Goal: Information Seeking & Learning: Learn about a topic

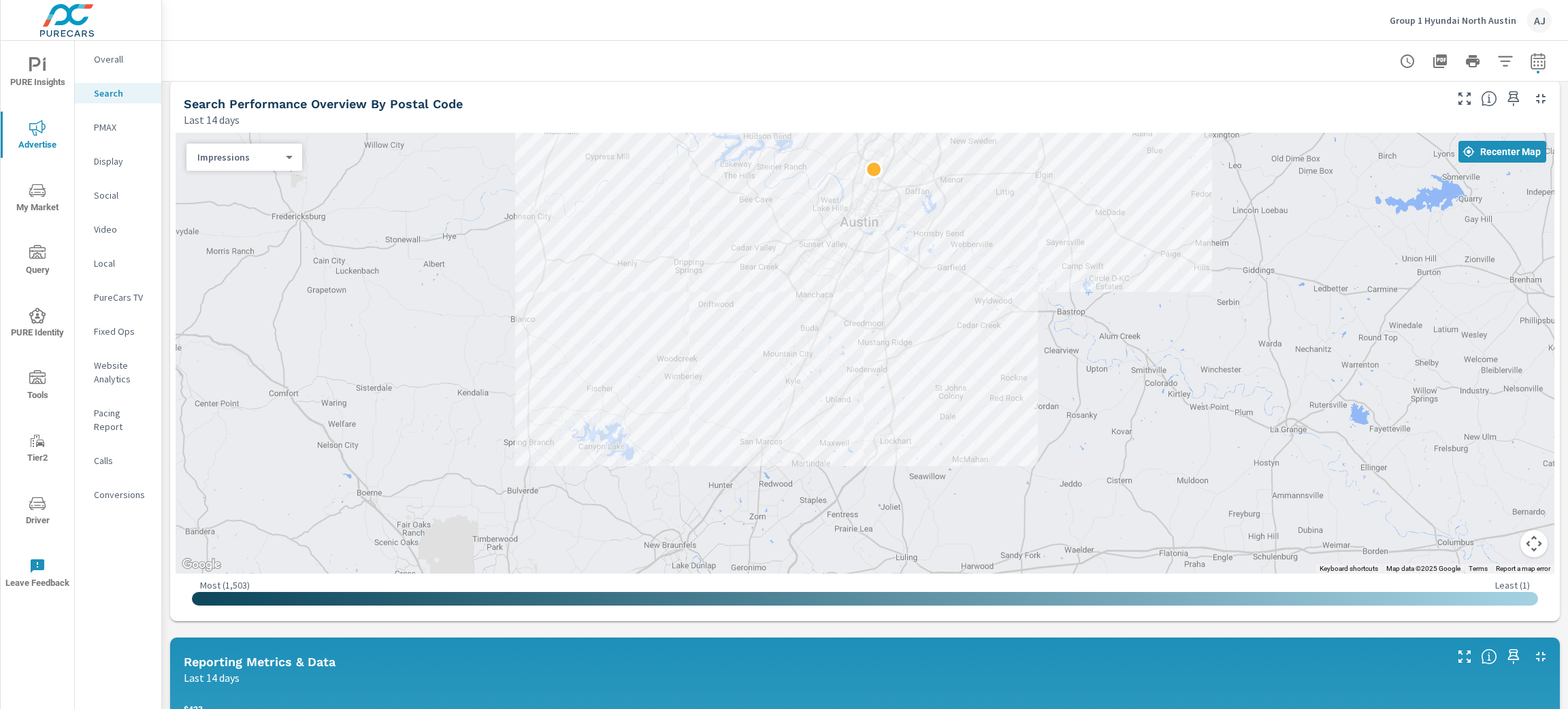
scroll to position [51, 0]
click at [1452, 20] on p "Group 1 Hyundai North Austin" at bounding box center [1452, 20] width 127 height 12
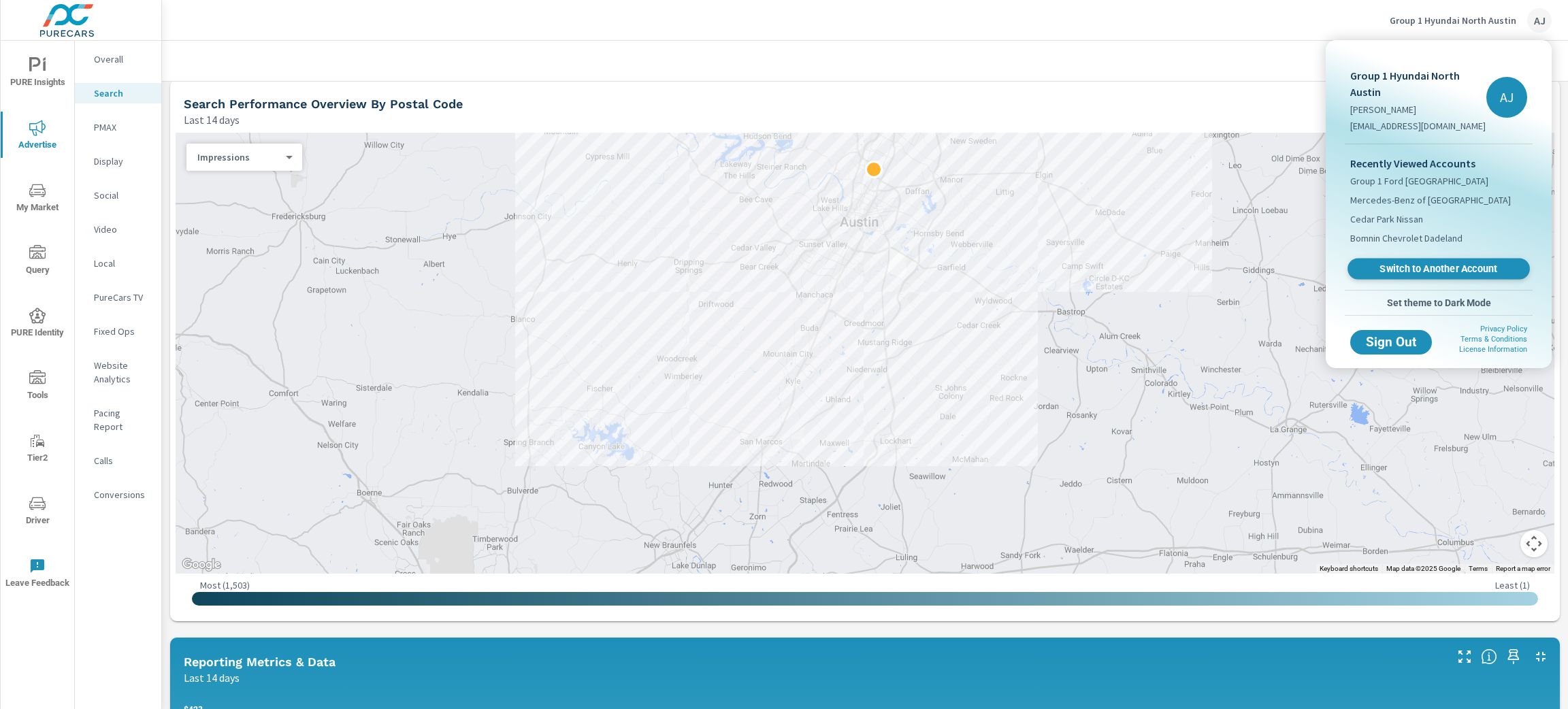
click at [1423, 267] on span "Switch to Another Account" at bounding box center [1438, 269] width 167 height 13
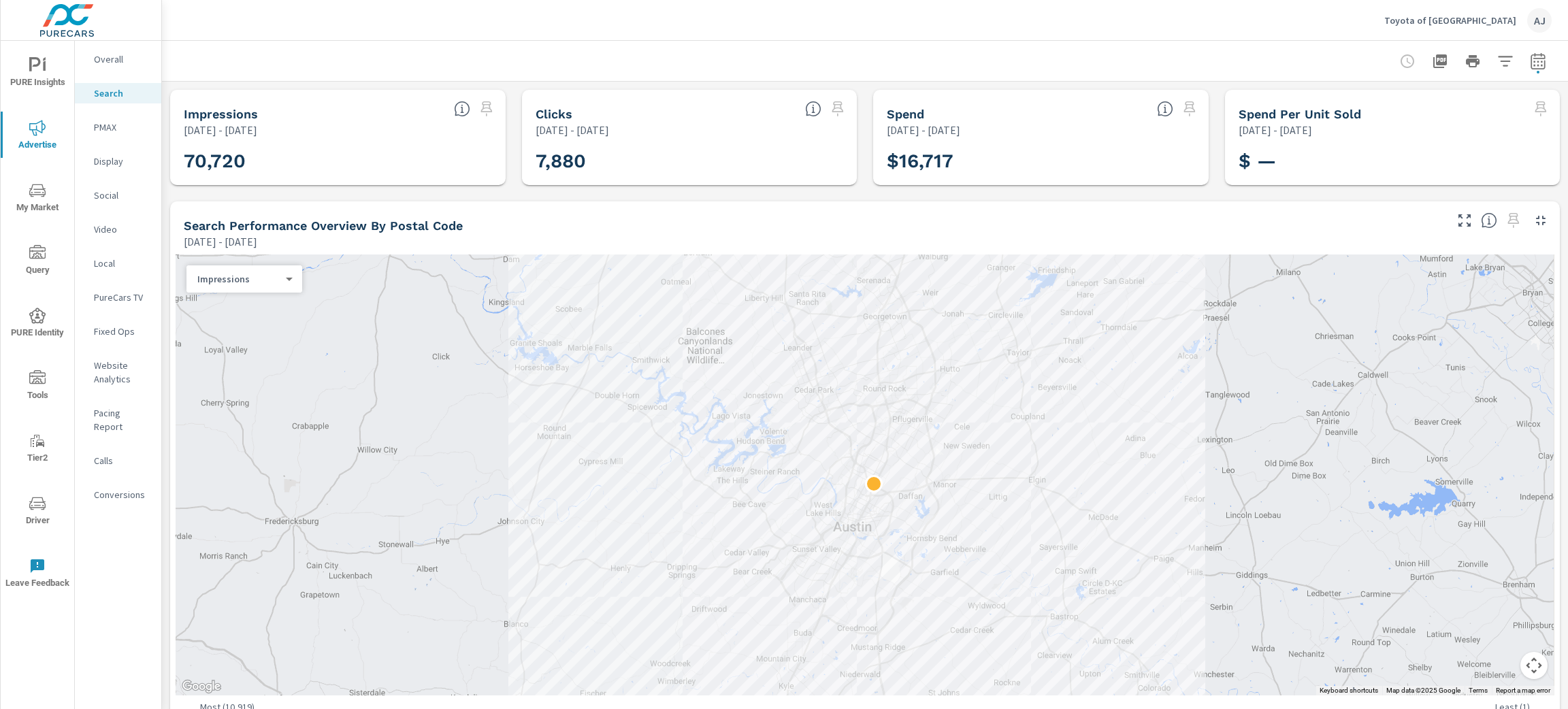
click at [50, 202] on span "My Market" at bounding box center [37, 199] width 65 height 33
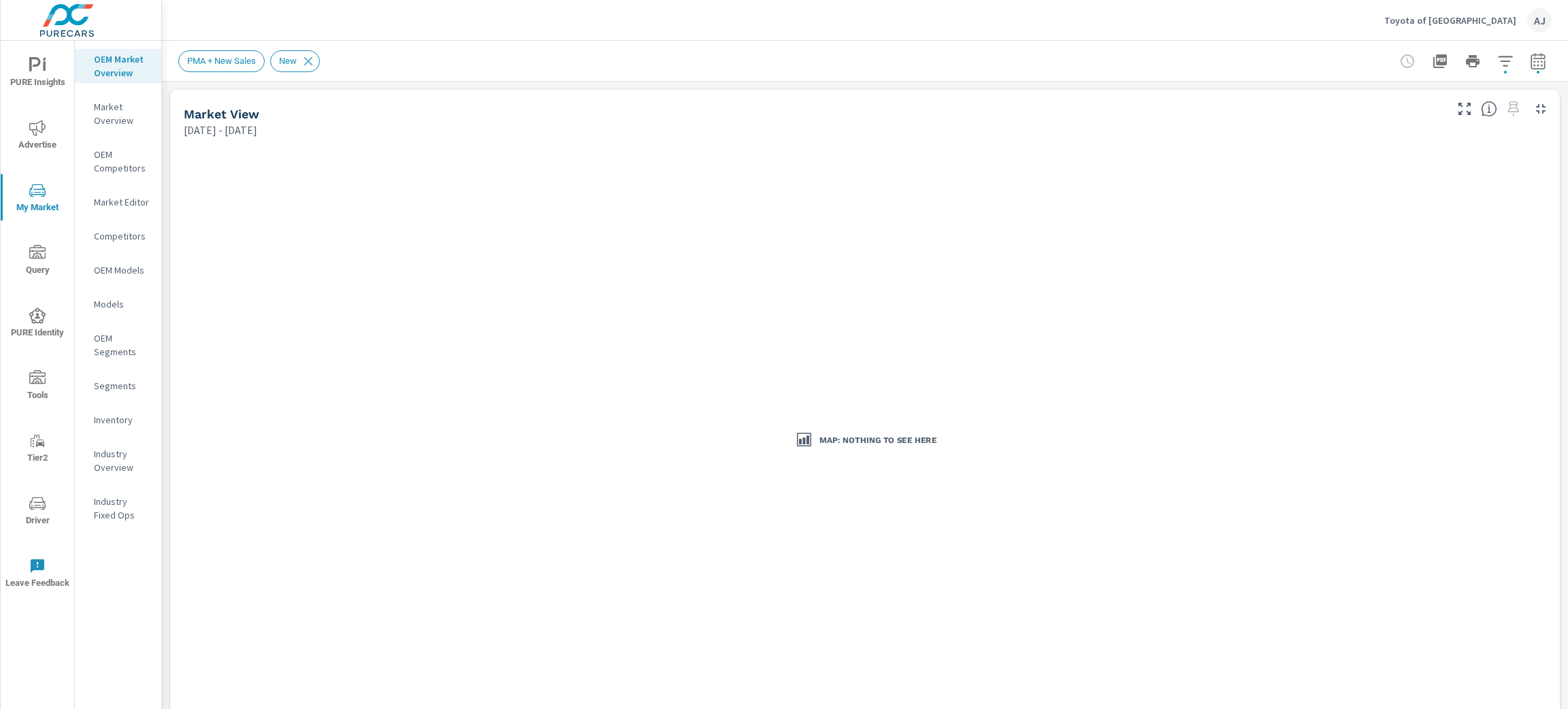
click at [1128, 14] on div "Toyota of North Austin AJ" at bounding box center [865, 20] width 1373 height 40
click at [1530, 59] on icon "button" at bounding box center [1537, 60] width 14 height 16
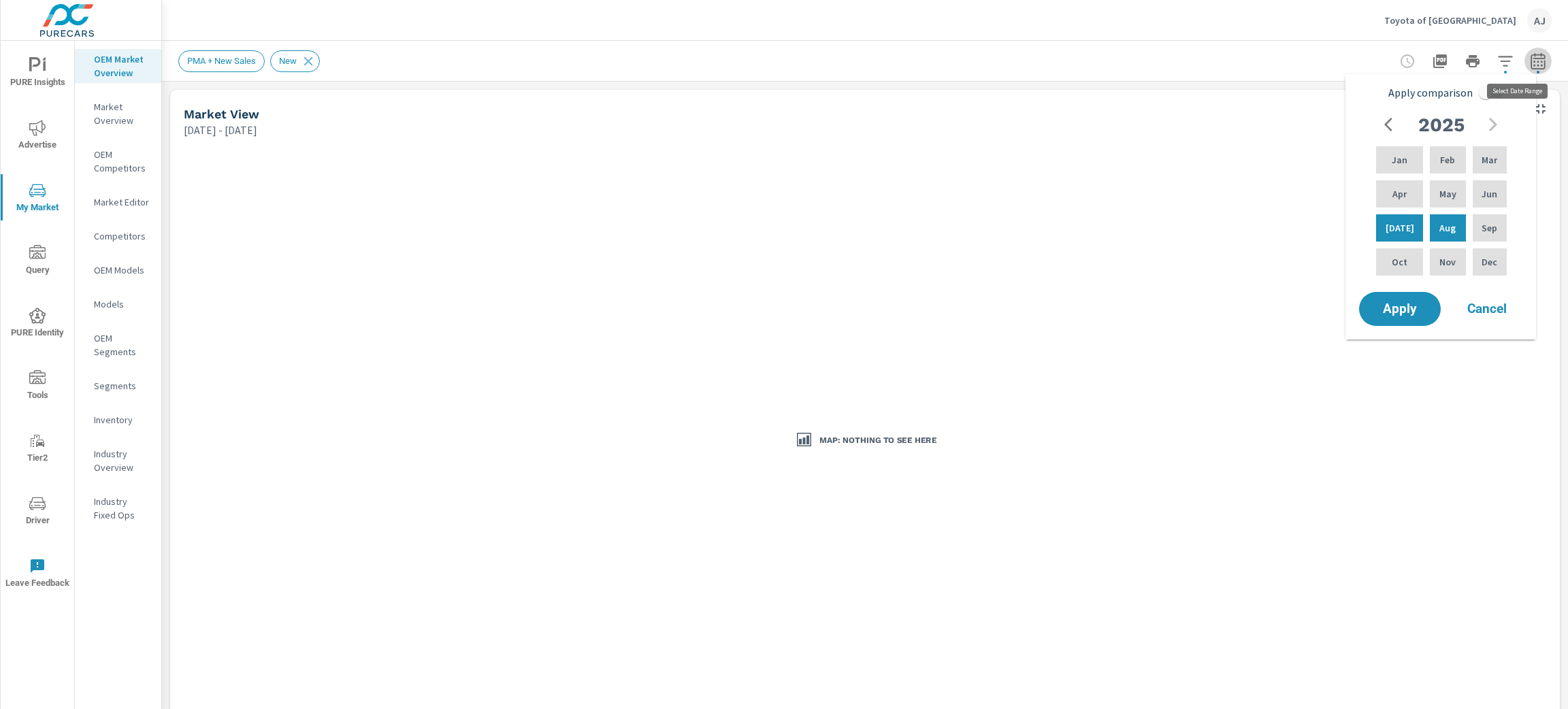
click at [1530, 63] on icon "button" at bounding box center [1538, 61] width 16 height 16
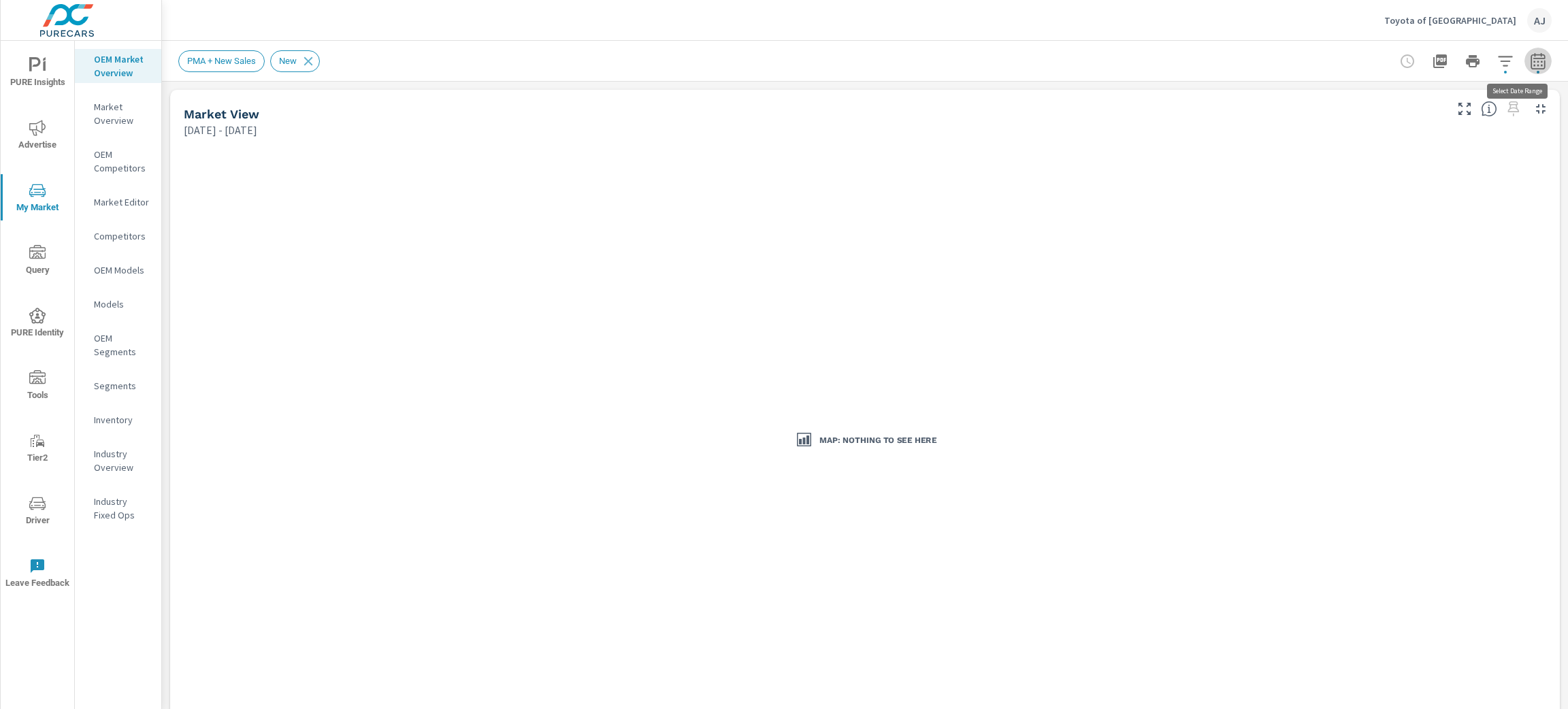
click at [1530, 63] on icon "button" at bounding box center [1538, 61] width 16 height 16
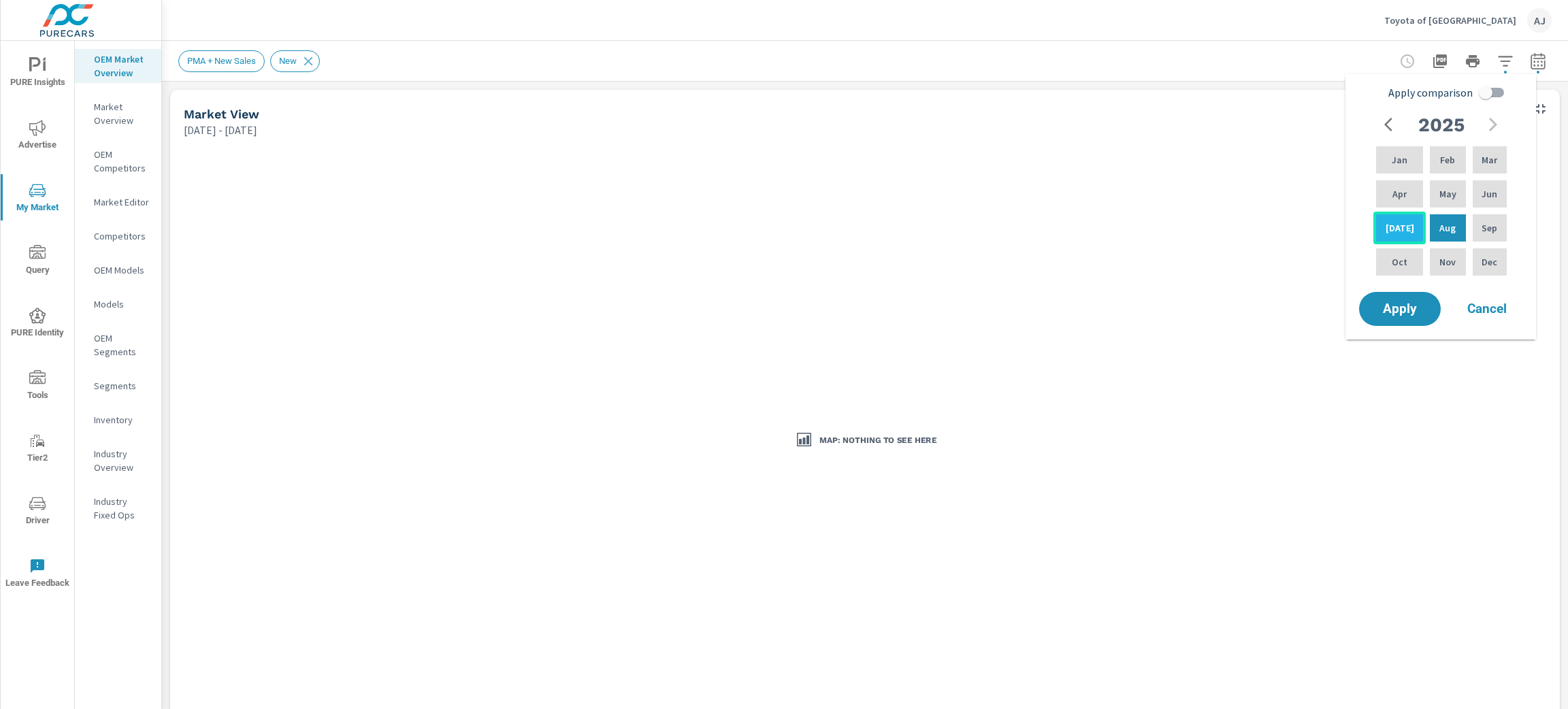
click at [1387, 225] on p "Jul" at bounding box center [1399, 228] width 29 height 14
click at [1394, 313] on span "Apply" at bounding box center [1400, 309] width 56 height 13
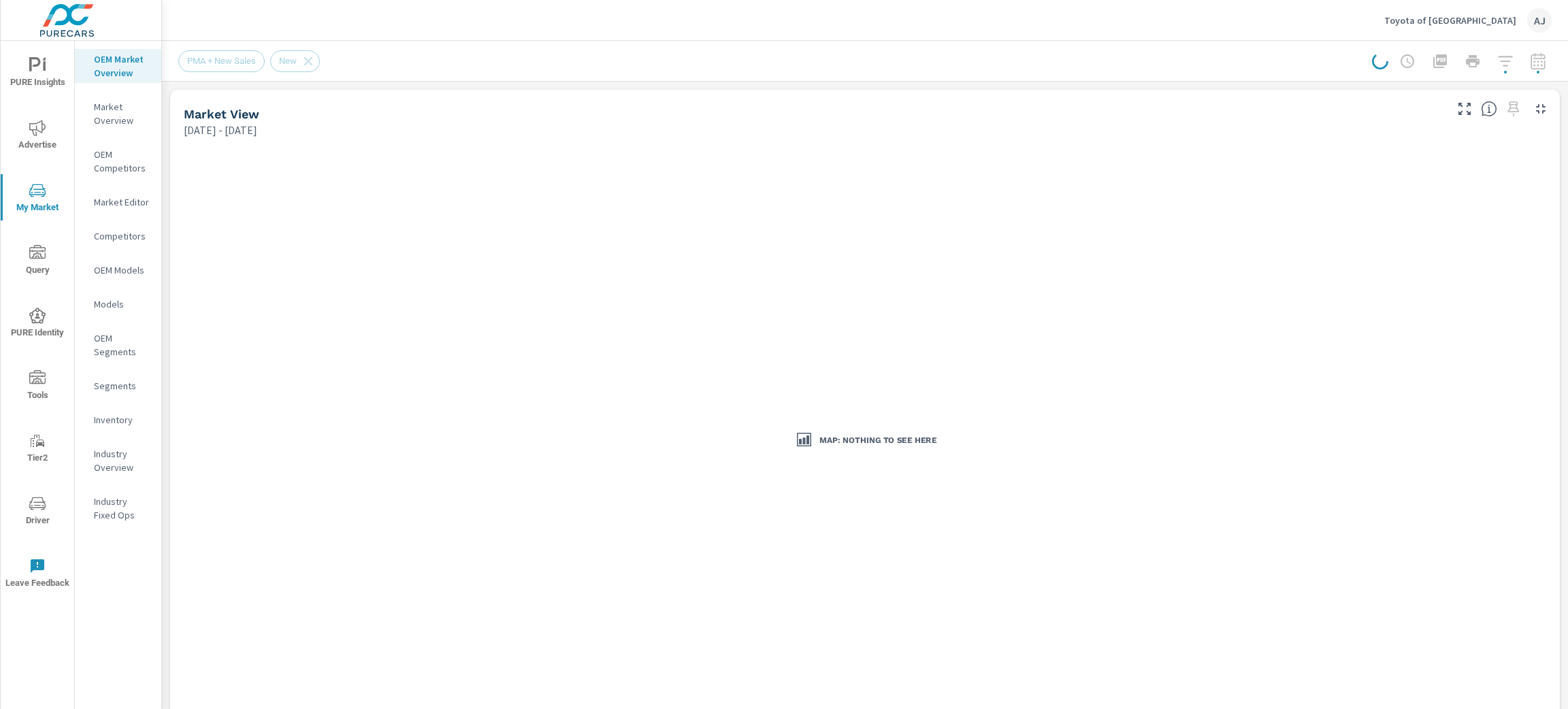
click at [1522, 61] on div at bounding box center [1462, 61] width 180 height 27
click at [1533, 65] on icon "button" at bounding box center [1537, 63] width 9 height 5
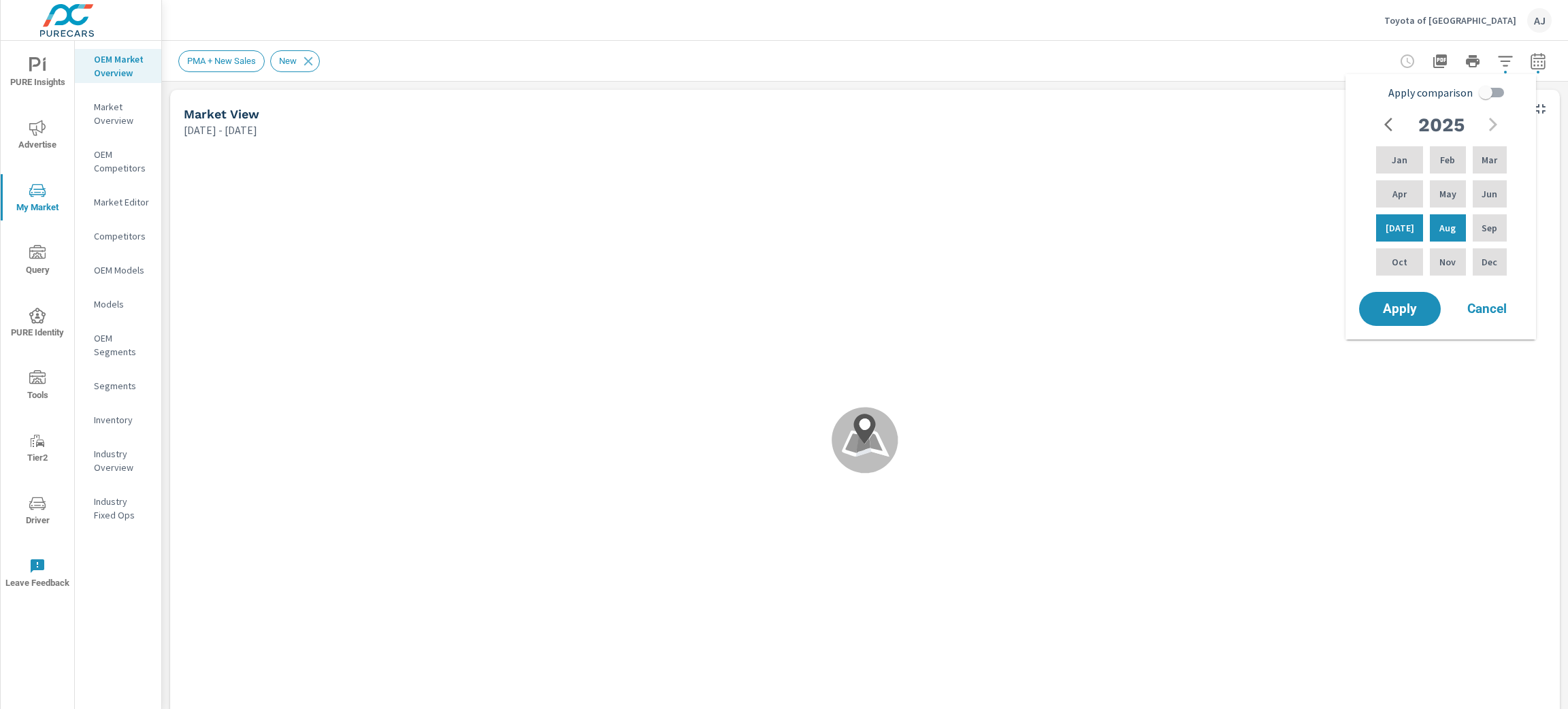
click at [1533, 65] on icon "button" at bounding box center [1537, 63] width 9 height 5
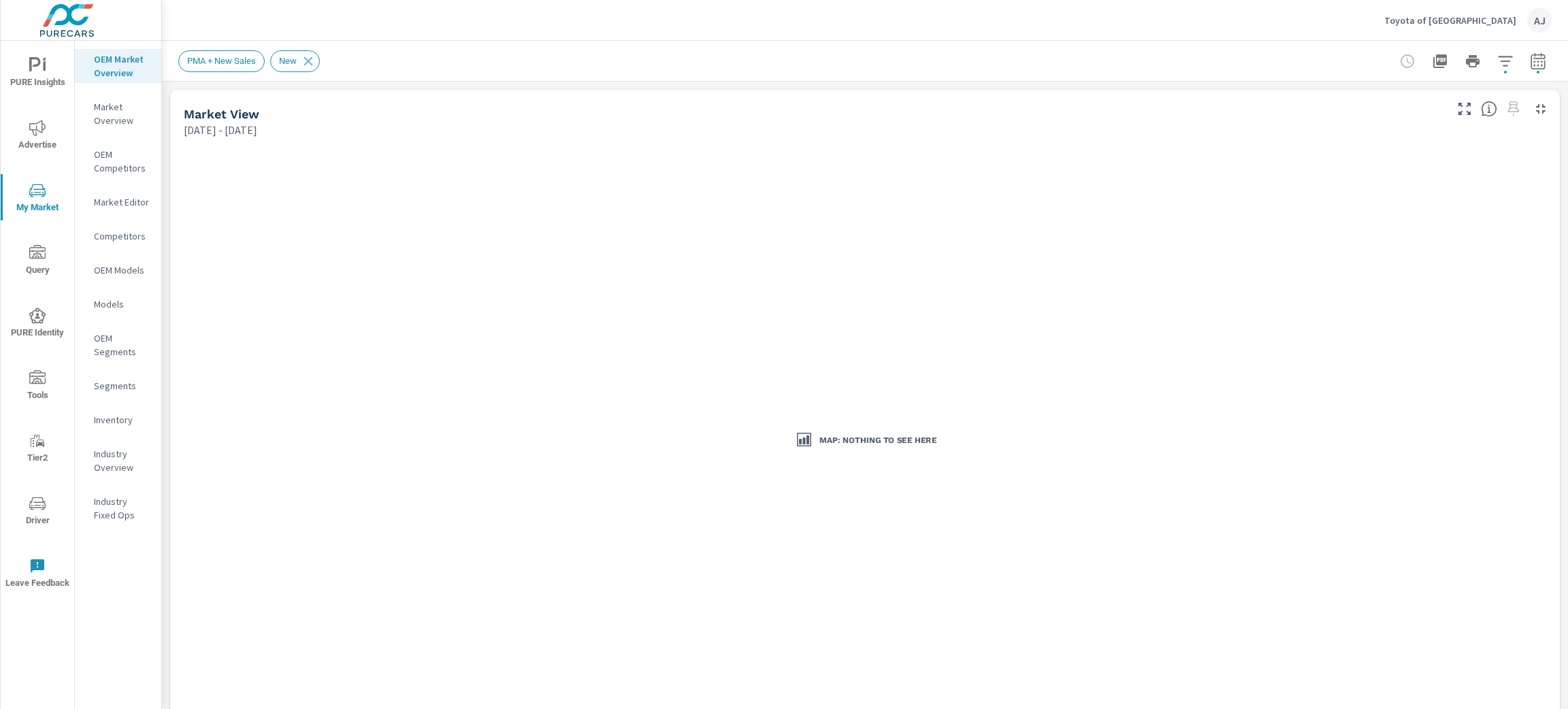
click at [96, 114] on p "Market Overview" at bounding box center [122, 113] width 57 height 27
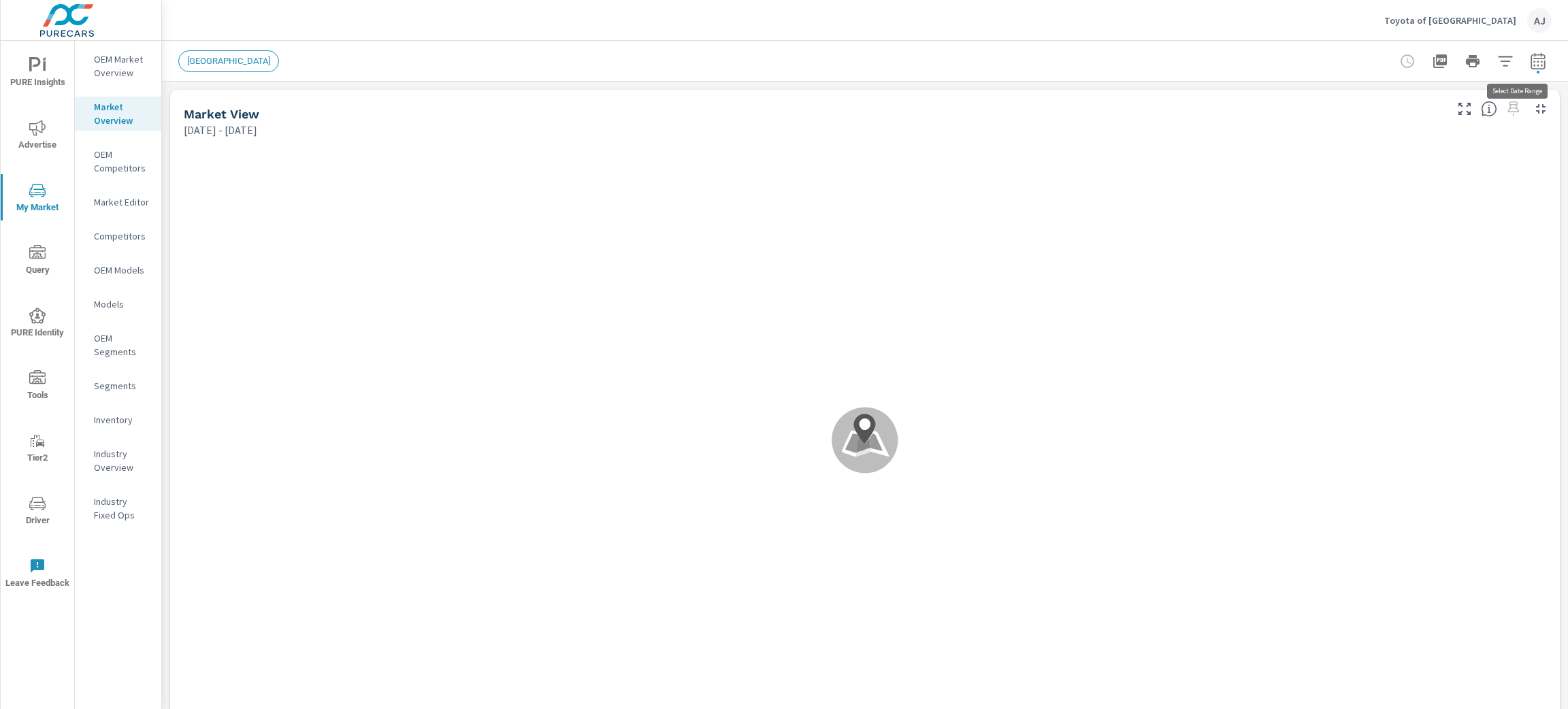
click at [1533, 61] on icon "button" at bounding box center [1537, 63] width 9 height 5
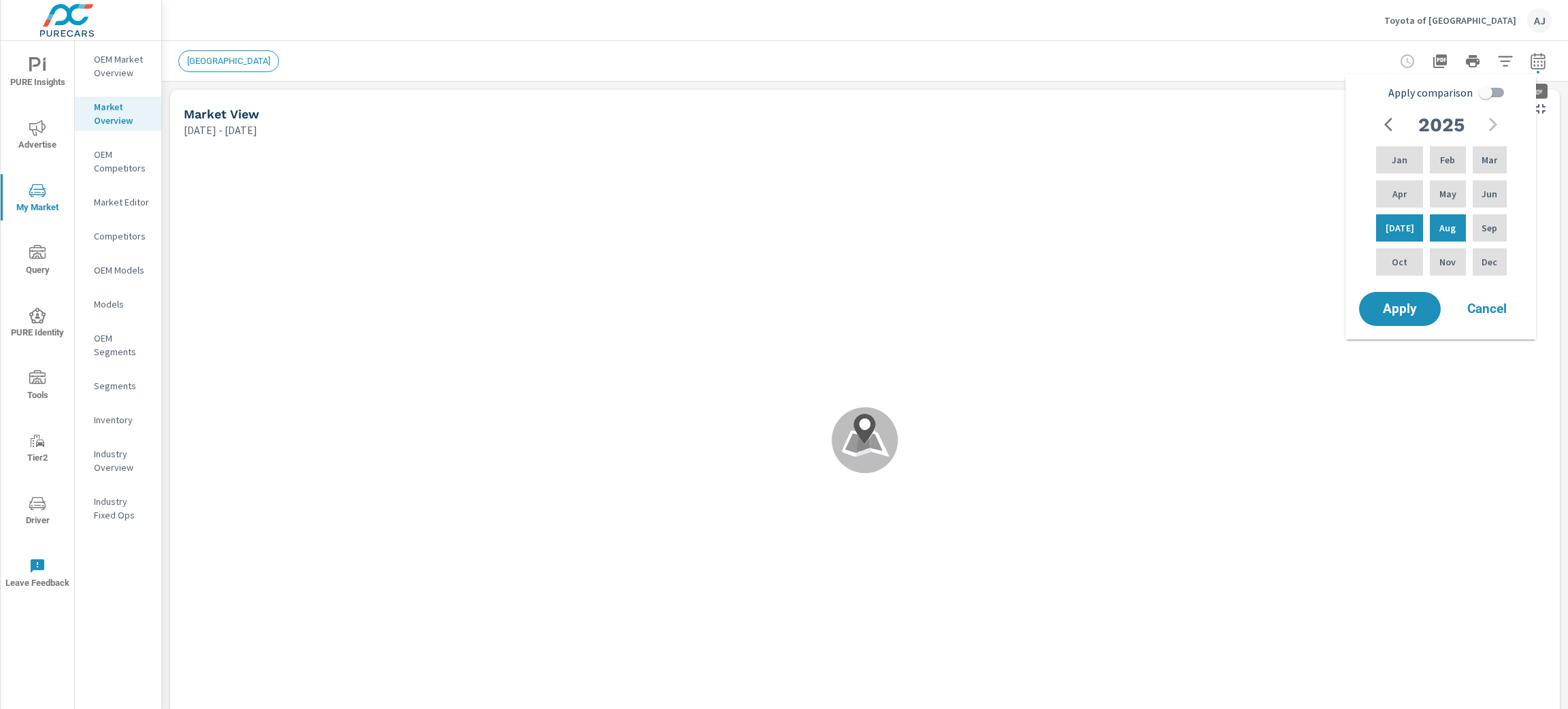
click at [1094, 65] on div "[GEOGRAPHIC_DATA]" at bounding box center [770, 61] width 1182 height 22
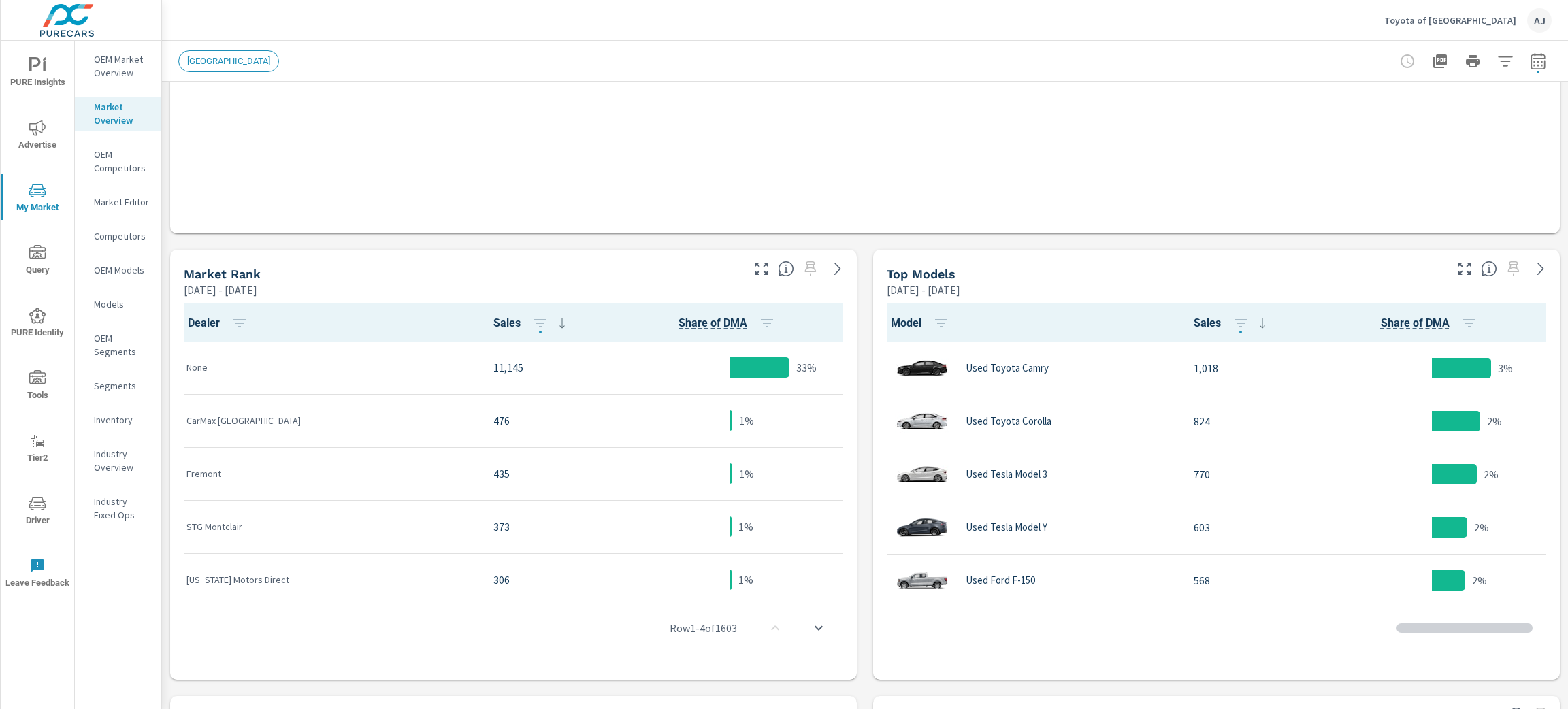
scroll to position [1, 0]
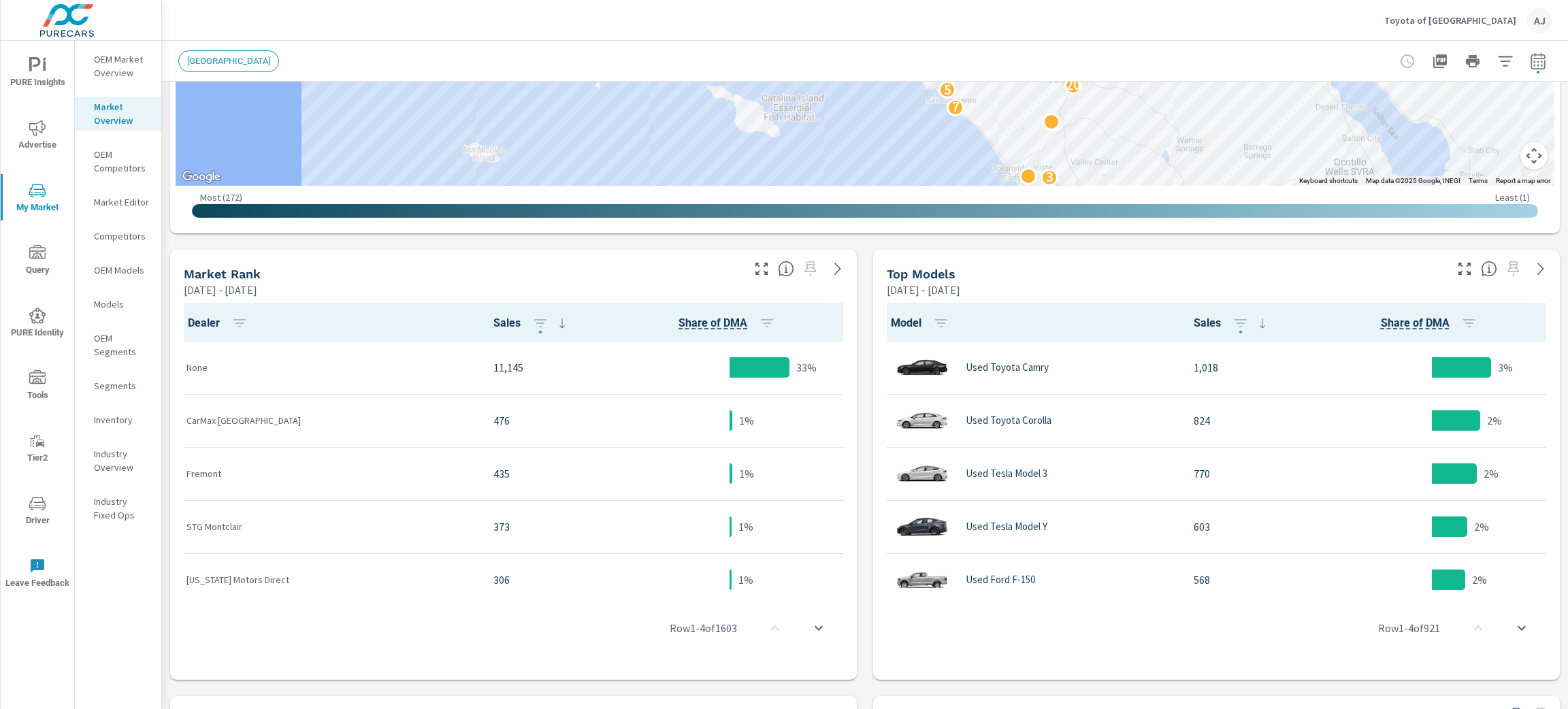
click at [165, 290] on div "Market View Jul 01, 2025 - Aug 18, 2025 ← Move left → Move right ↑ Move up ↓ Mo…" at bounding box center [865, 408] width 1406 height 1674
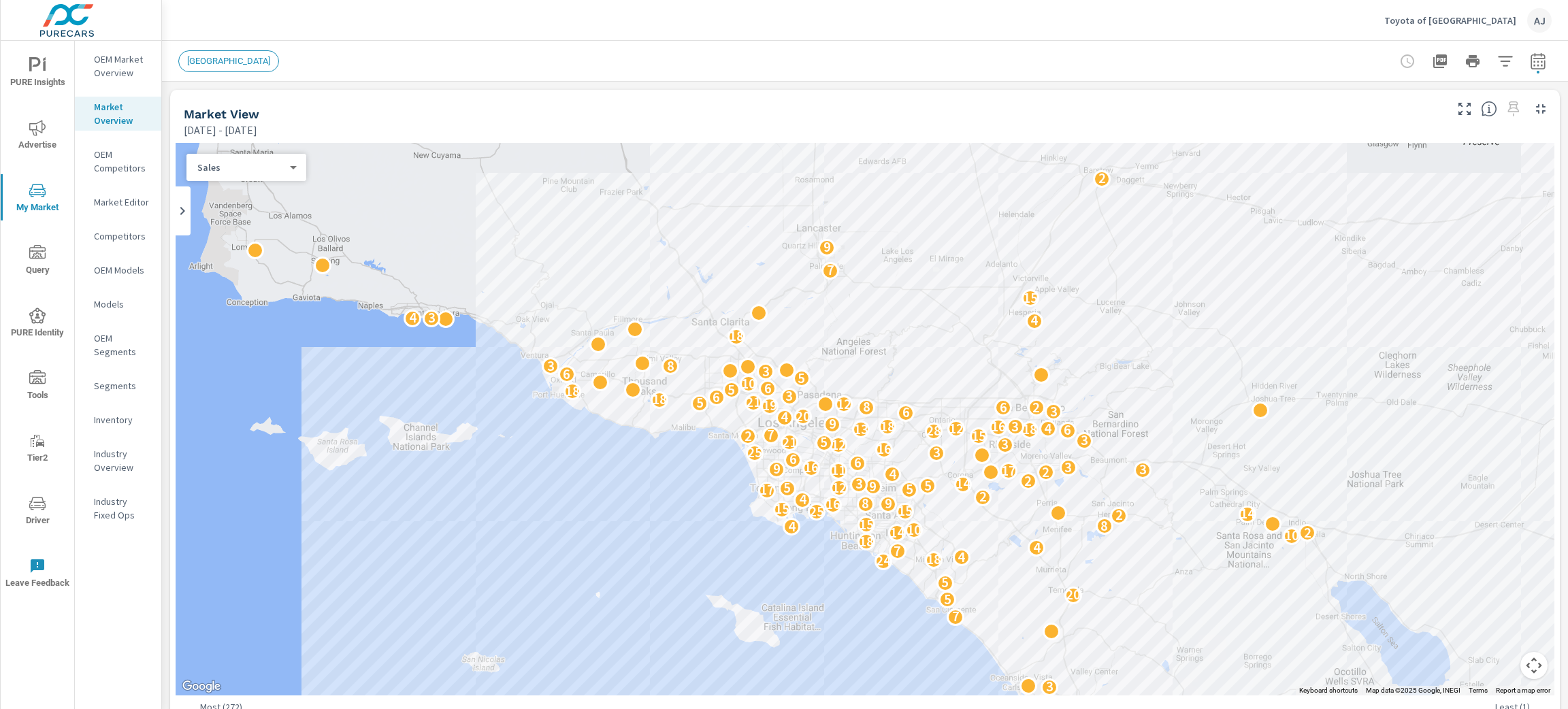
click at [226, 61] on span "[GEOGRAPHIC_DATA]" at bounding box center [228, 61] width 99 height 10
click at [234, 59] on span "[GEOGRAPHIC_DATA]" at bounding box center [228, 61] width 99 height 10
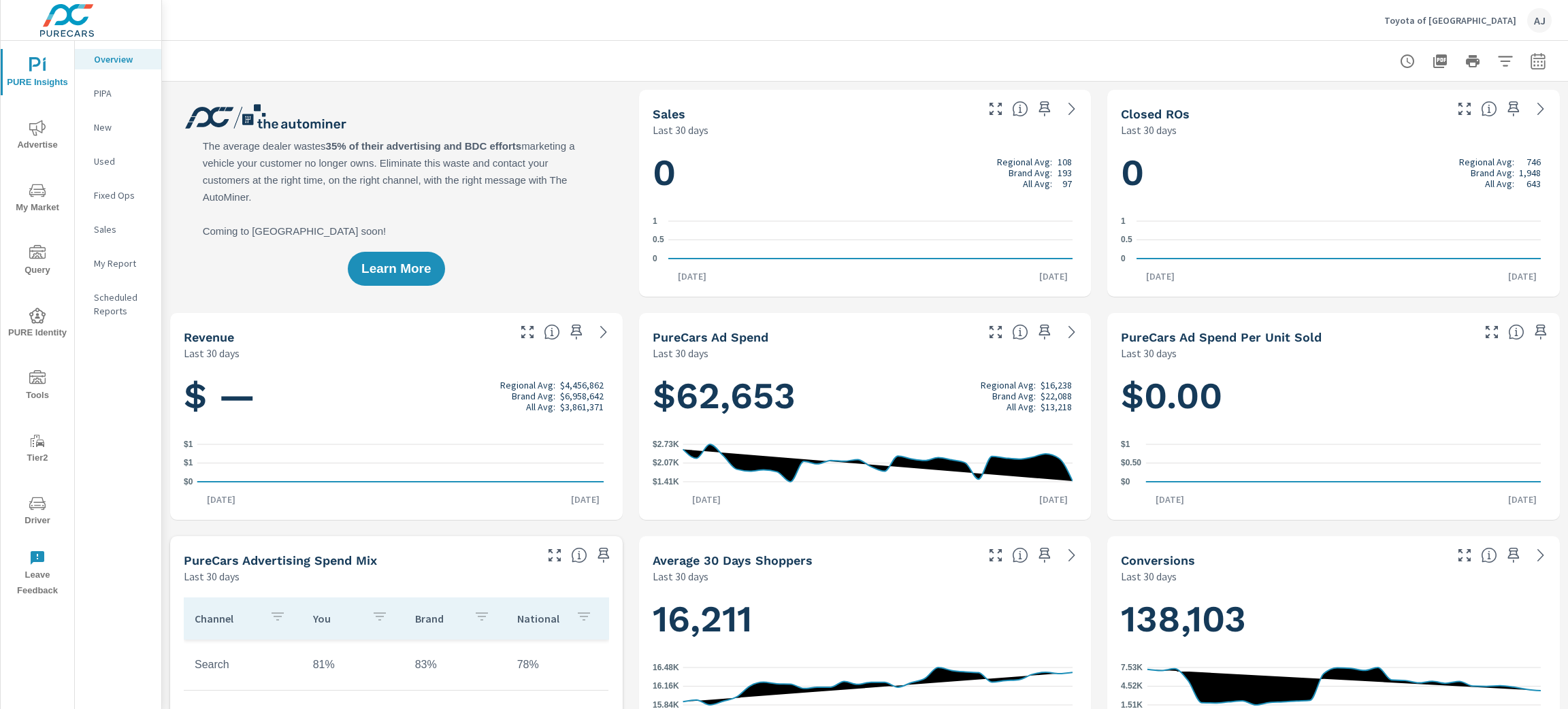
scroll to position [1, 0]
click at [1530, 60] on icon "button" at bounding box center [1538, 61] width 16 height 16
select select "Last 30 days"
click at [33, 194] on icon "nav menu" at bounding box center [37, 191] width 16 height 16
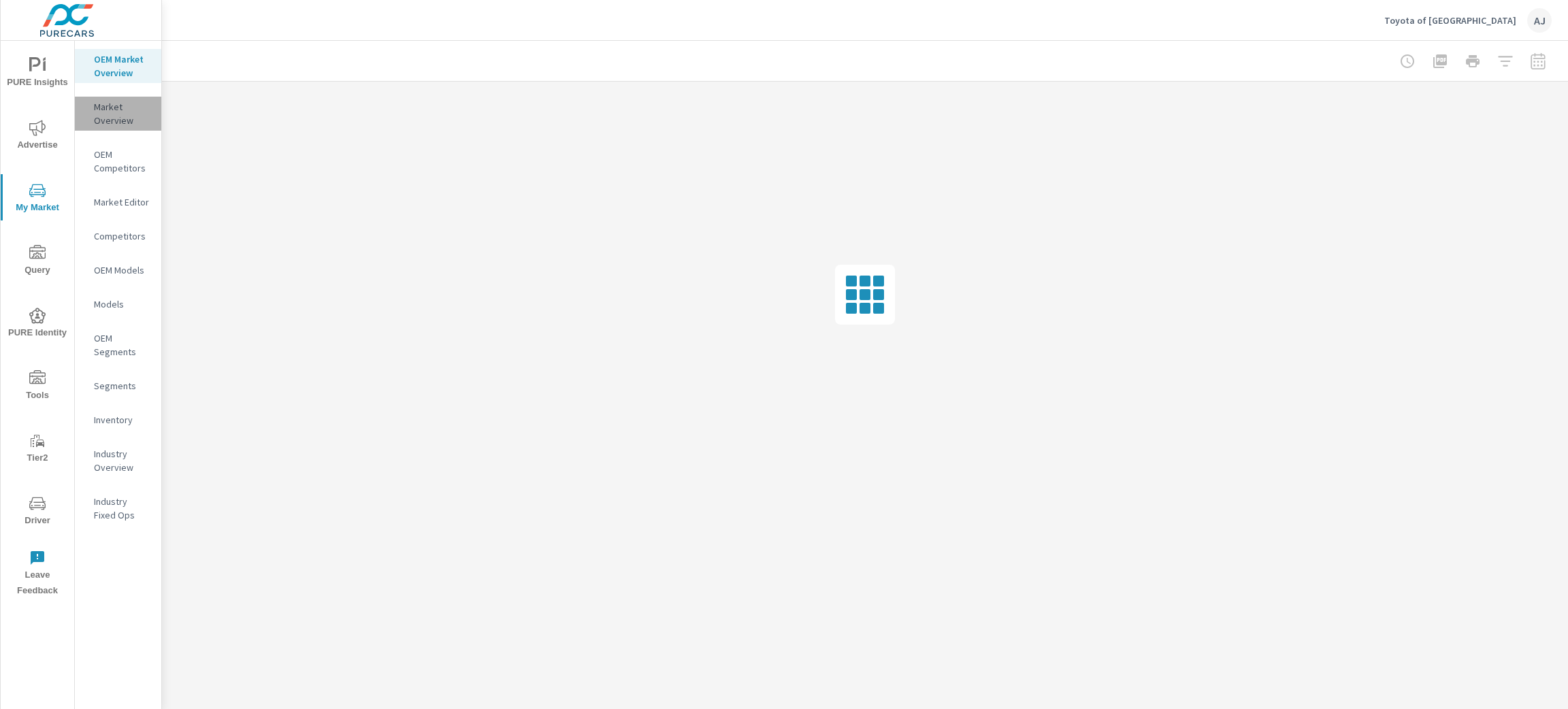
click at [103, 117] on p "Market Overview" at bounding box center [122, 113] width 57 height 27
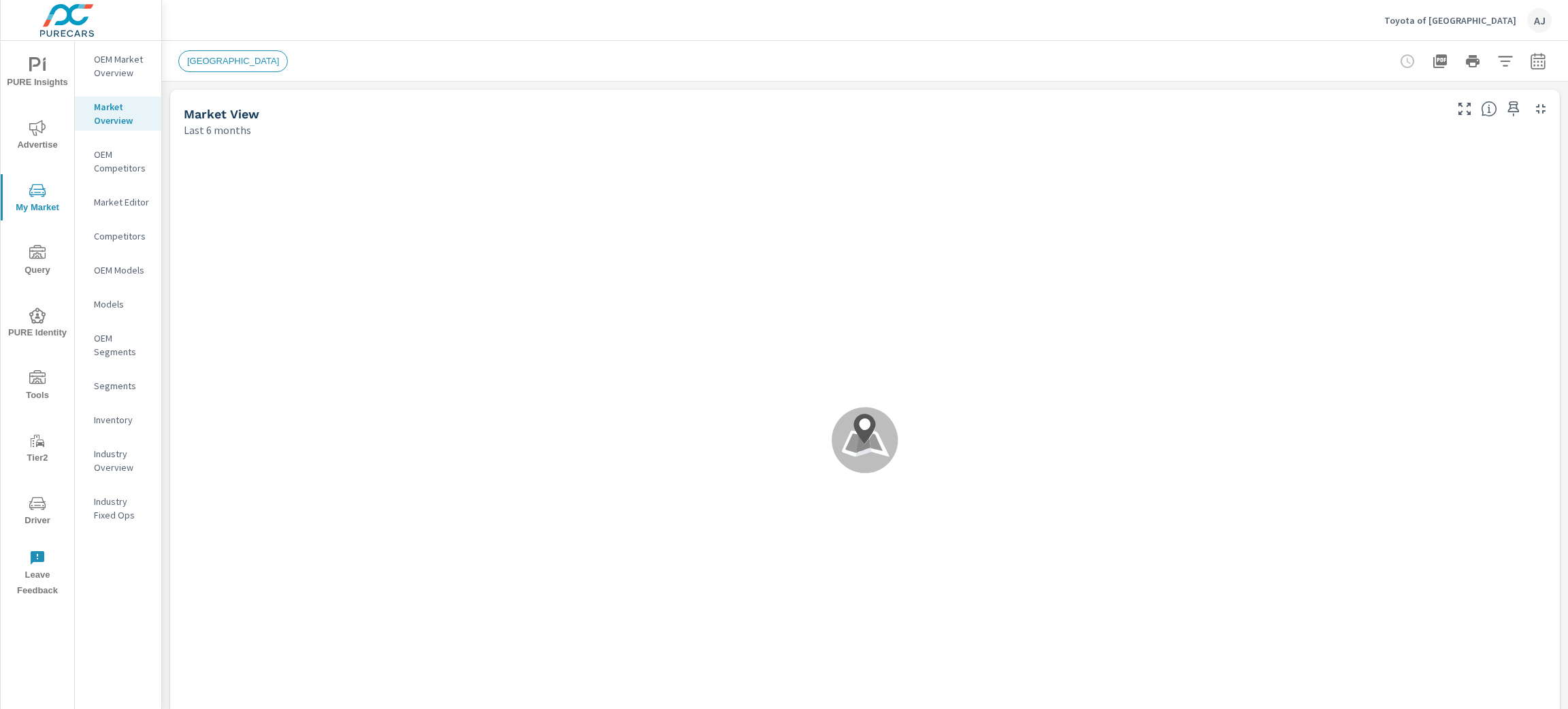
scroll to position [1, 0]
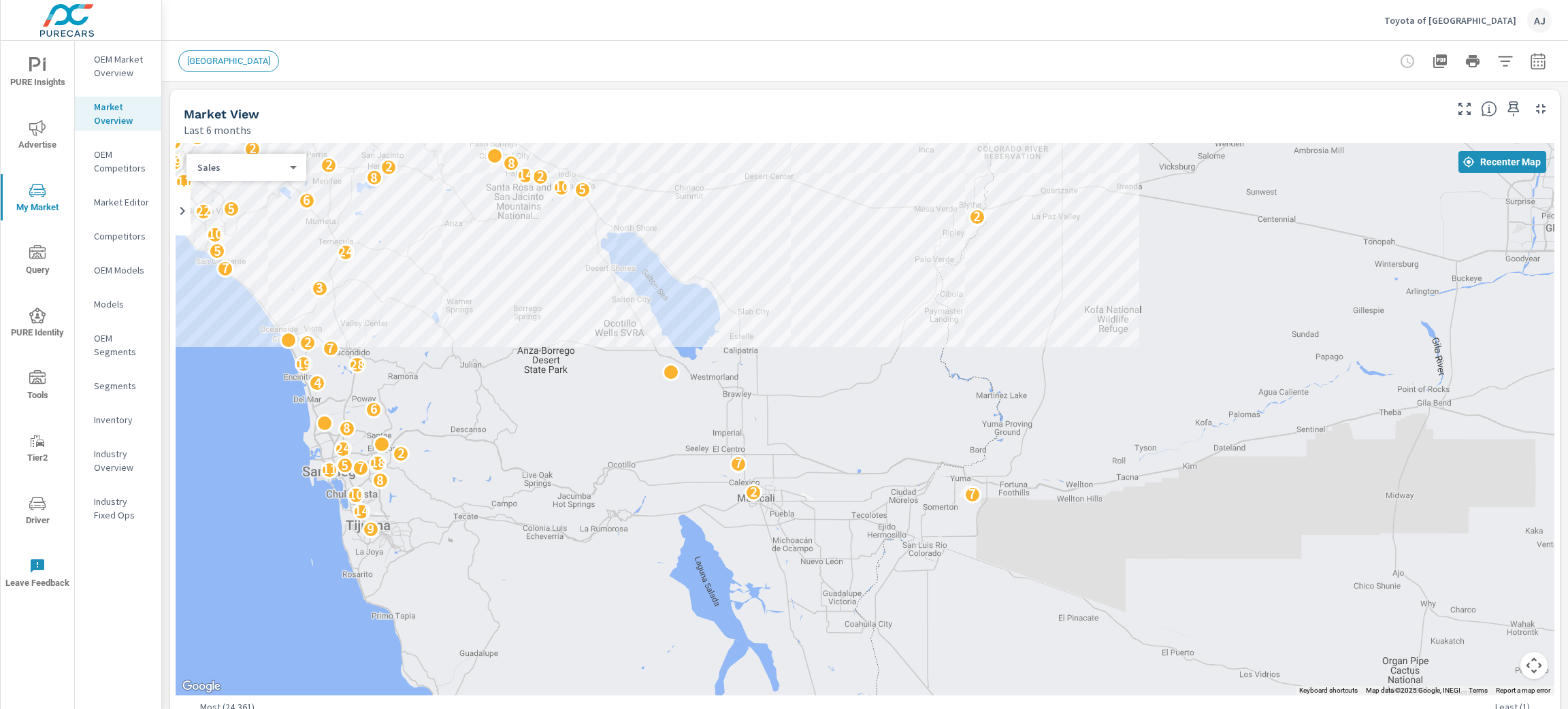
drag, startPoint x: 1084, startPoint y: 529, endPoint x: 354, endPoint y: 143, distance: 825.8
click at [354, 143] on div "9 14 10 7 2 8 11 7 5 7 18 2 24 8 6 4 28 19 7 2 3 7 24 5 10 2 32 22 5 6 17 19 5 …" at bounding box center [665, 349] width 1046 height 588
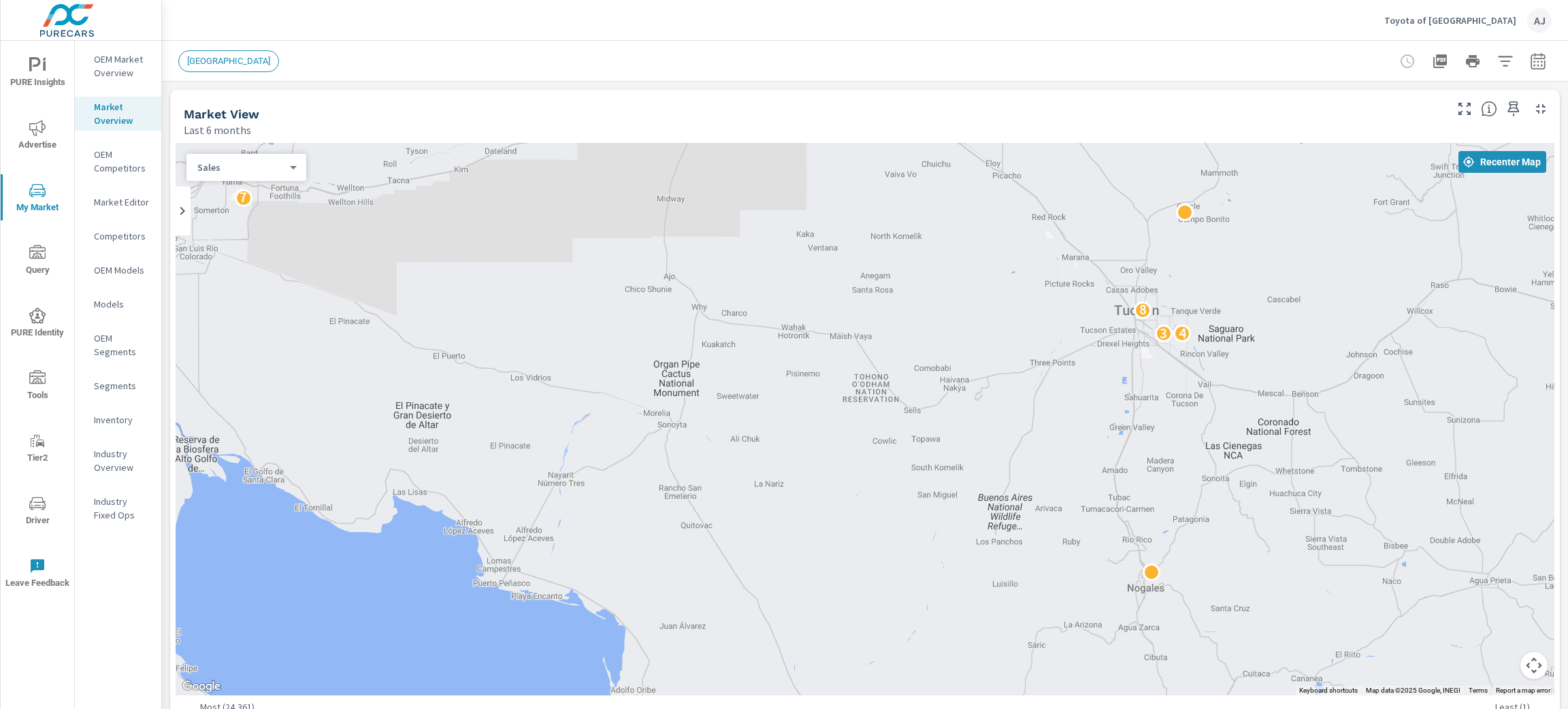
drag, startPoint x: 1045, startPoint y: 443, endPoint x: 310, endPoint y: 144, distance: 793.5
click at [310, 144] on div "4 3 8 9 14 10 7 2 8 11 7 5 7 18 2 24 8 6 4 28 19 7 2 2 11 11 3 2 6 7 3 2 8 3 24…" at bounding box center [658, 416] width 1046 height 588
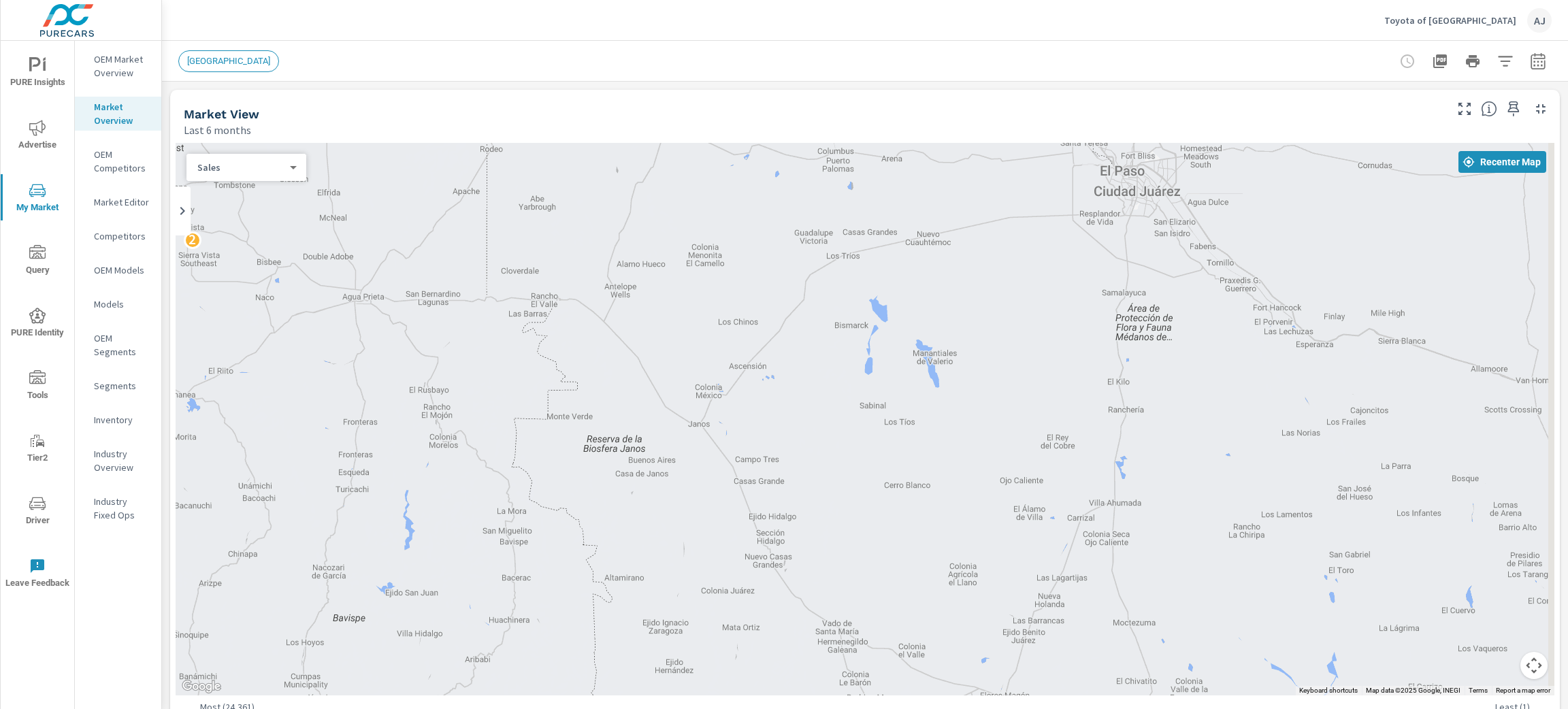
drag, startPoint x: 1362, startPoint y: 469, endPoint x: 231, endPoint y: 186, distance: 1165.9
click at [231, 186] on div "← Move left → Move right ↑ Move up ↓ Move down + Zoom in - Zoom out Home Jump l…" at bounding box center [865, 440] width 1379 height 595
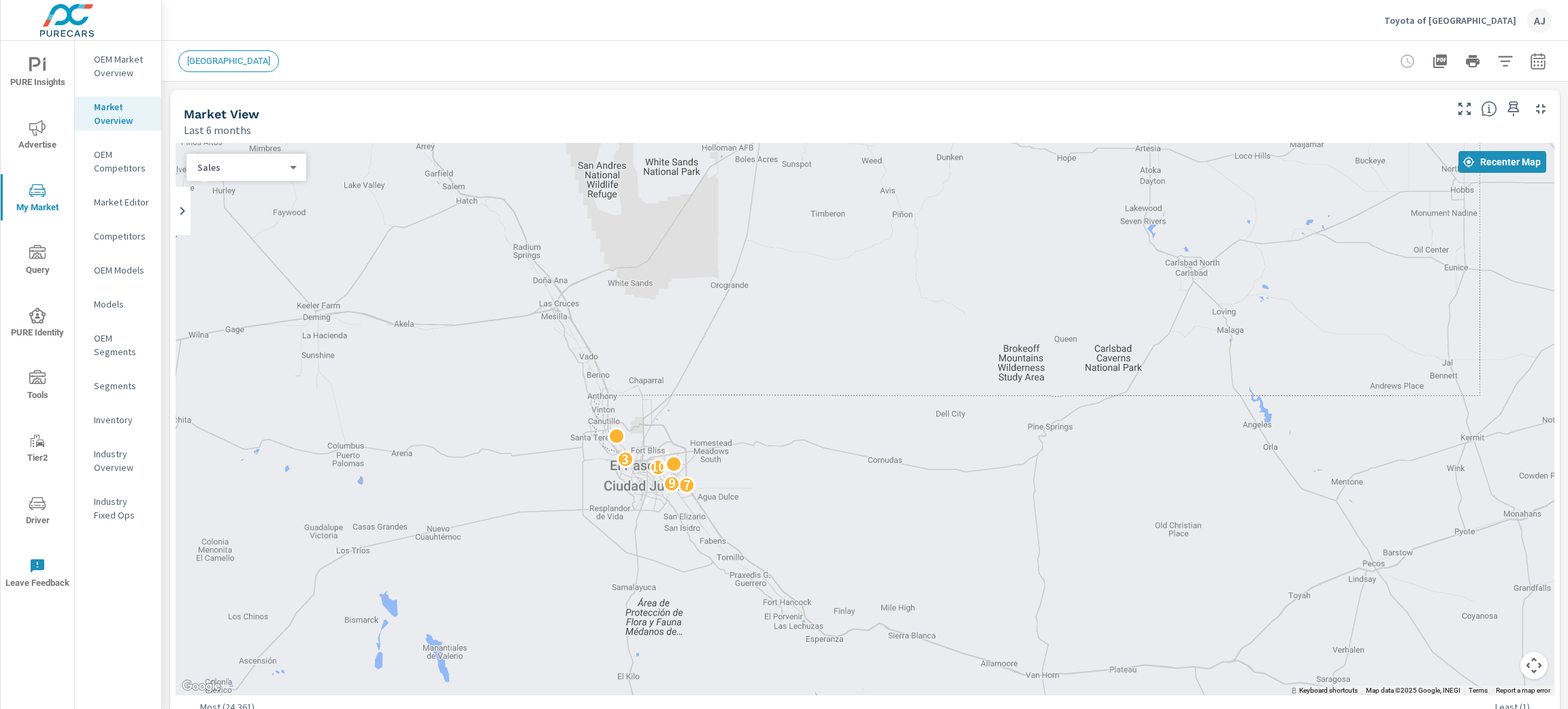
drag, startPoint x: 1075, startPoint y: 545, endPoint x: 725, endPoint y: 757, distance: 409.2
click at [725, 708] on html "PURE Insights Advertise My Market Query PURE Identity Tools Tier2 Driver Leave …" at bounding box center [784, 354] width 1568 height 709
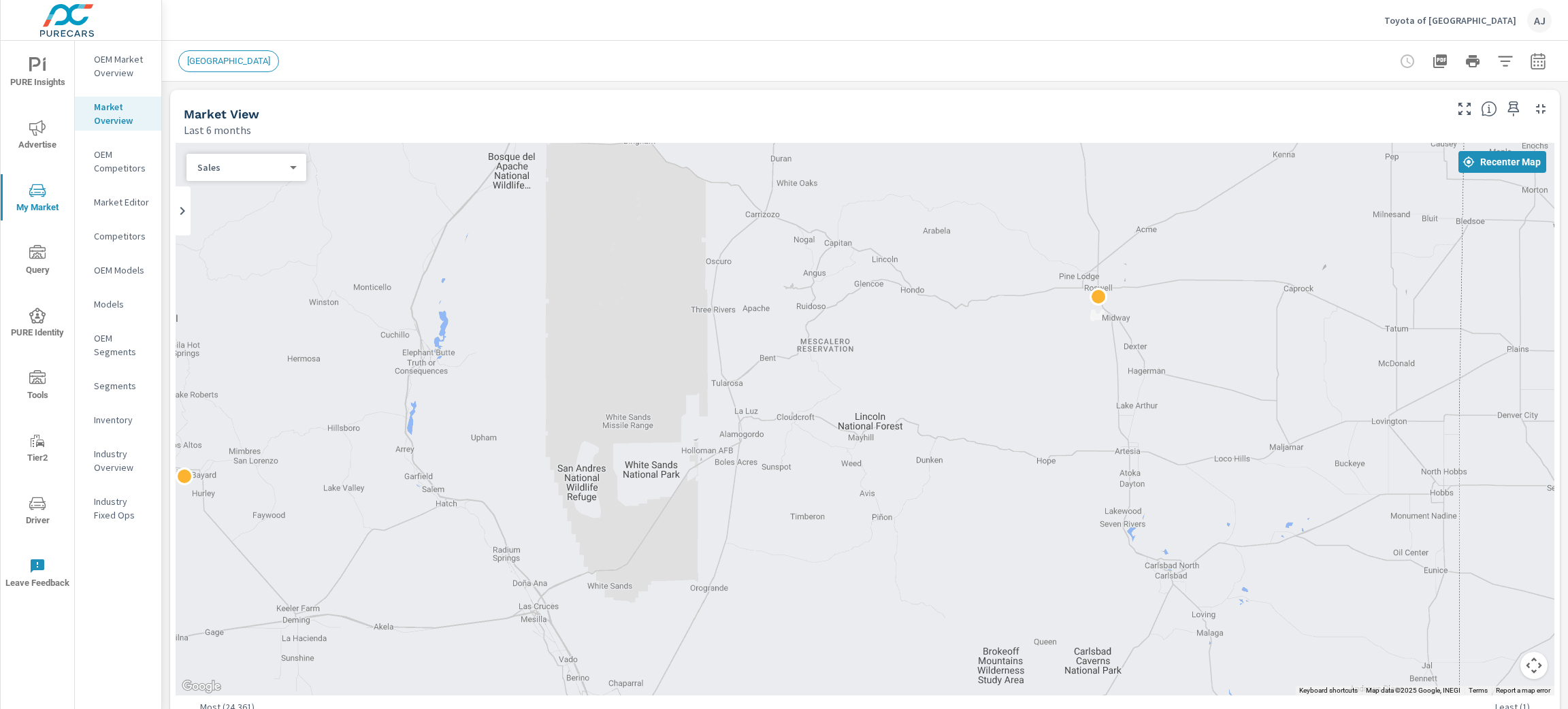
drag, startPoint x: 775, startPoint y: 415, endPoint x: 771, endPoint y: 637, distance: 222.0
click at [771, 637] on div "2 7 9 10 3 6 5 4 2 3" at bounding box center [865, 418] width 1379 height 552
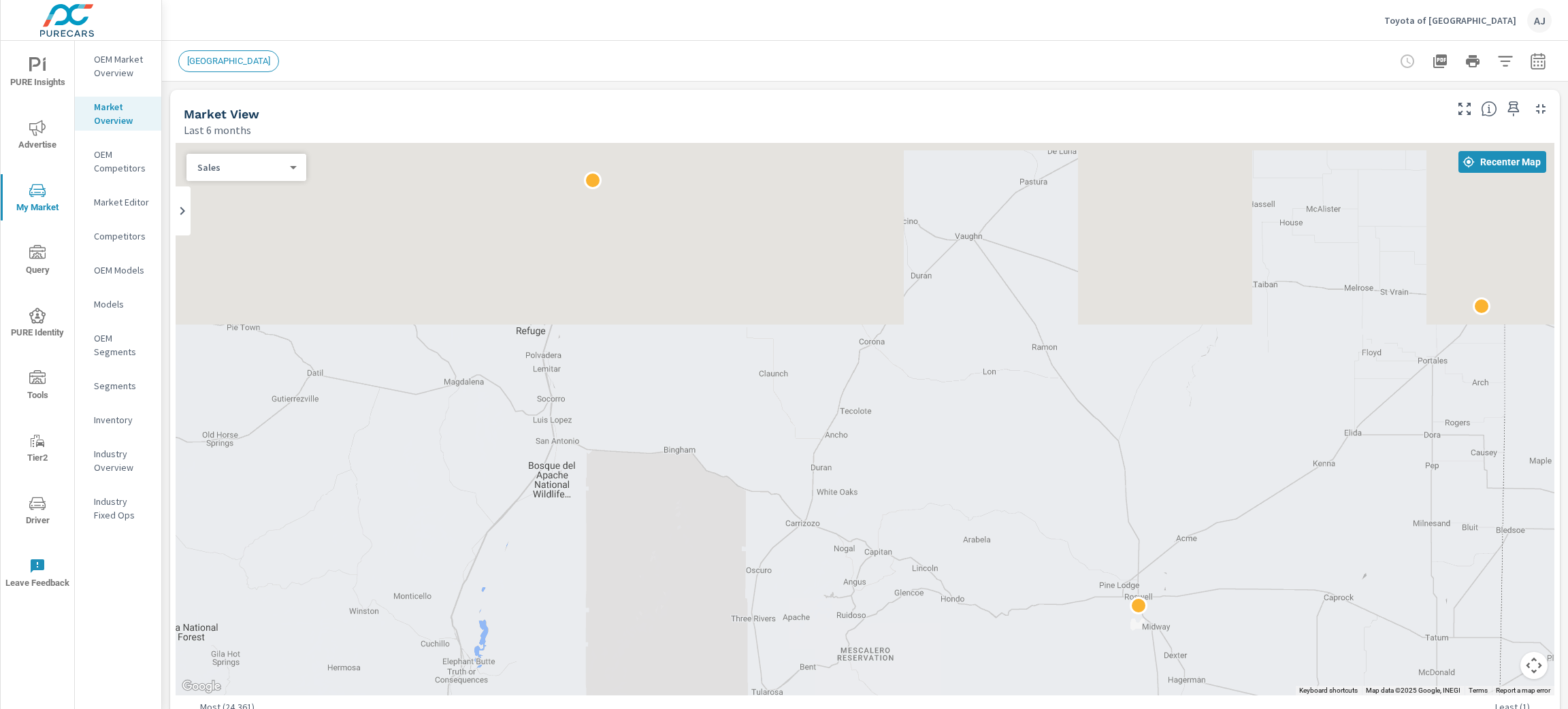
drag, startPoint x: 896, startPoint y: 267, endPoint x: 940, endPoint y: 591, distance: 327.0
click at [940, 591] on div "7 9 10 3 6 5 4 2 3 2" at bounding box center [865, 418] width 1379 height 552
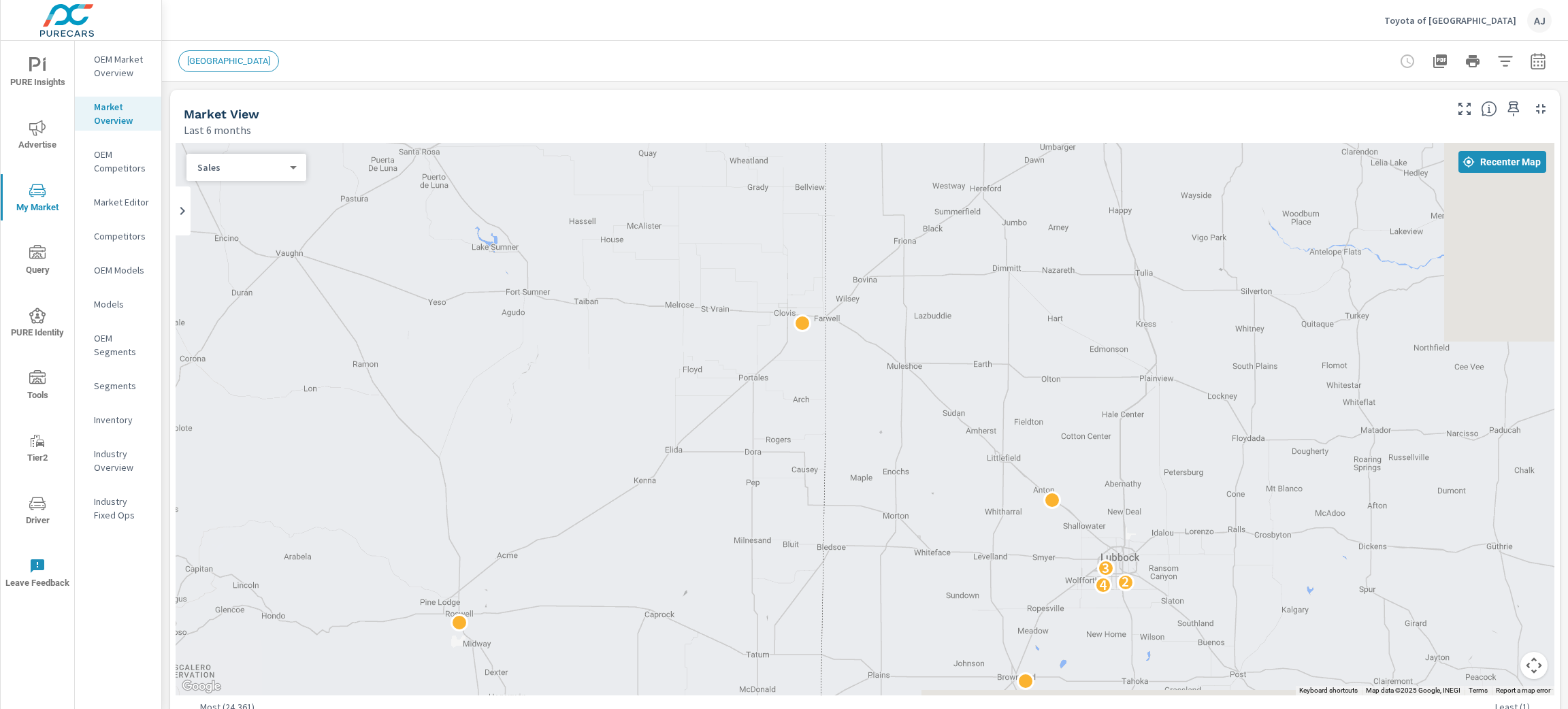
drag, startPoint x: 831, startPoint y: 241, endPoint x: 150, endPoint y: 253, distance: 681.1
click at [150, 253] on div "PURE Insights Advertise My Market Query PURE Identity Tools Tier2 Driver Leave …" at bounding box center [784, 354] width 1568 height 709
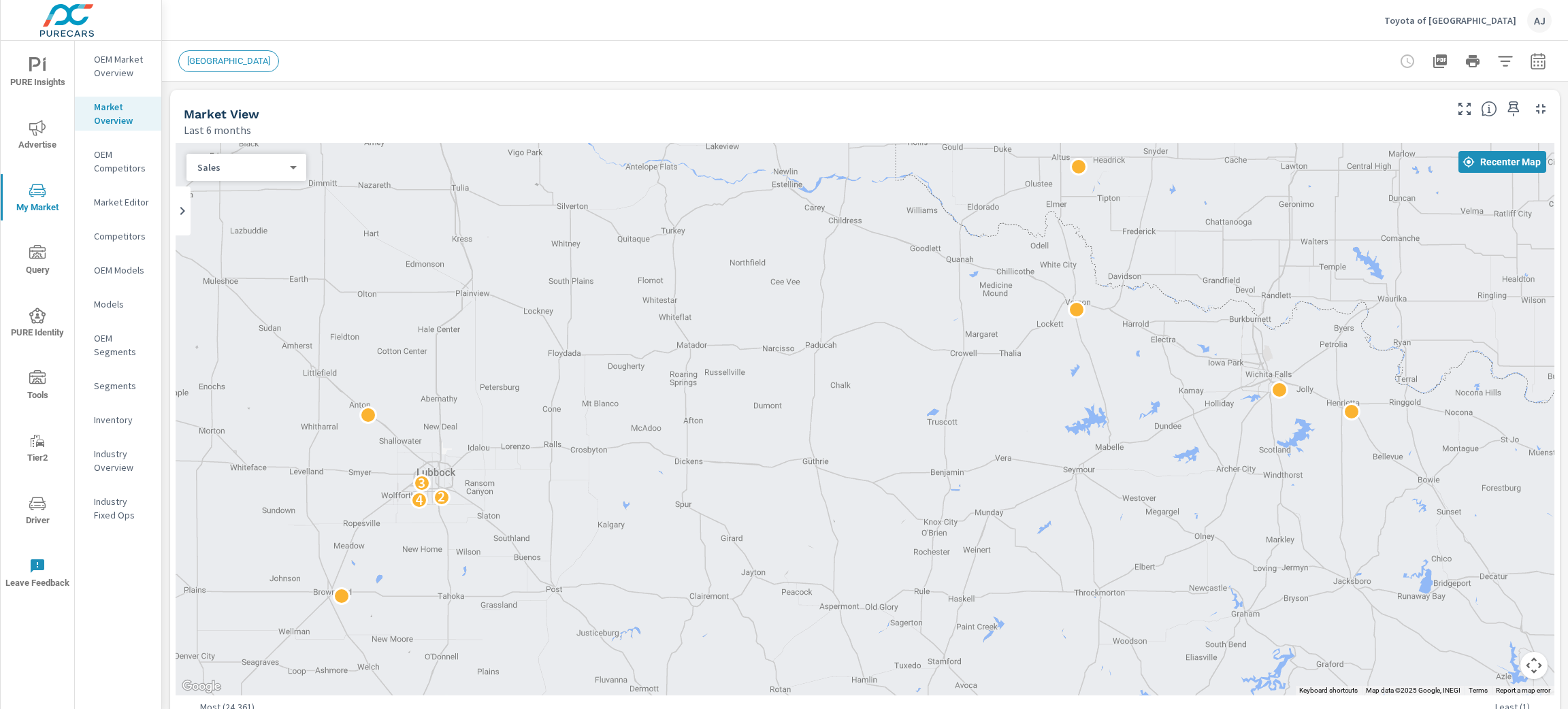
drag, startPoint x: 1090, startPoint y: 475, endPoint x: 404, endPoint y: 389, distance: 691.4
click at [404, 389] on div "2 2 4 2 3 4 3 2 2 4 4 2 4" at bounding box center [703, 628] width 1046 height 588
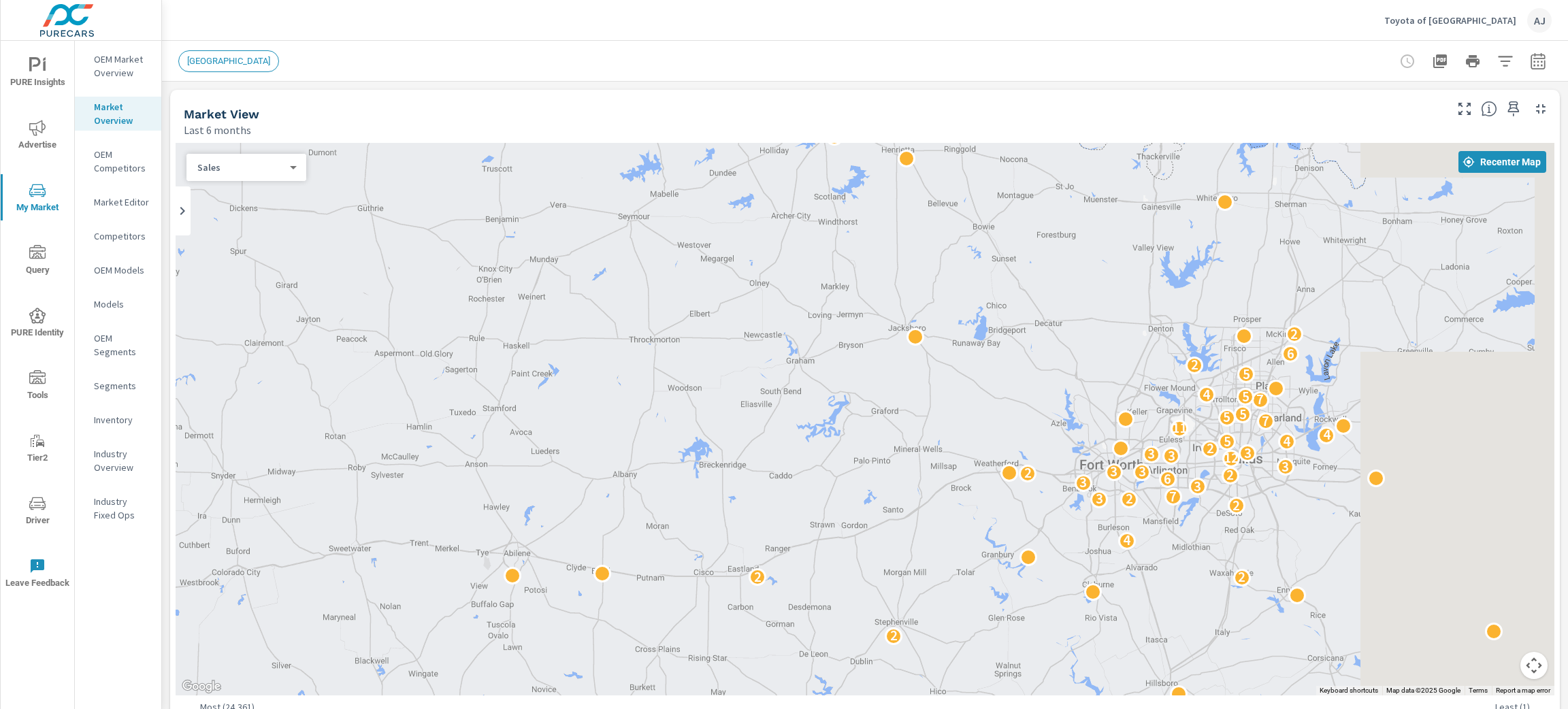
drag, startPoint x: 1114, startPoint y: 402, endPoint x: 669, endPoint y: 147, distance: 512.9
click at [669, 147] on div "6 5 2 2 2 4 2 3 2 7 3 3 6 2 2 3 3 3 12 3 3 3 2 4 5 4 11 7 5 5 7 5 4 5 2 6 2 4 2…" at bounding box center [865, 418] width 1379 height 552
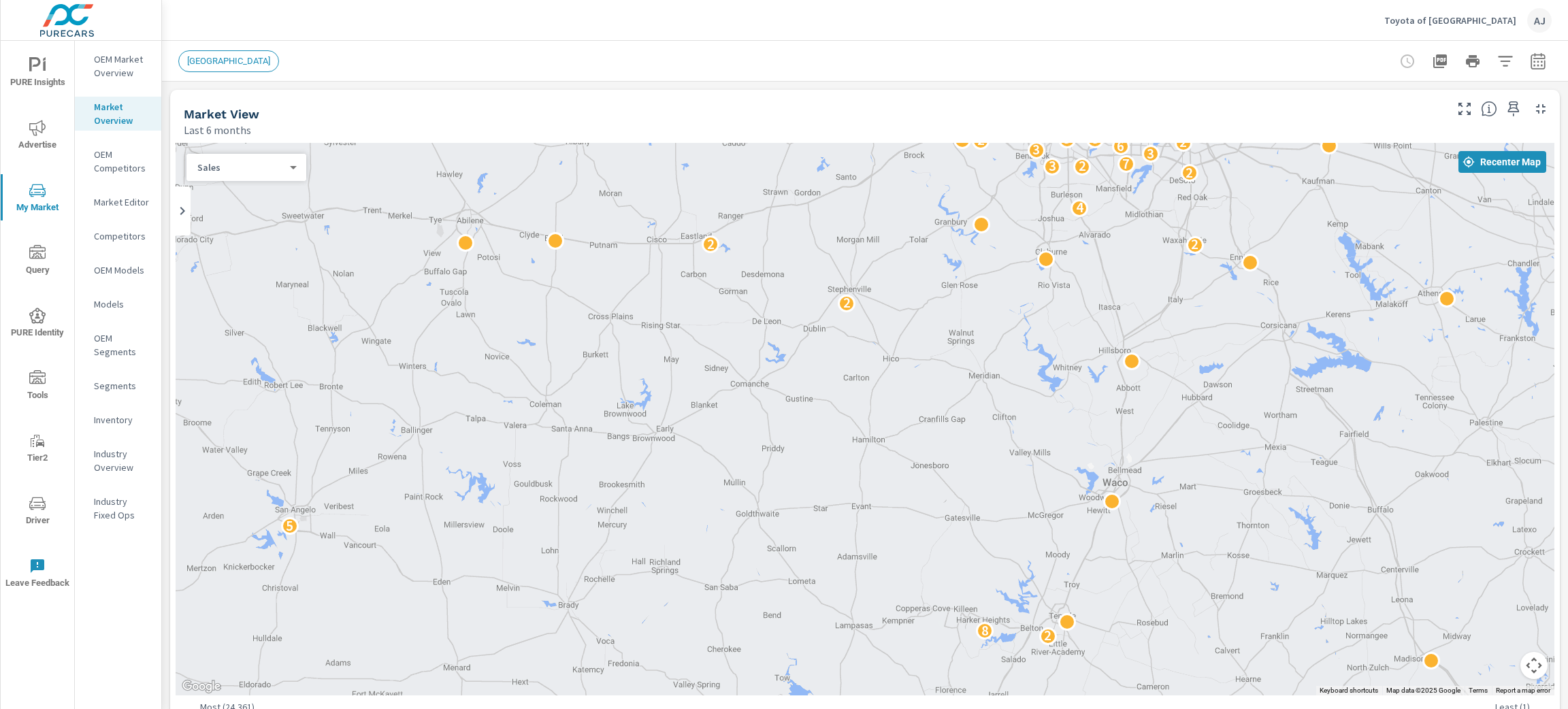
drag, startPoint x: 812, startPoint y: 570, endPoint x: 769, endPoint y: 235, distance: 337.7
click at [769, 235] on div "2 2 8 5 6 5 2 3 2 2 4 4 2 3 2 7 3 3 6 2 2 3 3 3 12 3 3 3 2 4 5 4 11 7 5 5 7 5 4…" at bounding box center [865, 418] width 1379 height 552
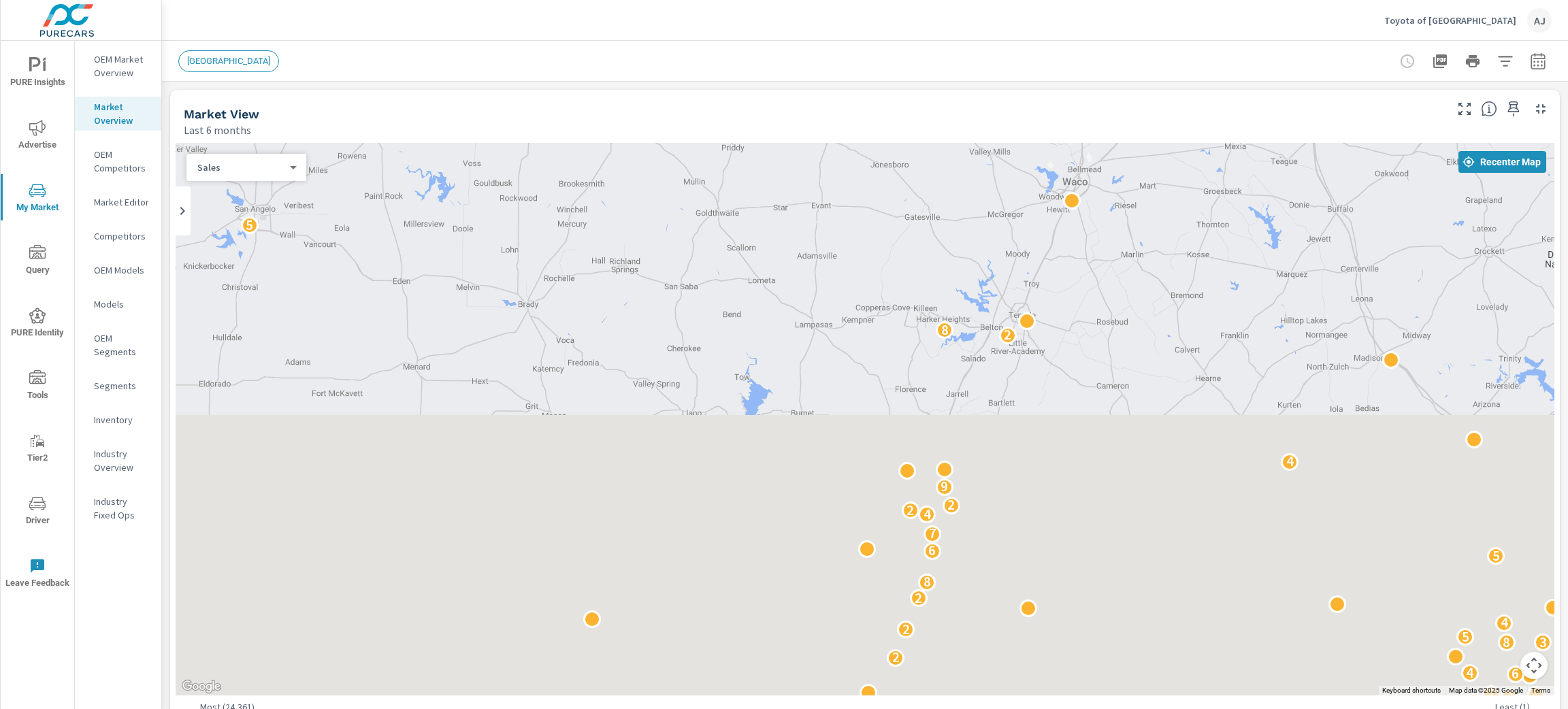
drag, startPoint x: 817, startPoint y: 496, endPoint x: 775, endPoint y: 192, distance: 306.9
click at [775, 192] on div "3 6 5 12 3 3 3 3 2 6 4 2 8 3 5 2 4 2 2 8 5 6 2 7 4 2 2 9 4 2 8 5 6 5 2 3 2 2 4 …" at bounding box center [865, 418] width 1379 height 552
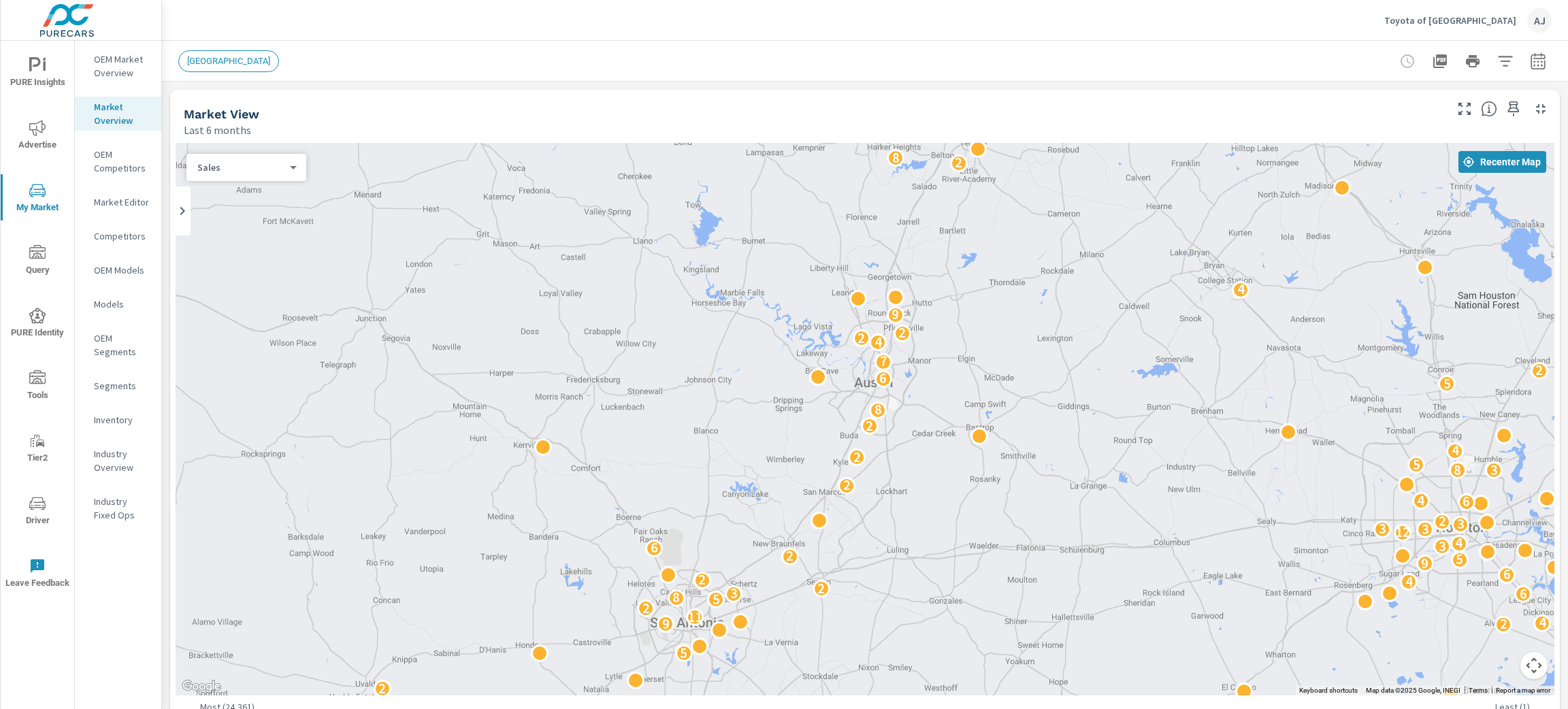
drag, startPoint x: 722, startPoint y: 451, endPoint x: 675, endPoint y: 366, distance: 97.1
click at [675, 366] on div "3 2 5 2 2 9 4 11 2 5 8 6 3 2 4 2 6 9 5 2 6 3 4 12 3 3 3 3 2 6 4 2 8 3 5 2 4 2 2…" at bounding box center [865, 418] width 1379 height 552
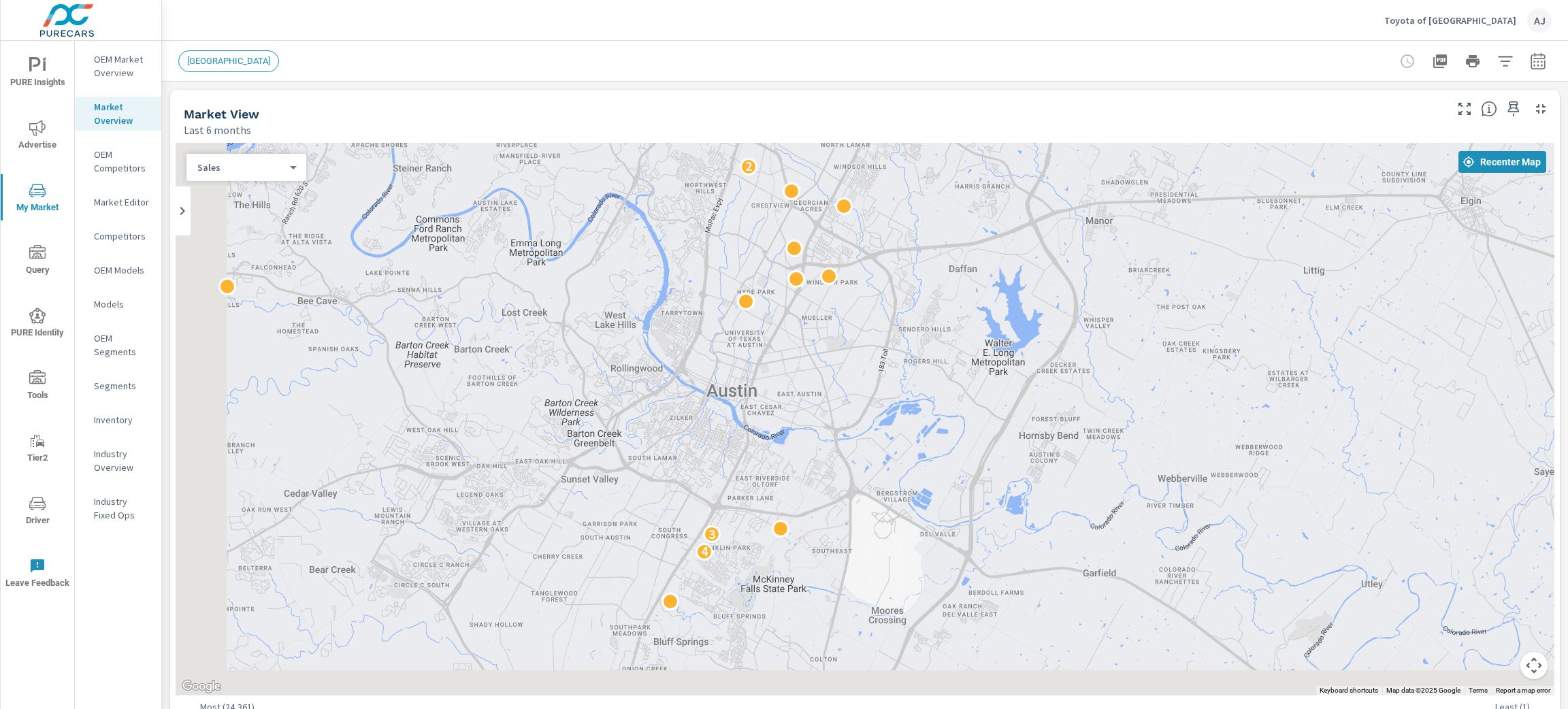
drag, startPoint x: 578, startPoint y: 618, endPoint x: 838, endPoint y: 243, distance: 456.3
click at [838, 243] on div "4 3 2 2 2 4 3" at bounding box center [865, 418] width 1379 height 552
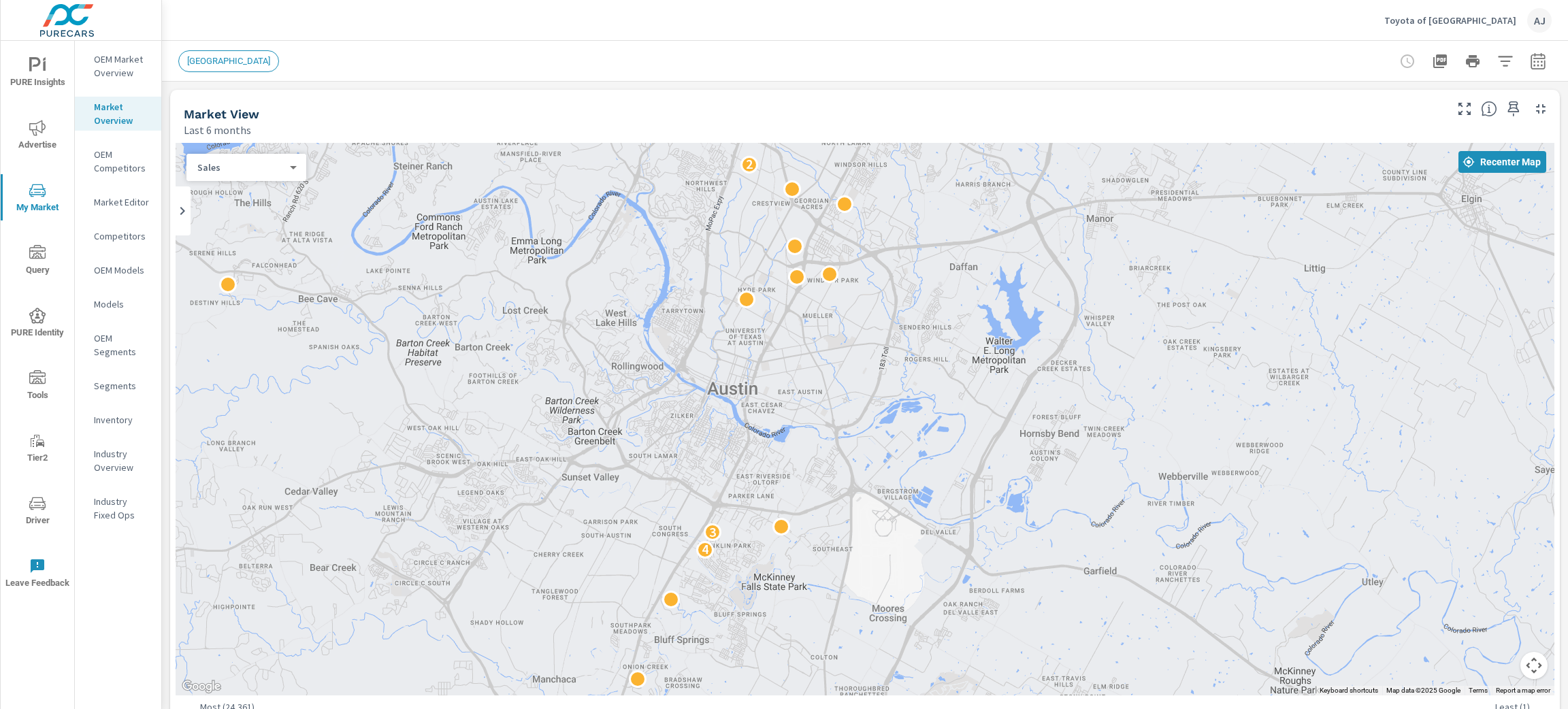
click at [121, 57] on p "OEM Market Overview" at bounding box center [122, 65] width 57 height 27
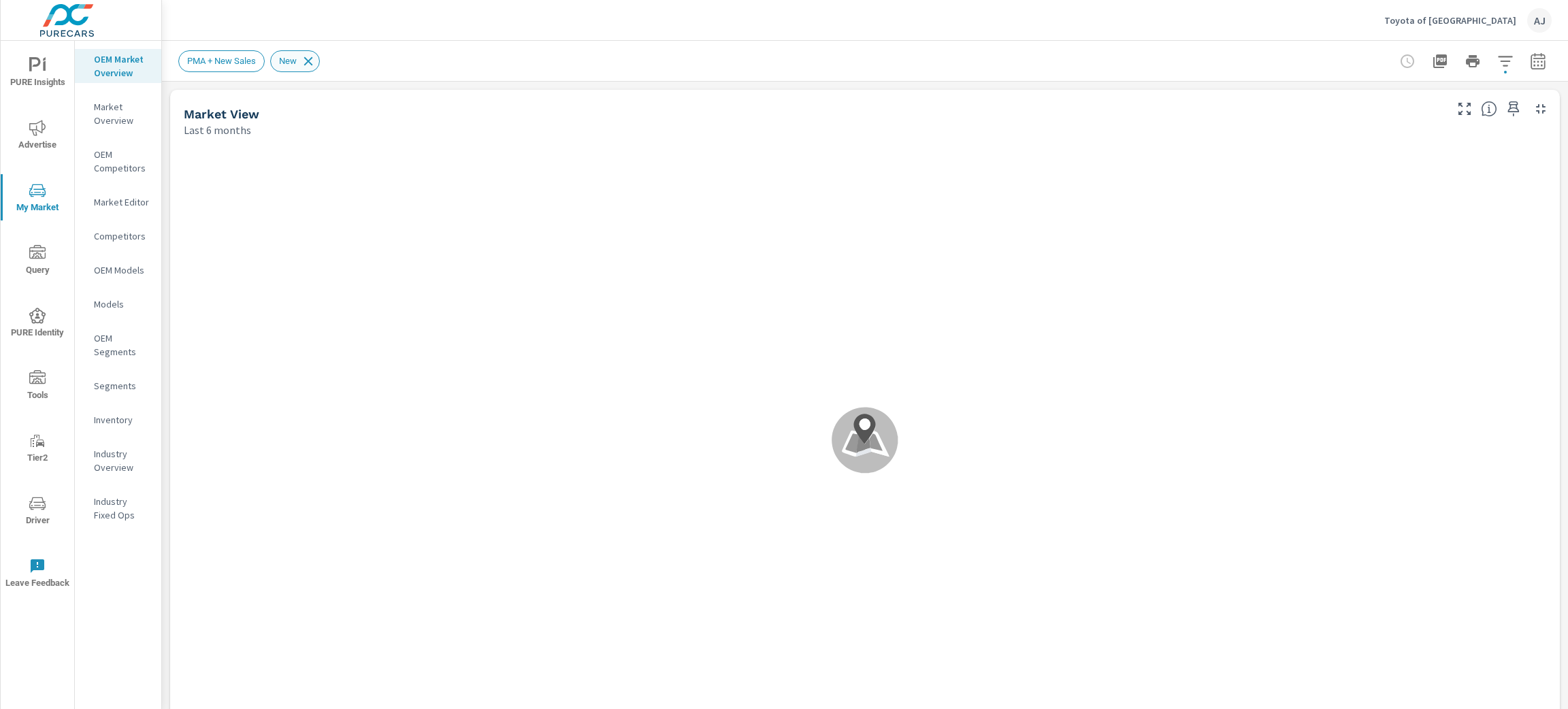
click at [309, 57] on icon at bounding box center [308, 61] width 15 height 15
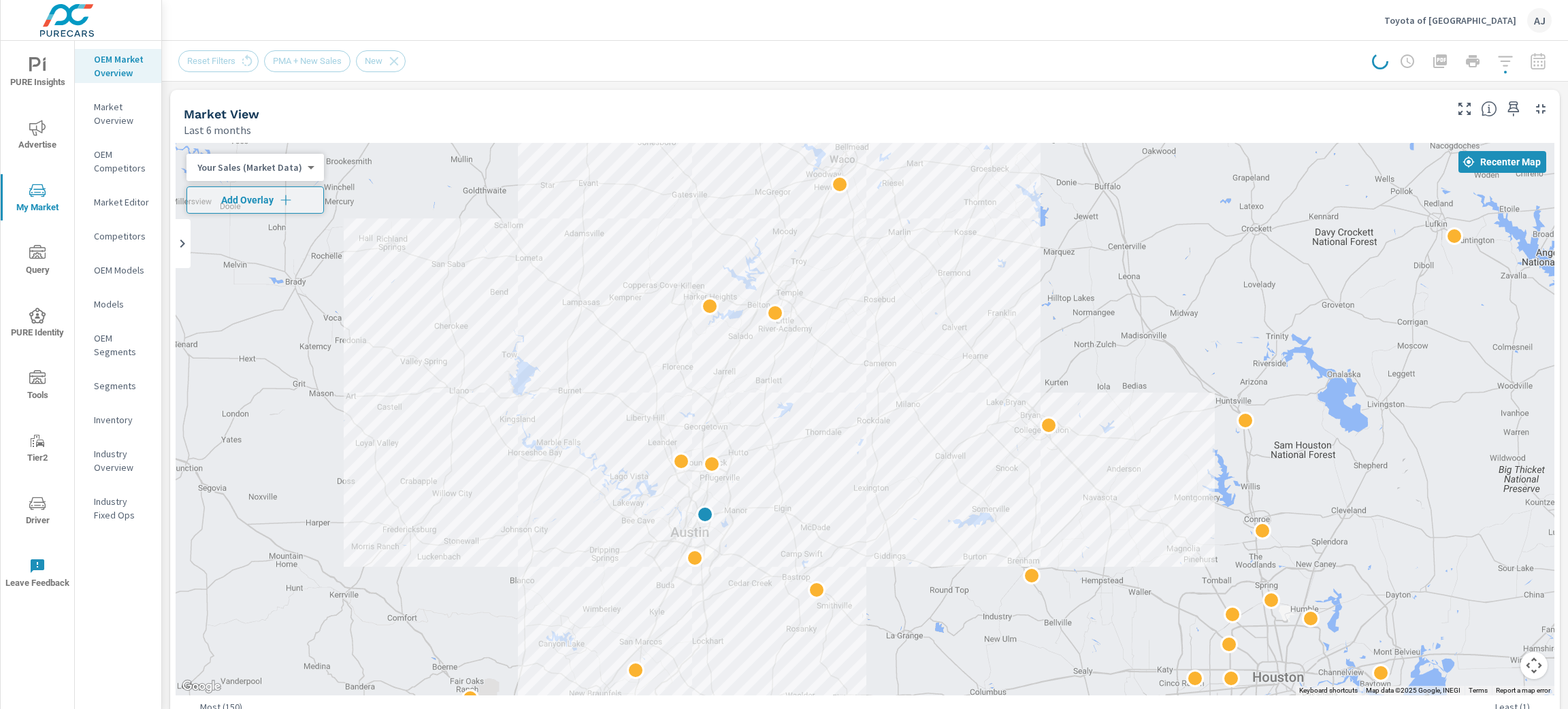
drag, startPoint x: 1344, startPoint y: 457, endPoint x: 947, endPoint y: 513, distance: 400.9
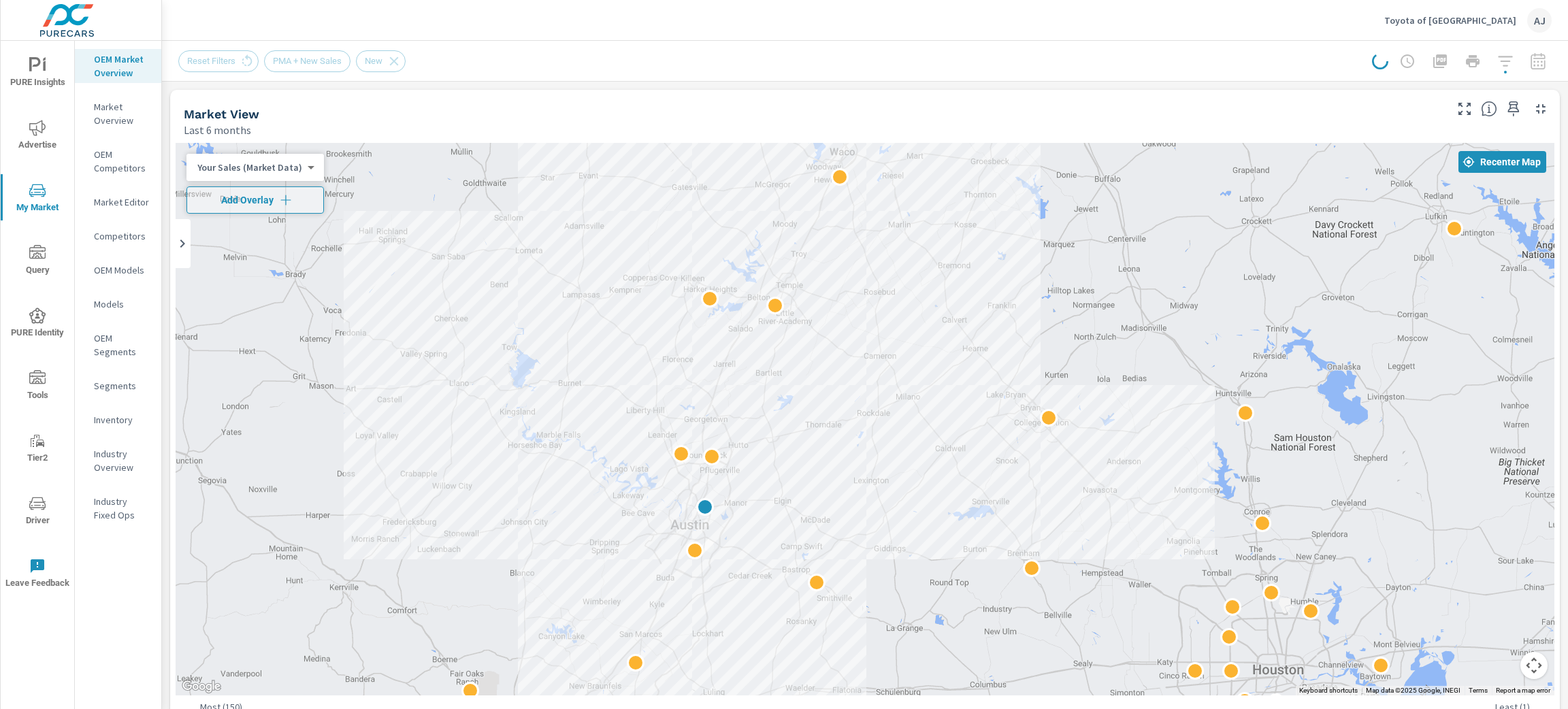
click at [294, 165] on body "PURE Insights Advertise My Market Query PURE Identity Tools Tier2 Driver Leave …" at bounding box center [784, 354] width 1568 height 709
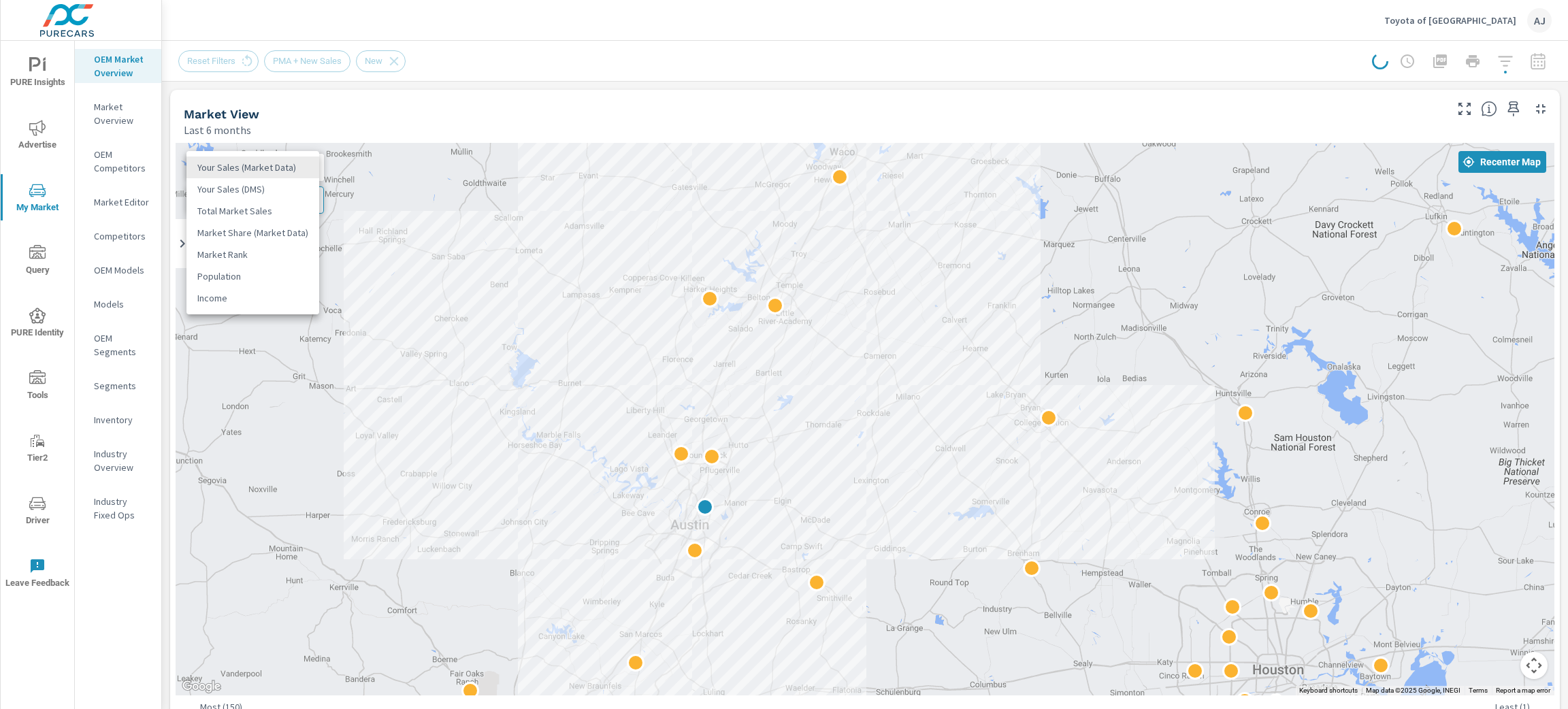
click at [277, 209] on li "Total Market Sales" at bounding box center [253, 211] width 133 height 22
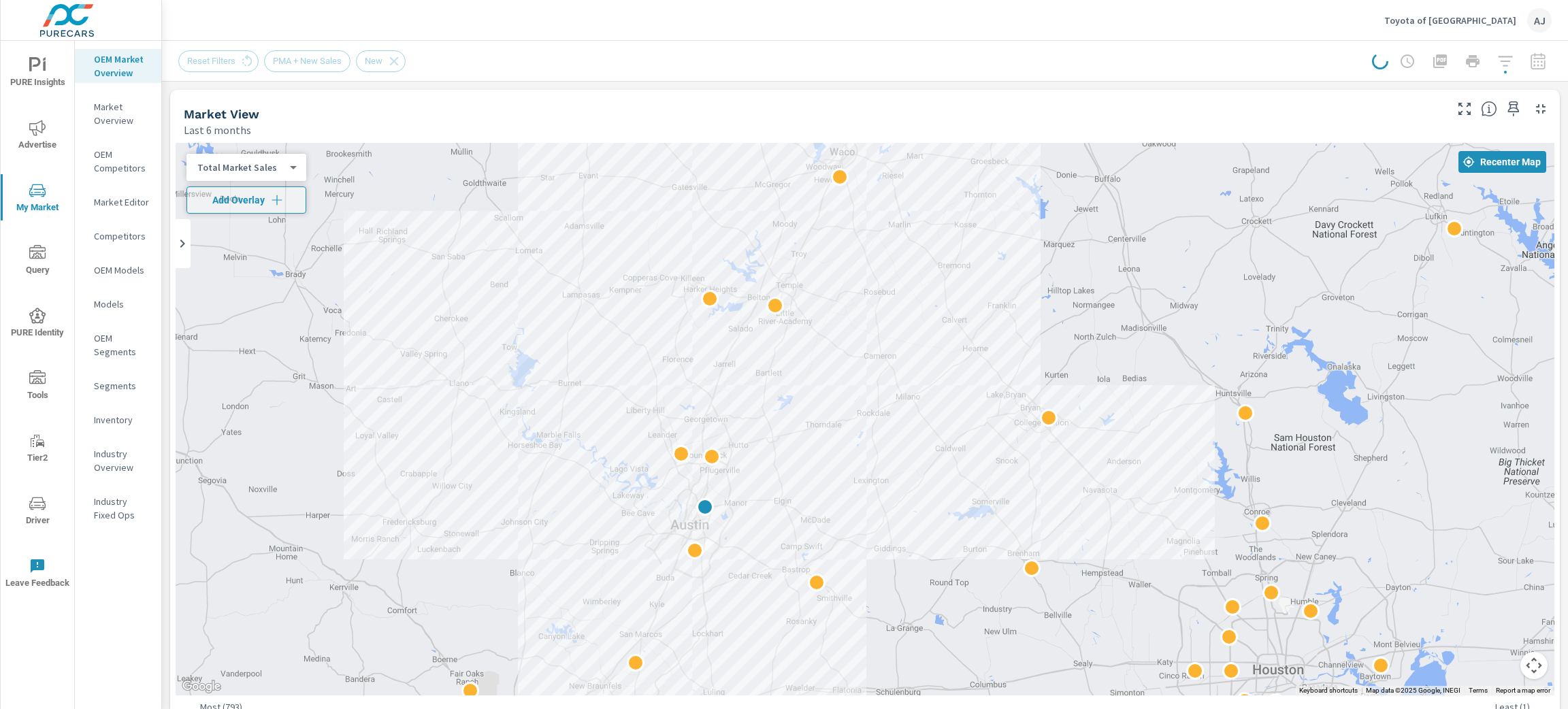
click at [296, 157] on div "Total Market Sales 2 ​" at bounding box center [247, 167] width 120 height 27
click at [292, 167] on body "PURE Insights Advertise My Market Query PURE Identity Tools Tier2 Driver Leave …" at bounding box center [784, 354] width 1568 height 709
click at [285, 149] on li "Your Sales (DMS)" at bounding box center [253, 146] width 133 height 22
click at [276, 172] on body "PURE Insights Advertise My Market Query PURE Identity Tools Tier2 Driver Leave …" at bounding box center [784, 354] width 1568 height 709
click at [277, 142] on li "Your Sales (Market Data)" at bounding box center [253, 146] width 133 height 22
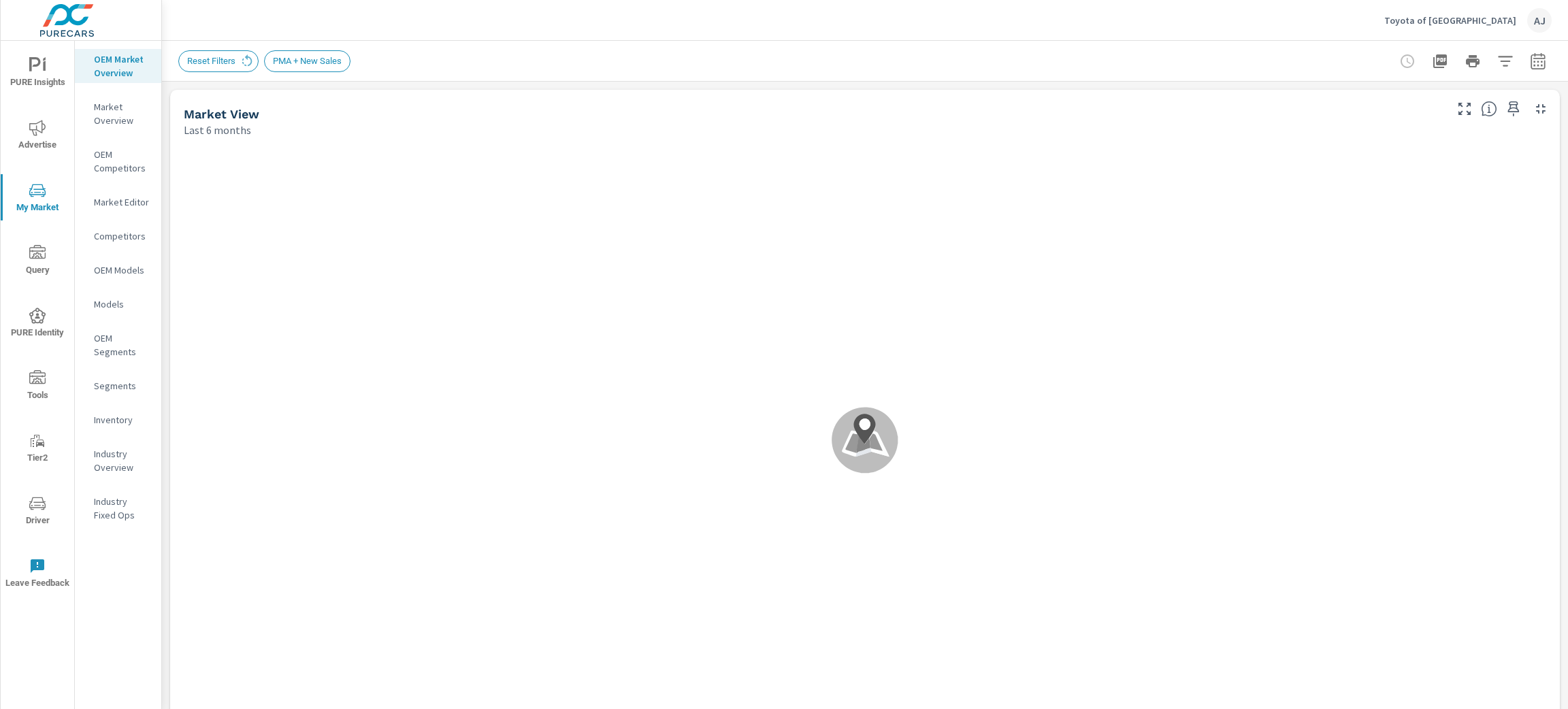
scroll to position [1, 0]
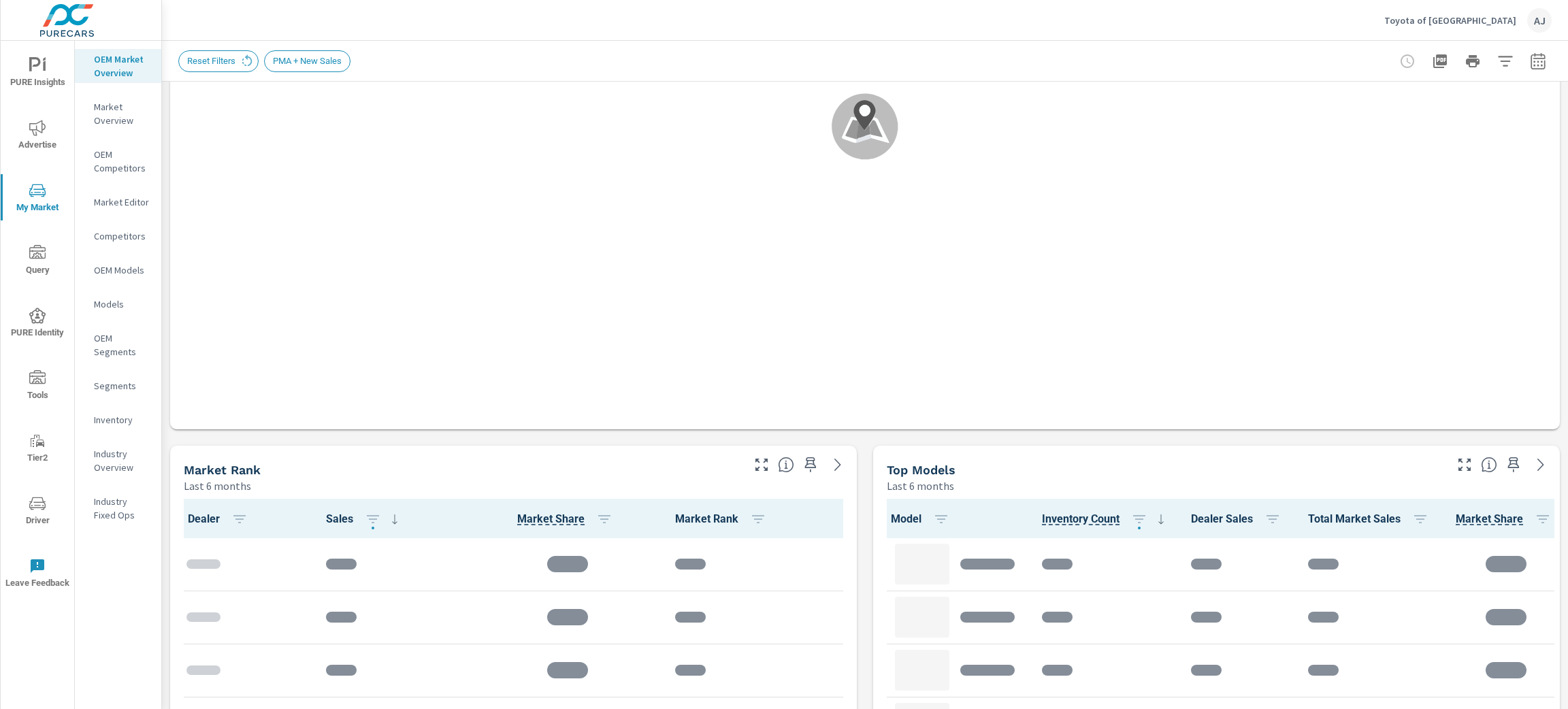
scroll to position [0, 0]
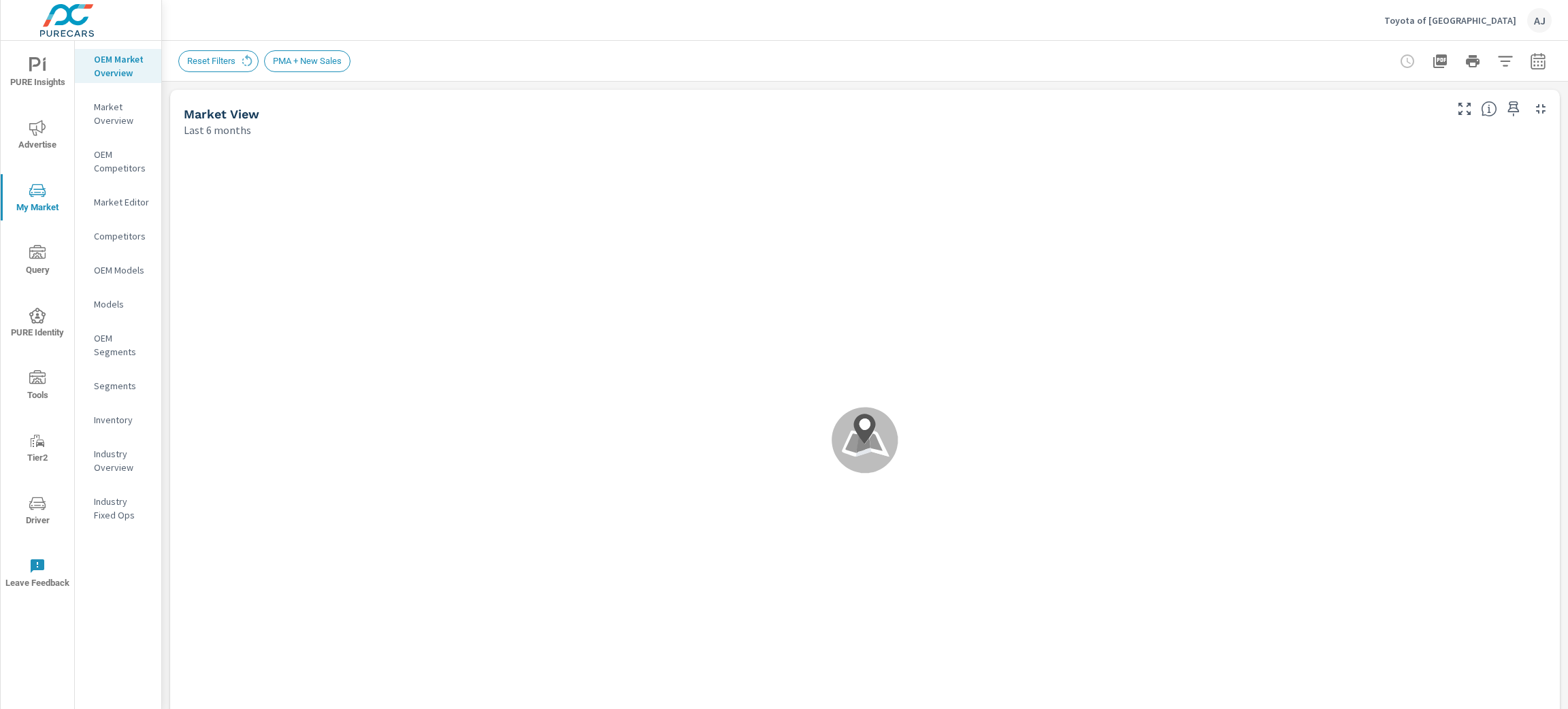
click at [44, 138] on span "Advertise" at bounding box center [37, 136] width 65 height 33
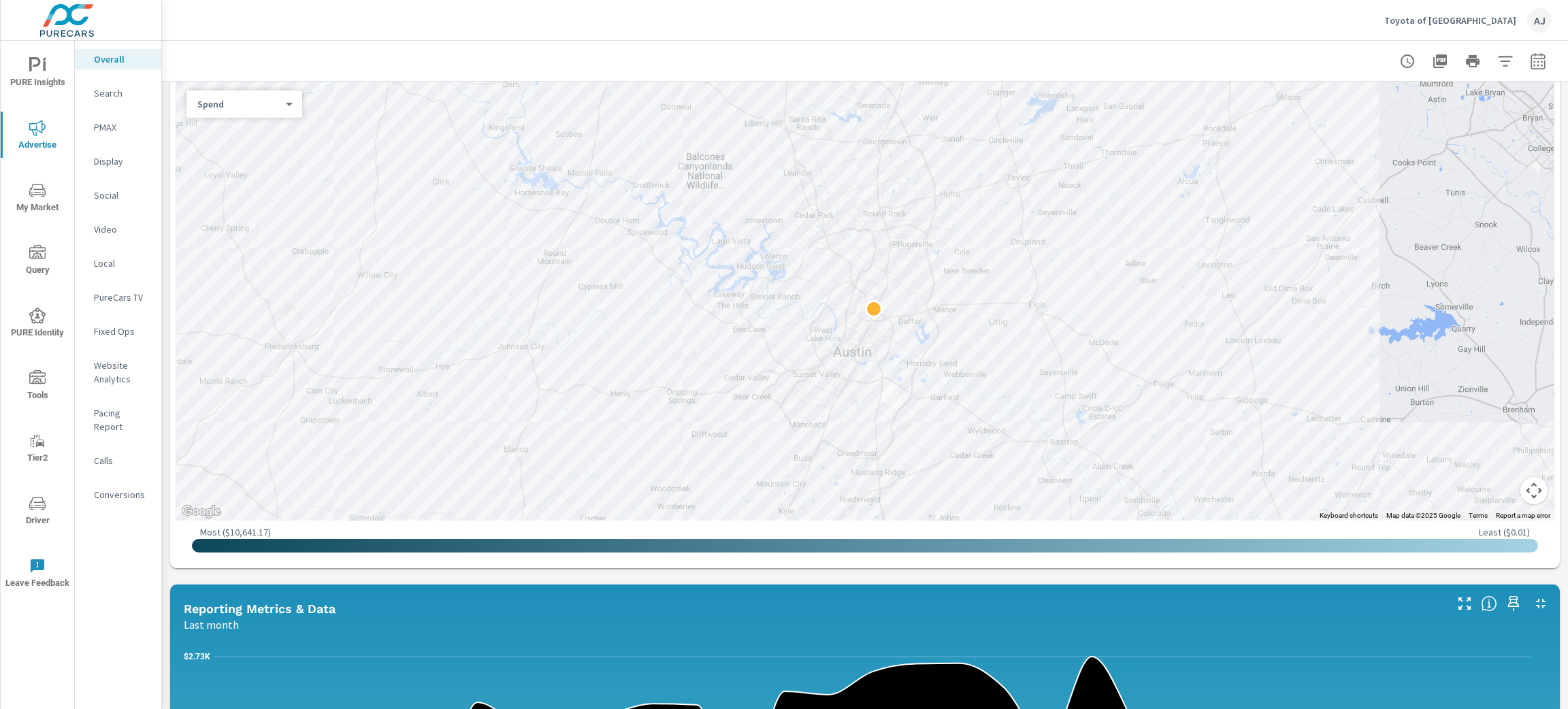
click at [230, 114] on div "Spend 0 ​" at bounding box center [245, 104] width 116 height 27
click at [238, 102] on body "PURE Insights Advertise My Market Query PURE Identity Tools Tier2 Driver Leave …" at bounding box center [784, 354] width 1568 height 709
click at [42, 192] on div at bounding box center [784, 354] width 1568 height 709
click at [39, 192] on icon "nav menu" at bounding box center [37, 192] width 7 height 1
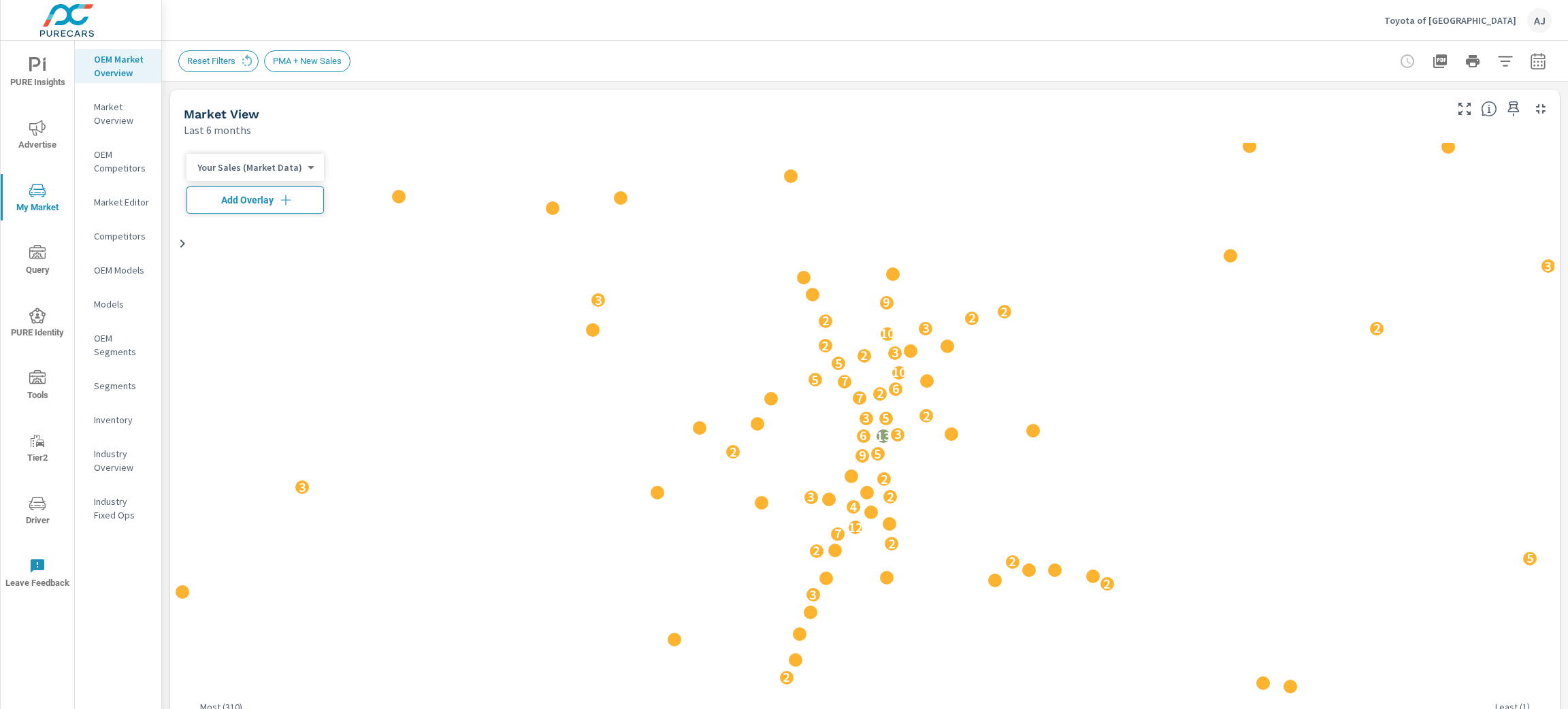
scroll to position [1, 0]
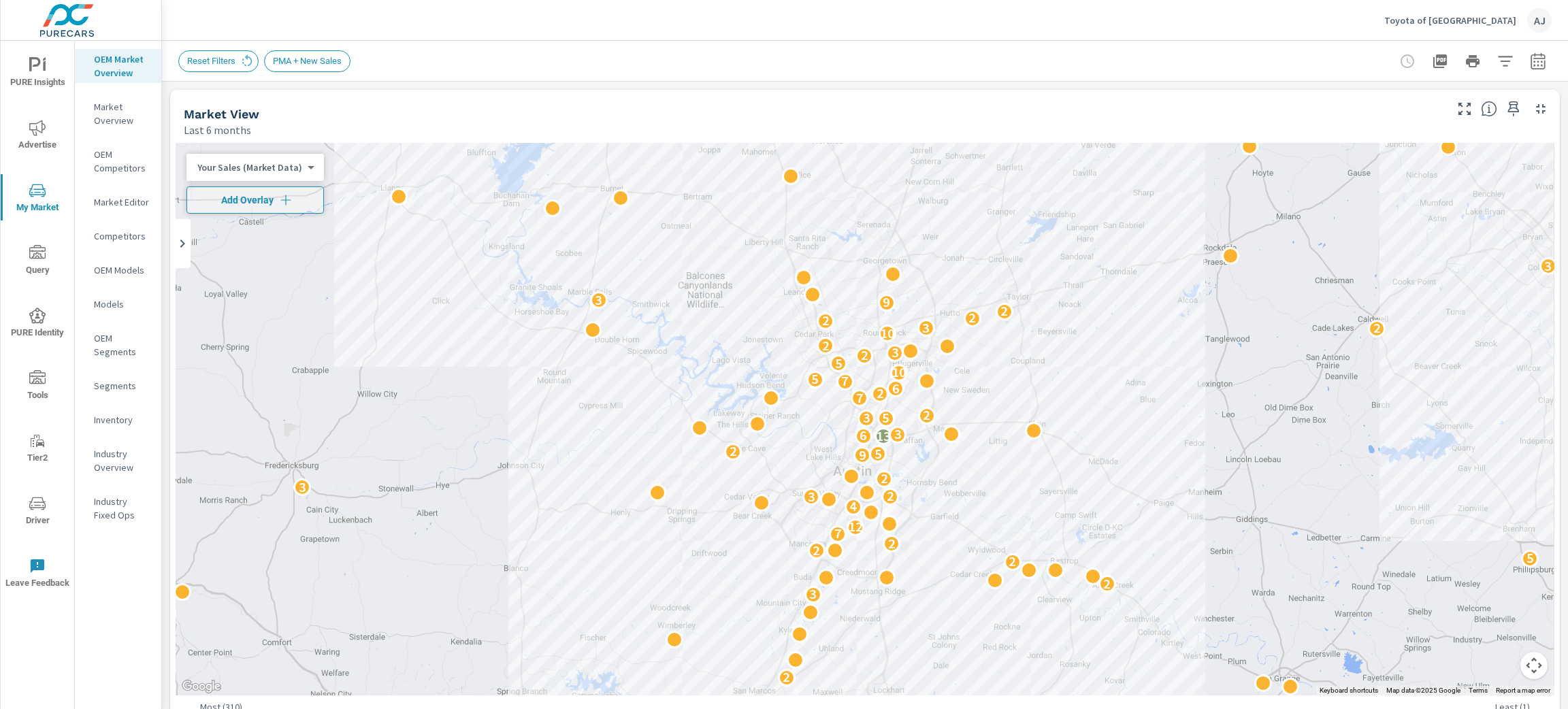
click at [299, 165] on body "PURE Insights Advertise My Market Query PURE Identity Tools Tier2 Driver Leave …" at bounding box center [784, 354] width 1568 height 709
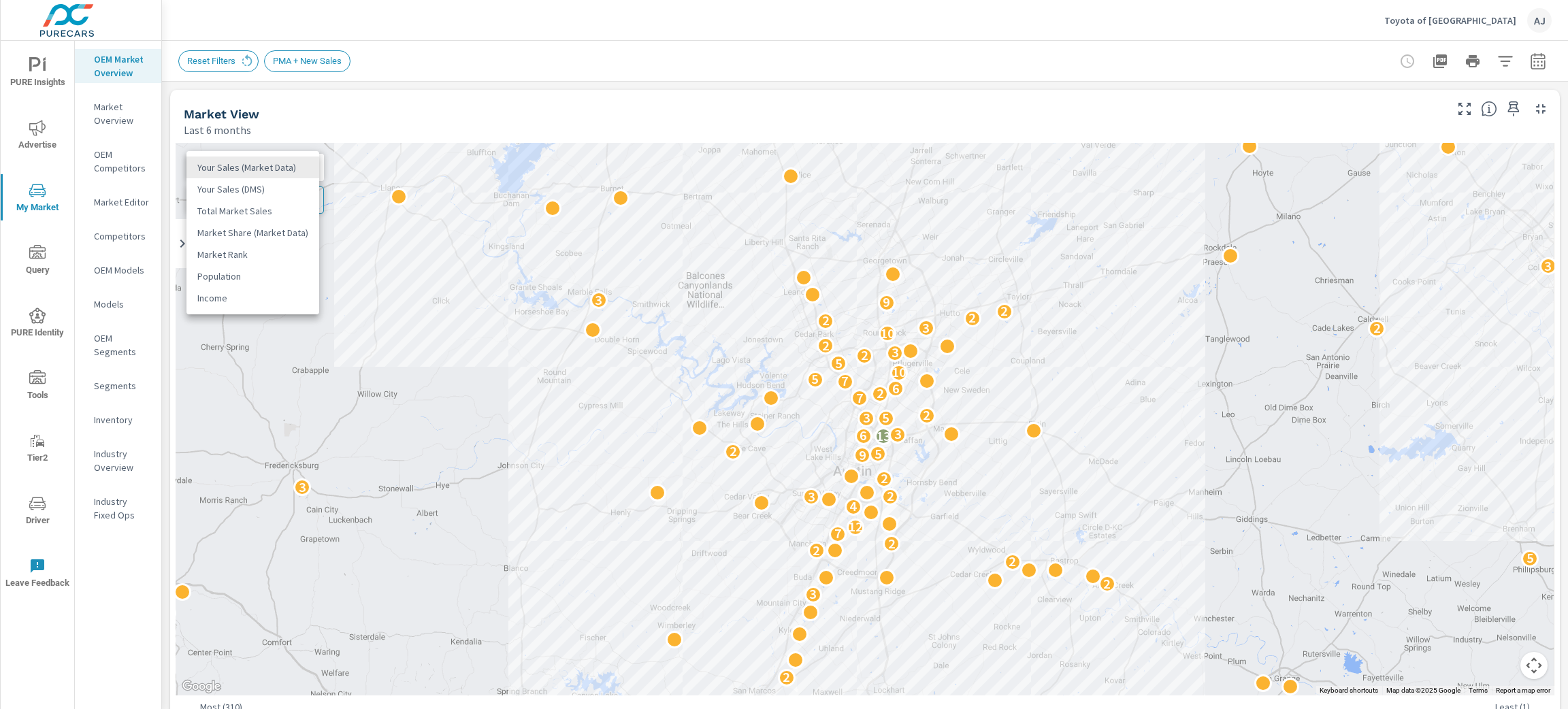
click at [275, 247] on li "Market Rank" at bounding box center [253, 255] width 133 height 22
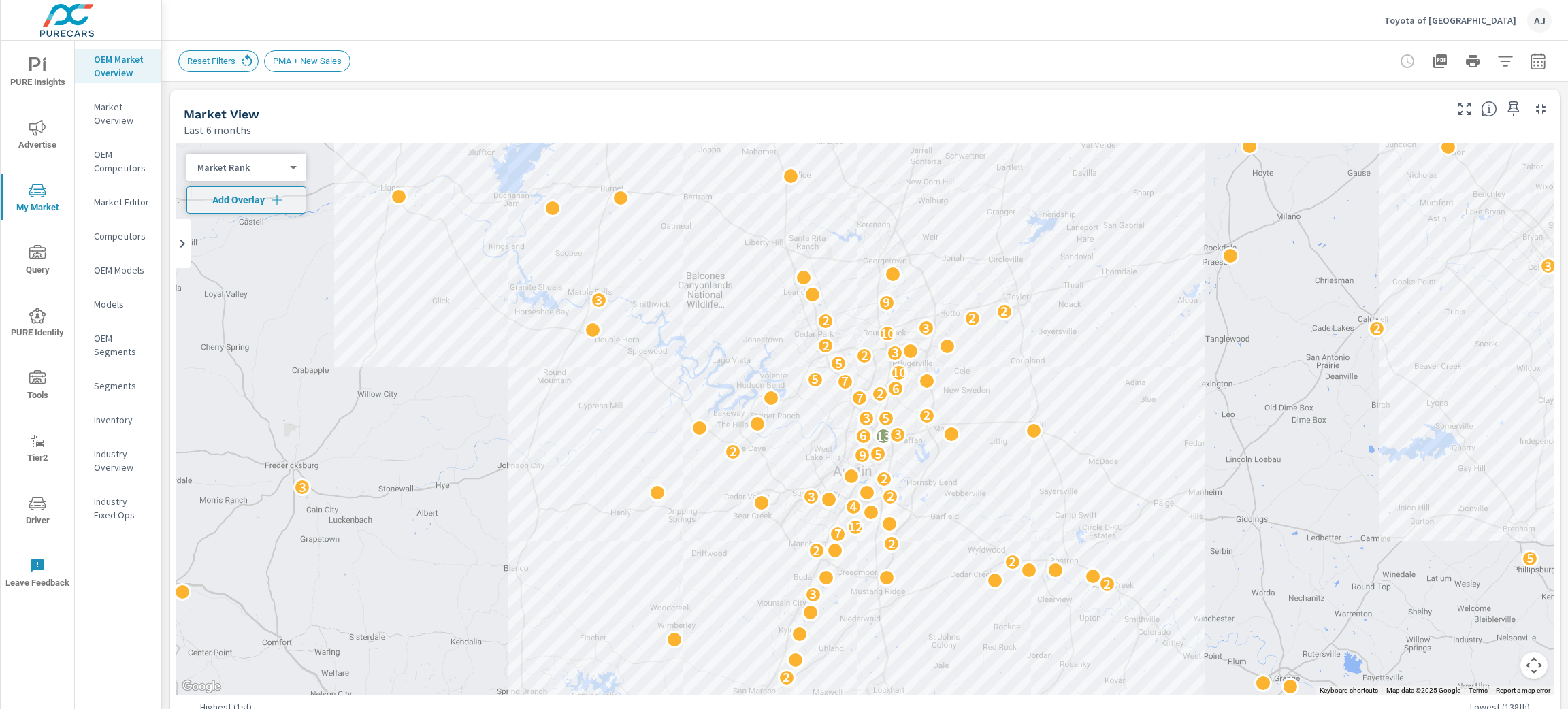
click at [244, 59] on icon at bounding box center [247, 61] width 15 height 15
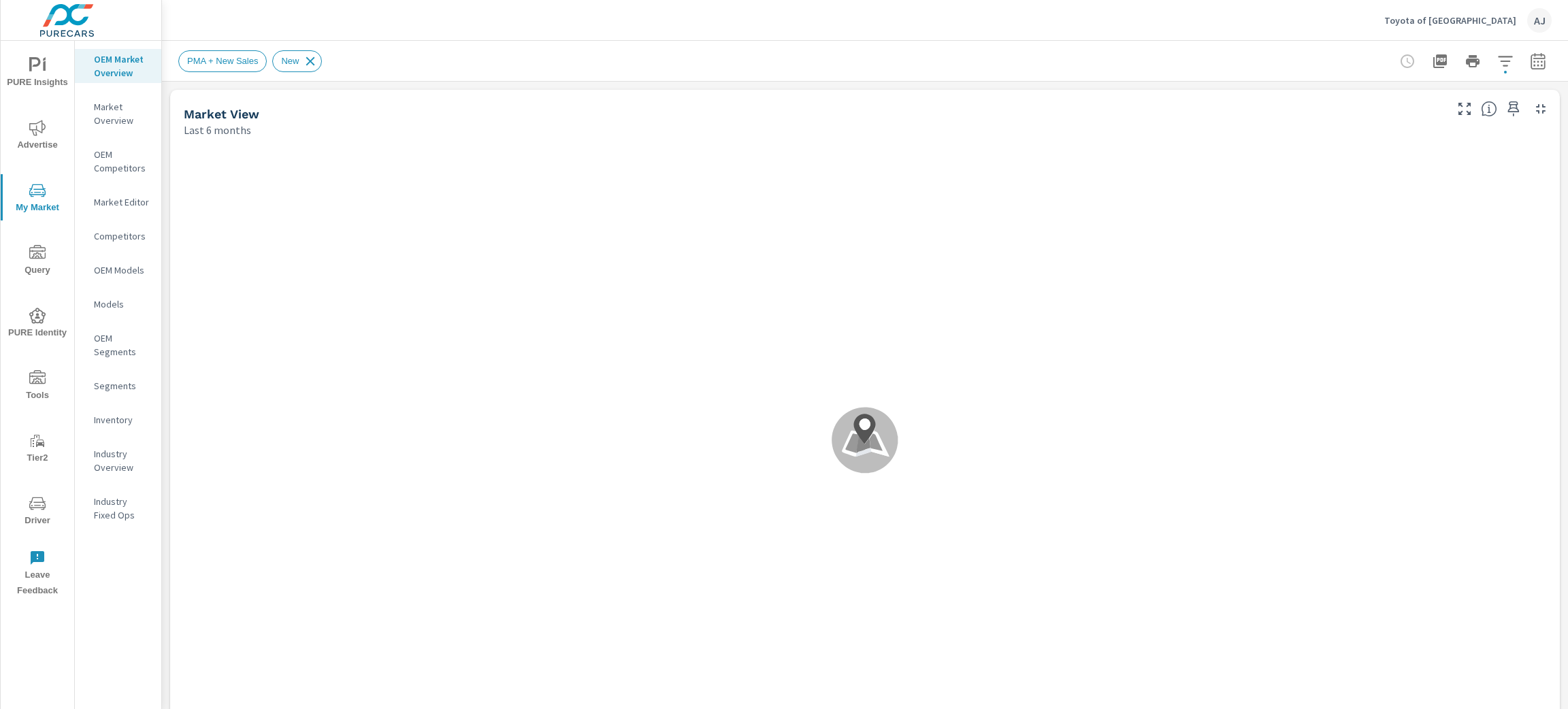
scroll to position [1, 0]
click at [309, 57] on icon at bounding box center [310, 61] width 15 height 15
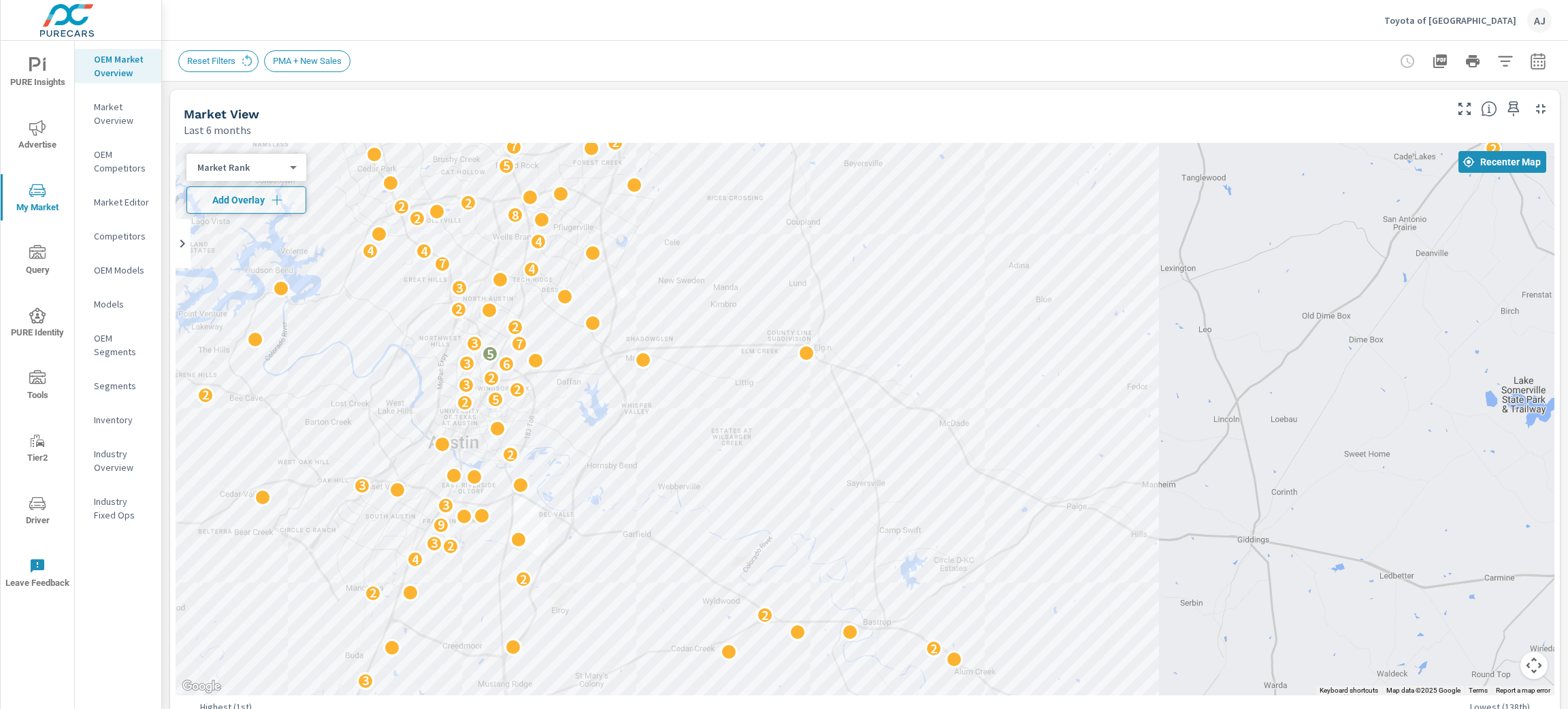
click at [262, 166] on body "PURE Insights Advertise My Market Query PURE Identity Tools Tier2 Driver Leave …" at bounding box center [784, 354] width 1568 height 709
click at [248, 81] on li "Your Sales (Market Data)" at bounding box center [253, 81] width 133 height 22
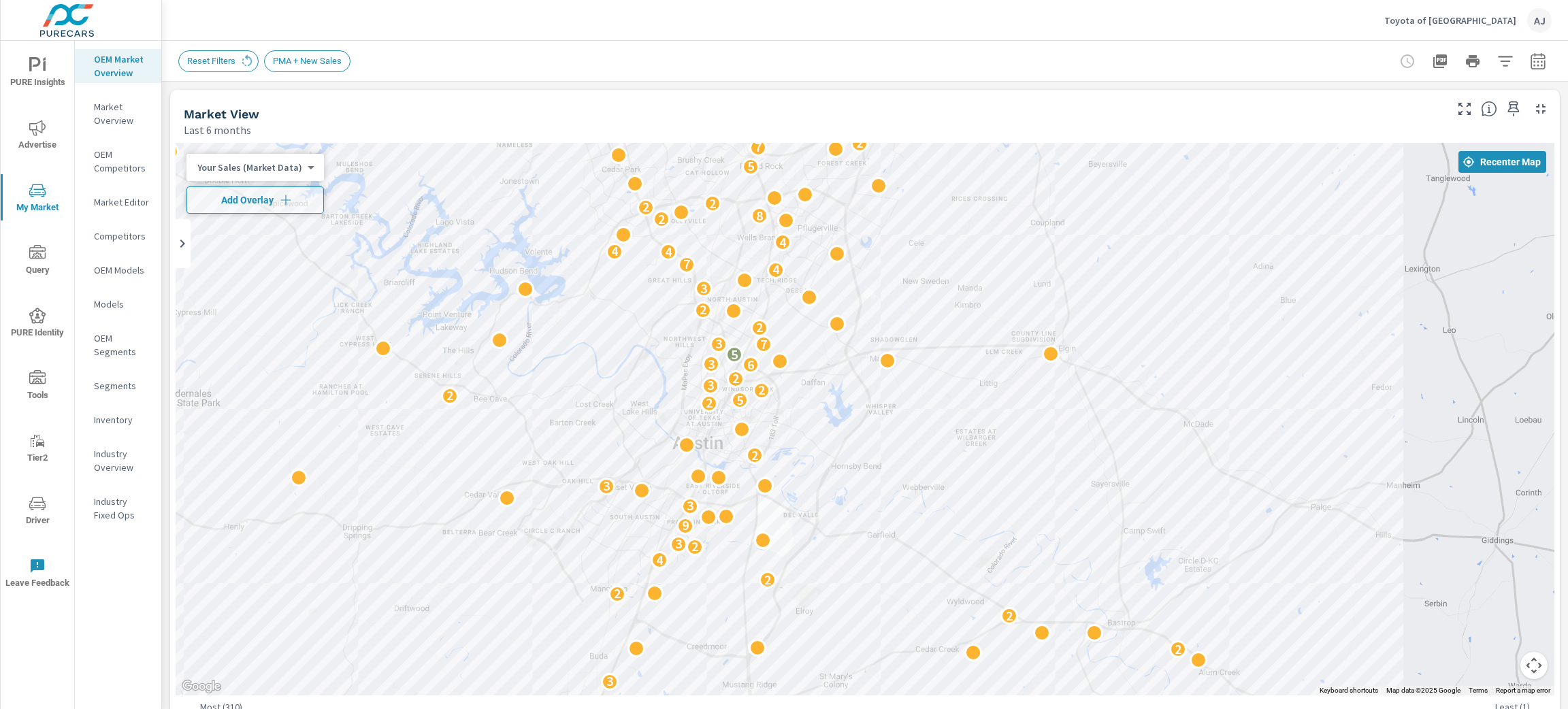
drag, startPoint x: 632, startPoint y: 456, endPoint x: 880, endPoint y: 457, distance: 248.0
click at [880, 457] on div "2 3 3 3 2 2 2 2 2 2 4 2 3 9 3 3 2 2 5 2 2 3 2 6 3 5 7 3 2 2 3 4 7 4 4 4 2 8 2 2…" at bounding box center [865, 418] width 1379 height 552
click at [104, 109] on p "Market Overview" at bounding box center [122, 113] width 57 height 27
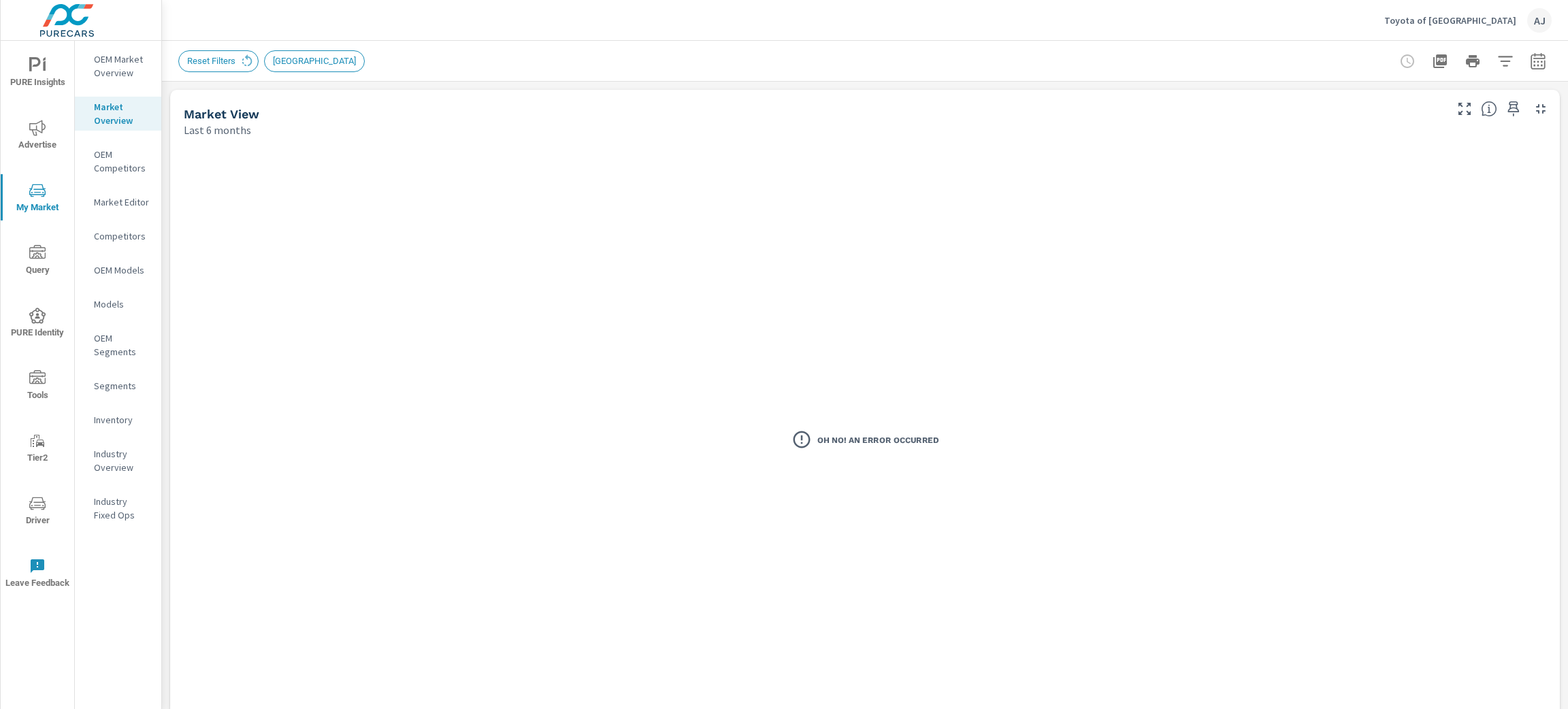
click at [306, 57] on span "[GEOGRAPHIC_DATA]" at bounding box center [314, 61] width 99 height 10
click at [93, 76] on div "OEM Market Overview" at bounding box center [118, 66] width 87 height 34
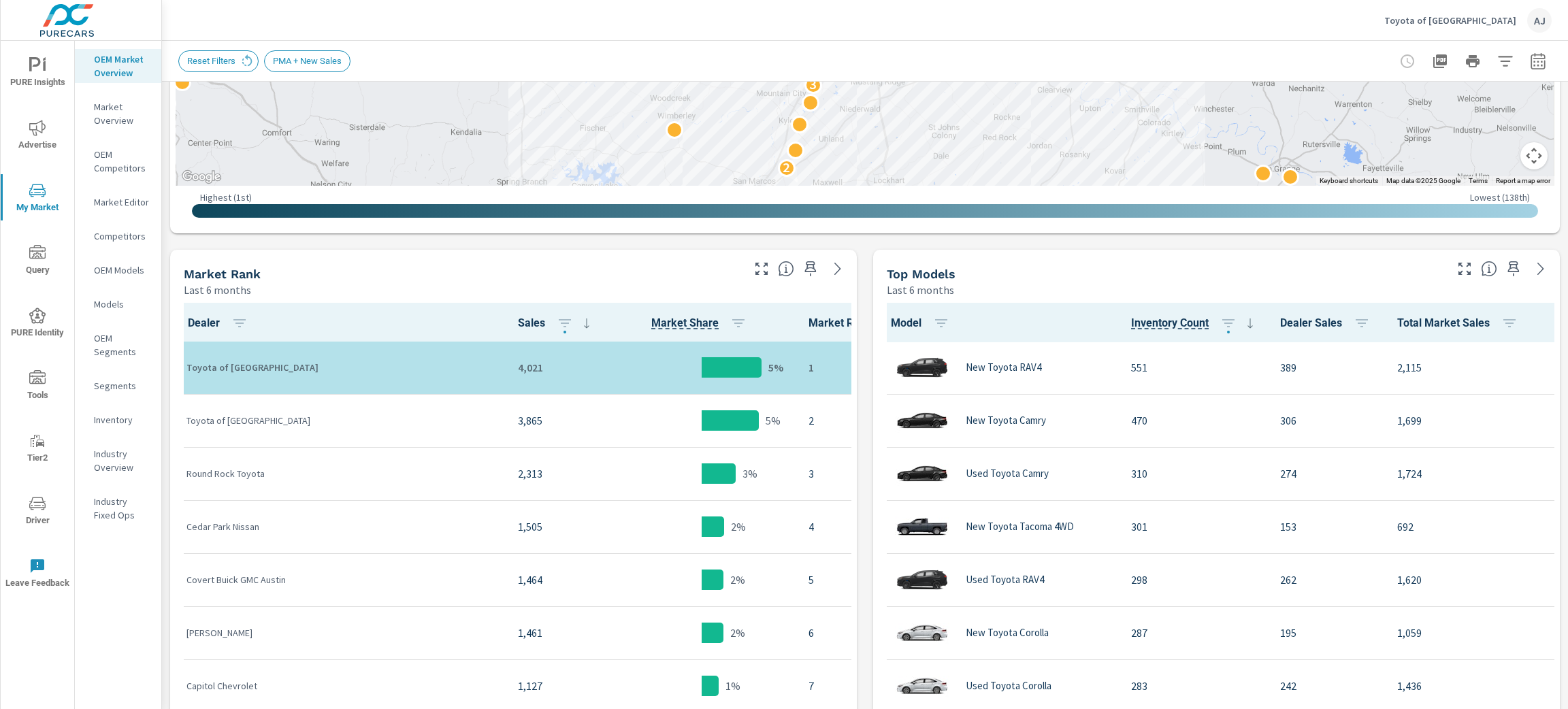
click at [164, 219] on div "Market View Last 6 months ← Move left → Move right ↑ Move up ↓ Move down + Zoom…" at bounding box center [865, 464] width 1406 height 1785
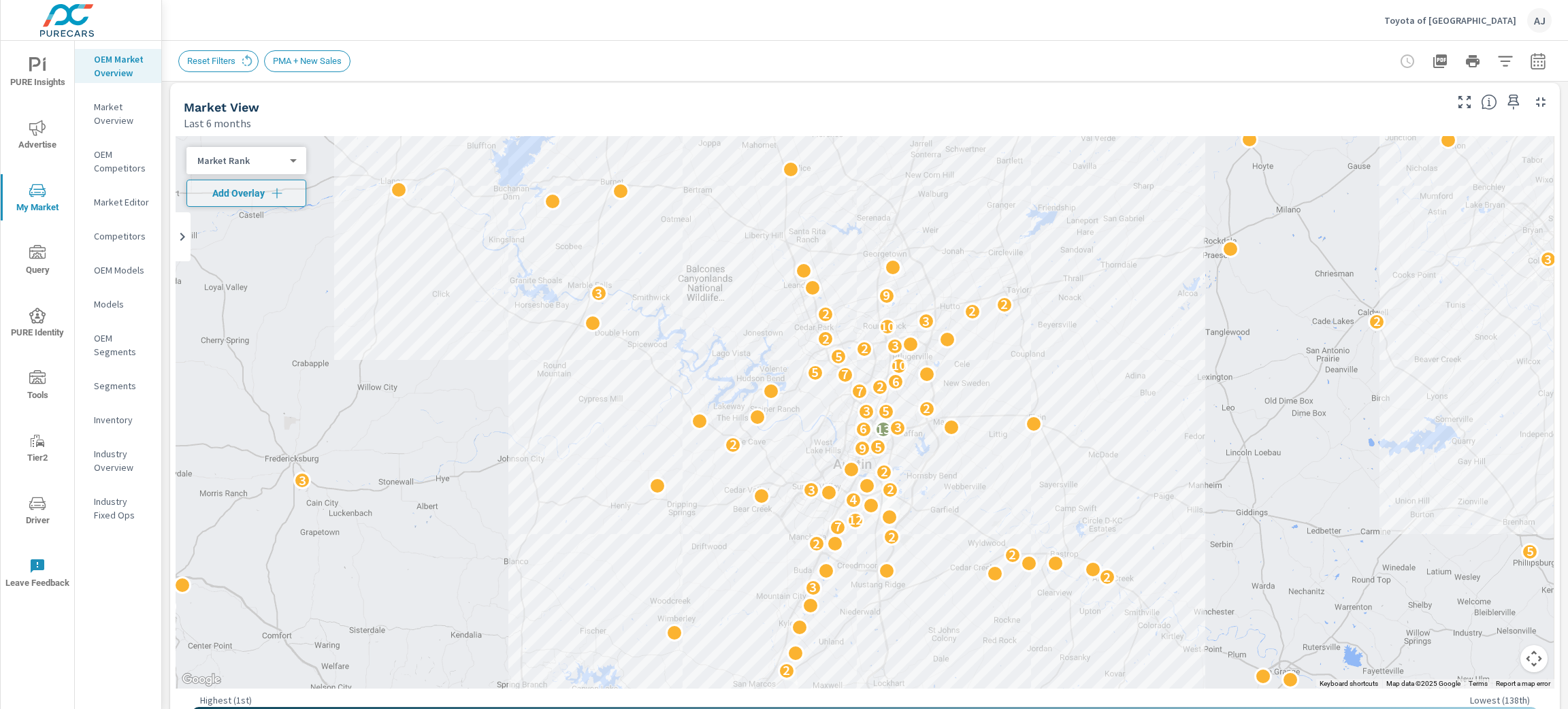
scroll to position [0, 0]
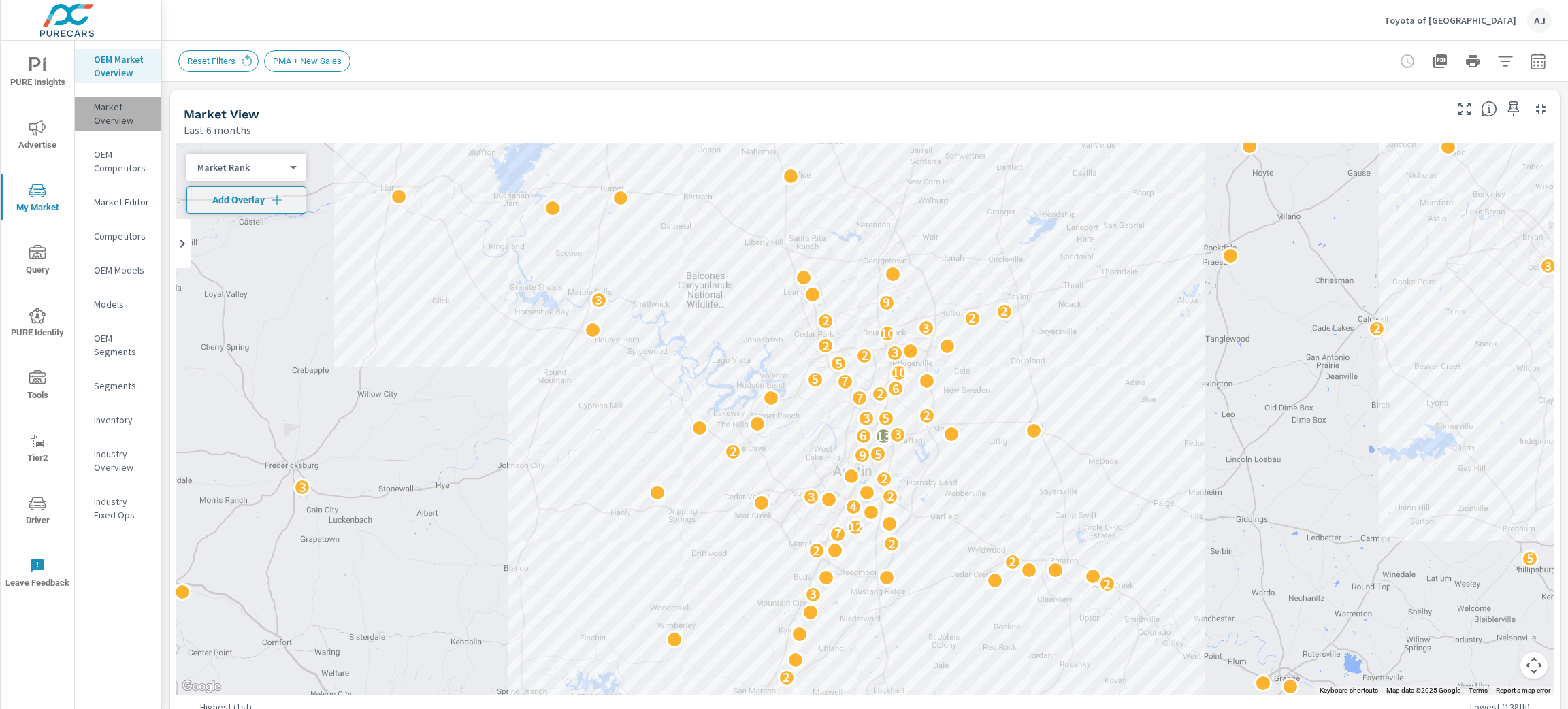
click at [100, 116] on p "Market Overview" at bounding box center [122, 113] width 57 height 27
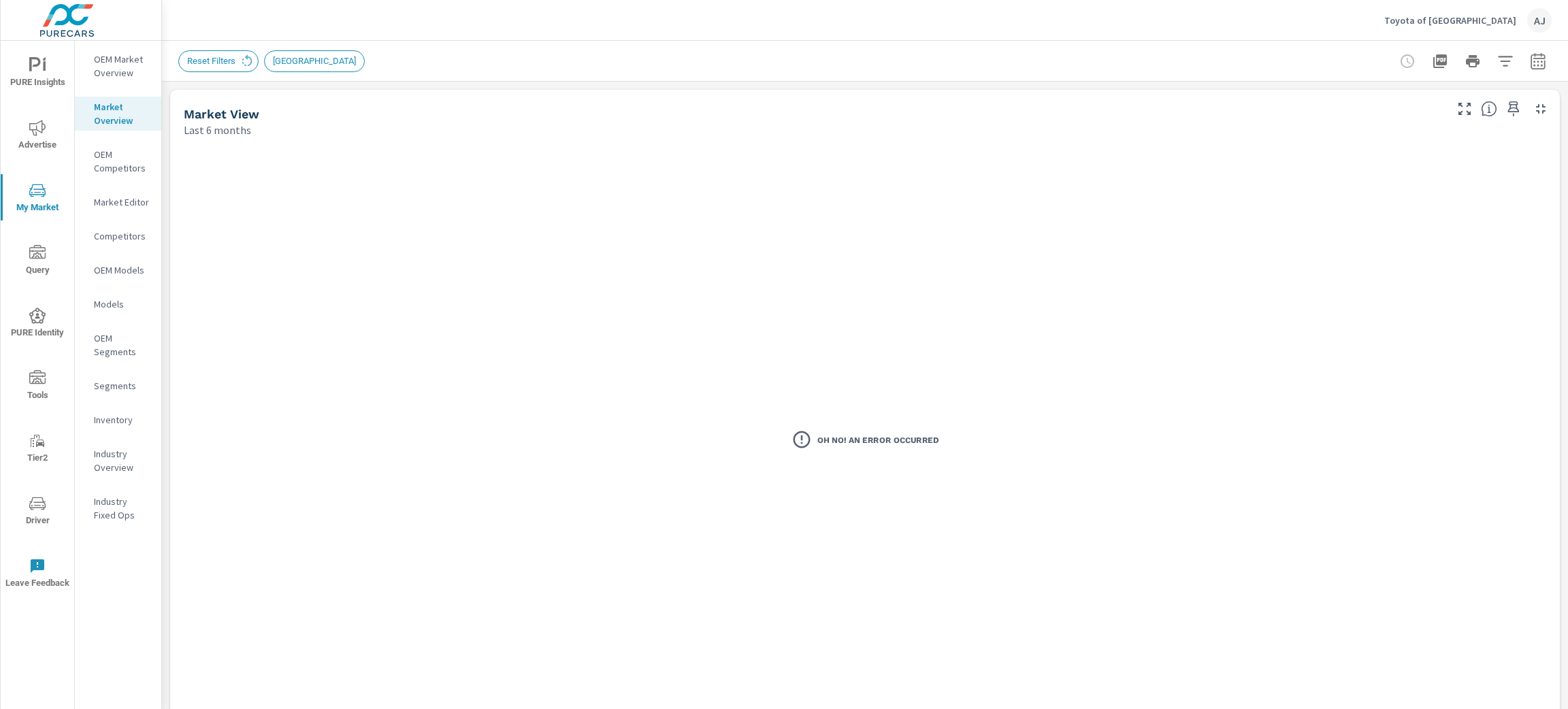
scroll to position [1, 0]
click at [314, 61] on span "[GEOGRAPHIC_DATA]" at bounding box center [314, 61] width 99 height 10
click at [227, 61] on span "Reset Filters" at bounding box center [211, 61] width 65 height 10
click at [240, 59] on icon at bounding box center [247, 61] width 15 height 15
click at [226, 59] on span "[GEOGRAPHIC_DATA]" at bounding box center [233, 61] width 108 height 10
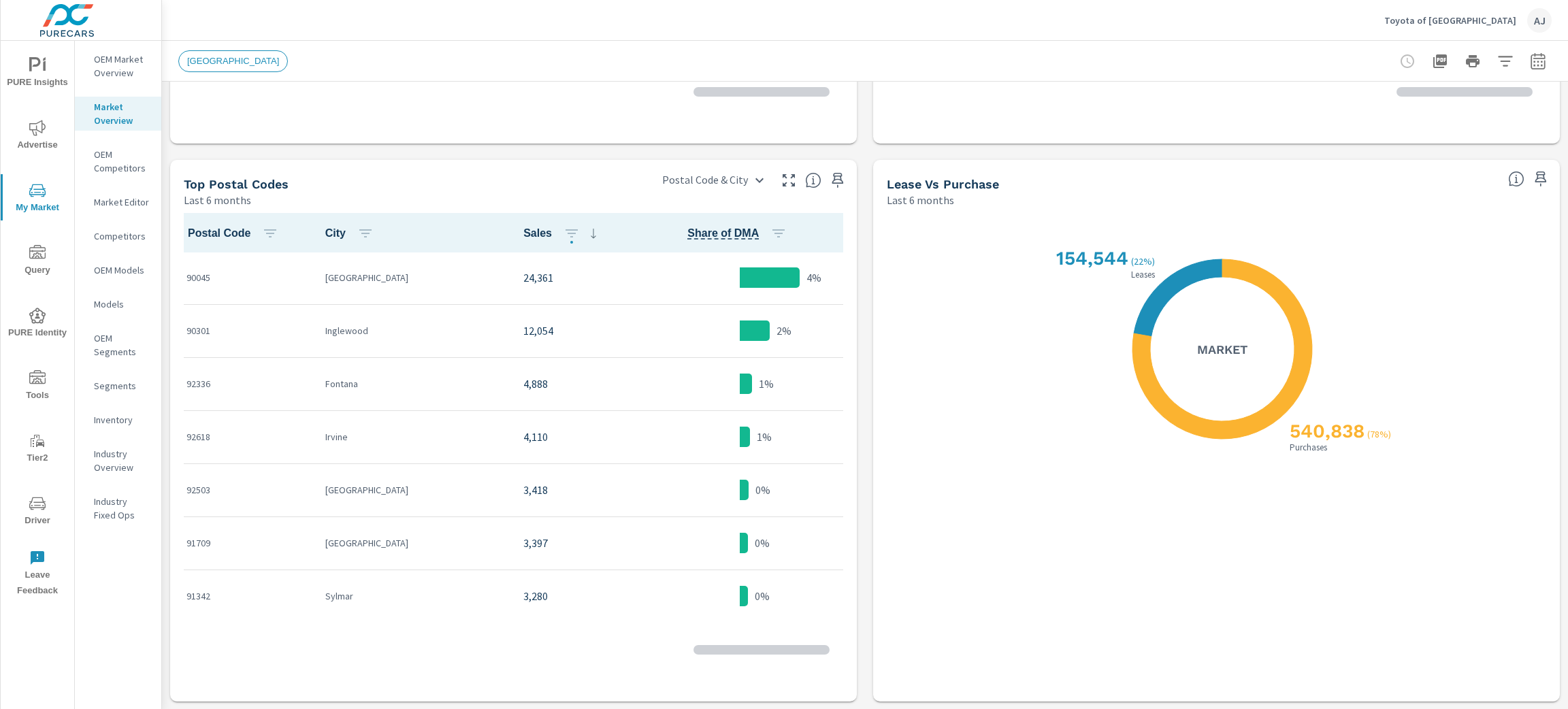
scroll to position [1, 0]
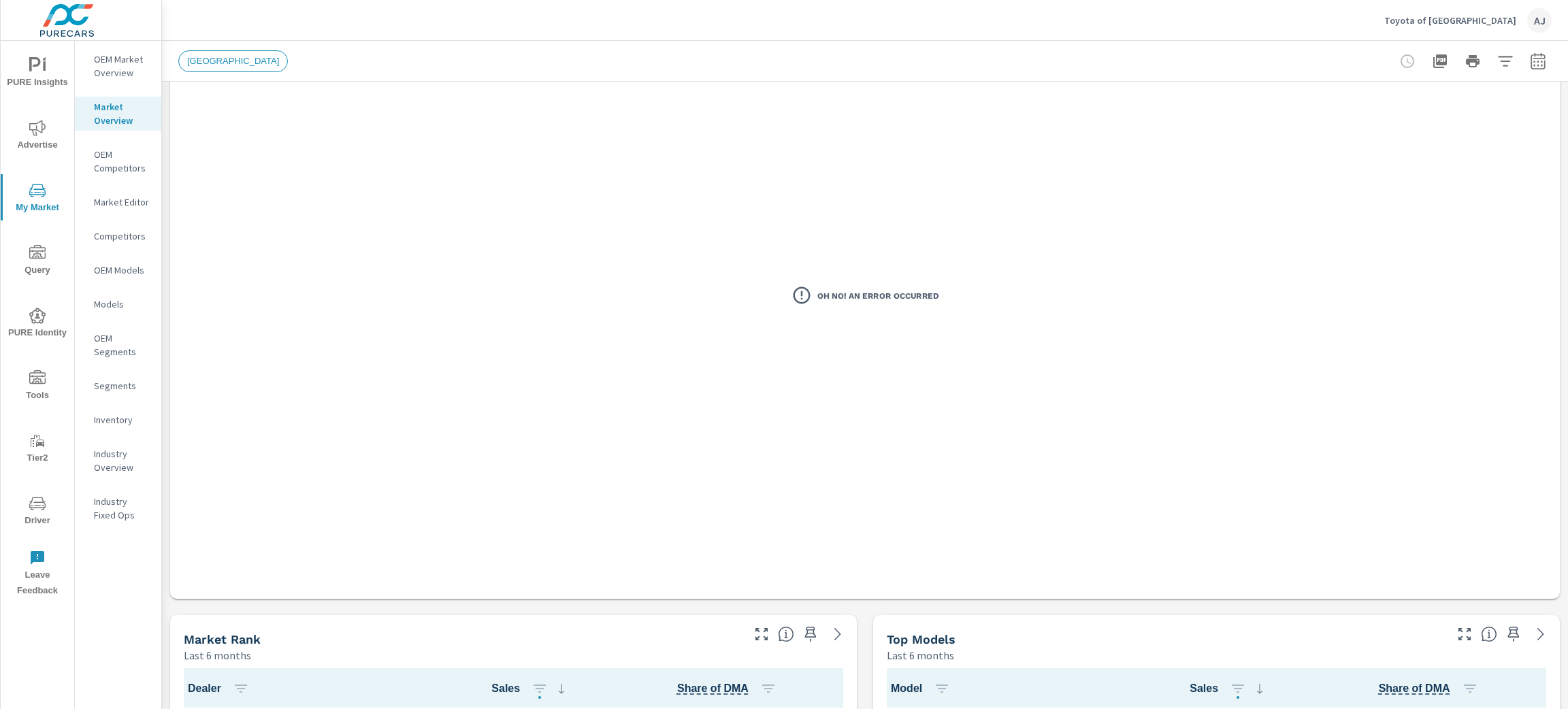
scroll to position [0, 0]
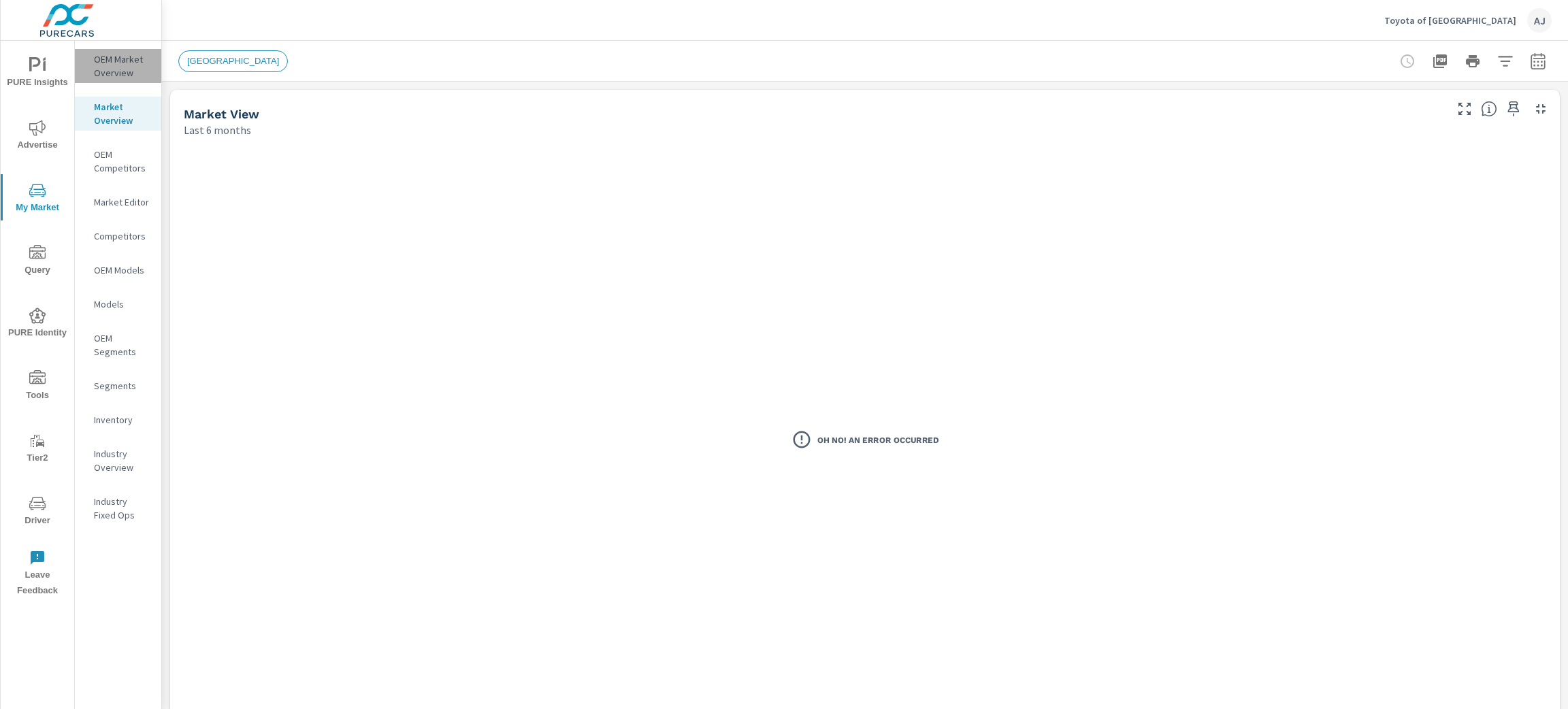
click at [124, 63] on p "OEM Market Overview" at bounding box center [122, 65] width 57 height 27
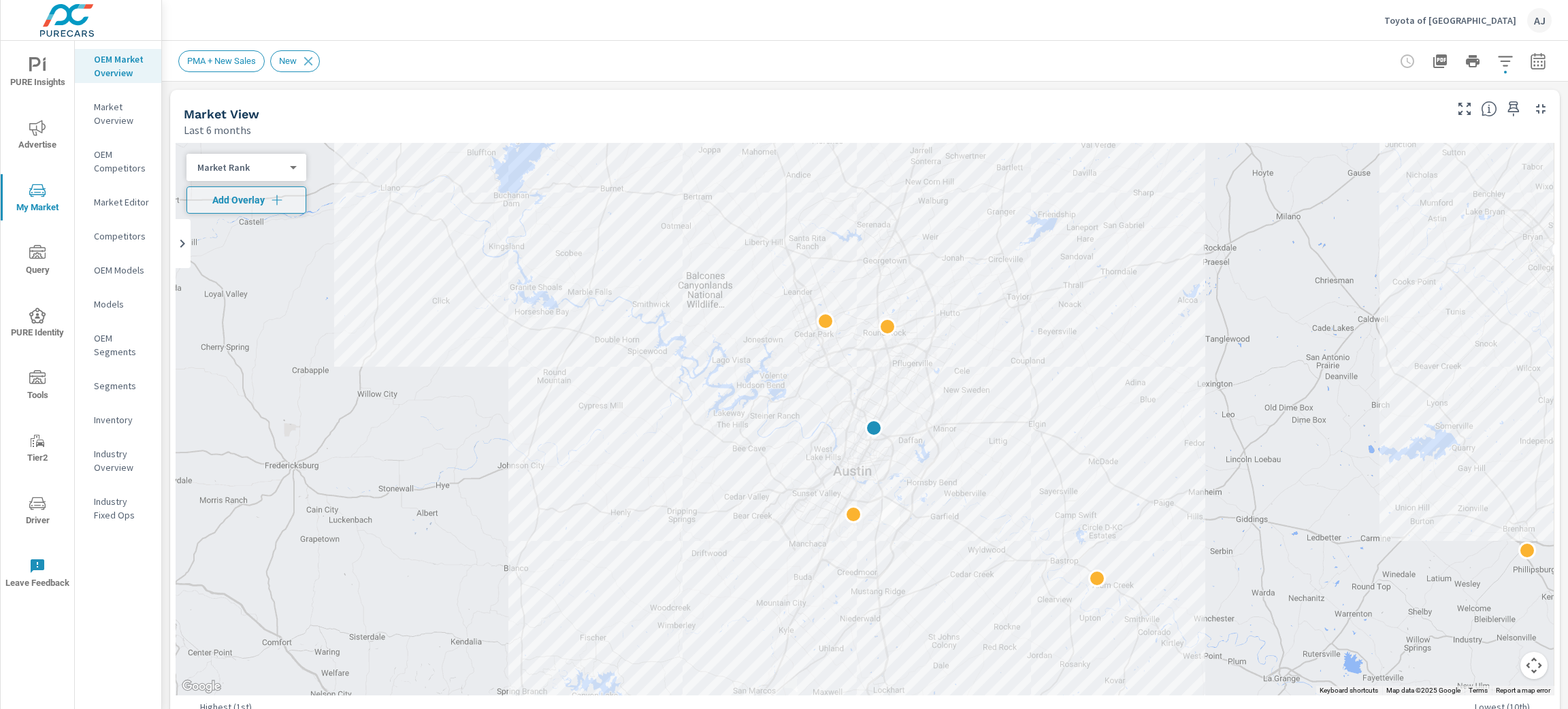
click at [240, 161] on body "PURE Insights Advertise My Market Query PURE Identity Tools Tier2 Driver Leave …" at bounding box center [784, 354] width 1568 height 709
click at [258, 159] on li "Market Rank" at bounding box center [253, 168] width 133 height 22
click at [280, 202] on icon "button" at bounding box center [278, 201] width 14 height 14
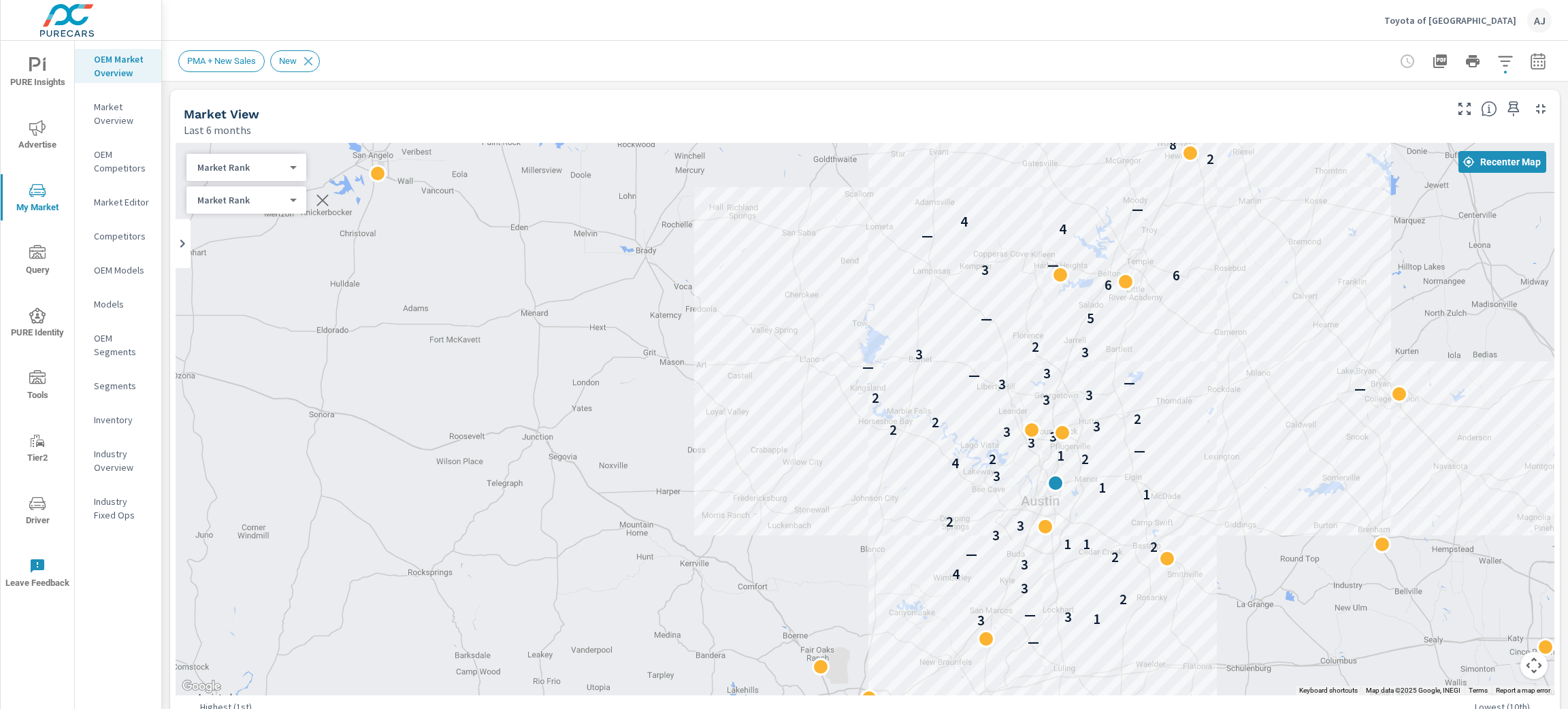
drag, startPoint x: 1434, startPoint y: 550, endPoint x: 1329, endPoint y: 545, distance: 105.1
click at [1458, 105] on icon "button" at bounding box center [1464, 109] width 12 height 12
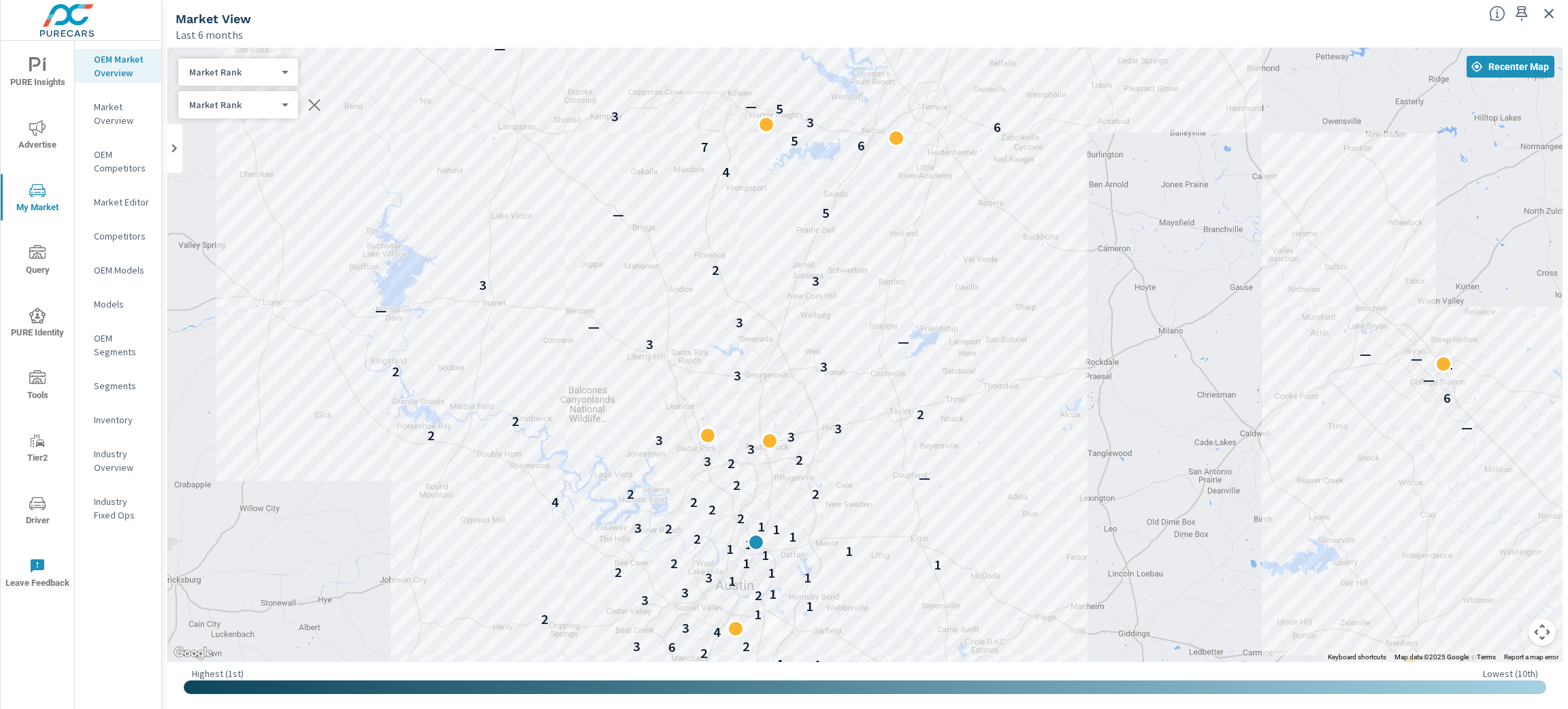
click at [1533, 624] on button "Map camera controls" at bounding box center [1541, 631] width 27 height 27
click at [1510, 628] on button "Zoom out" at bounding box center [1507, 631] width 27 height 27
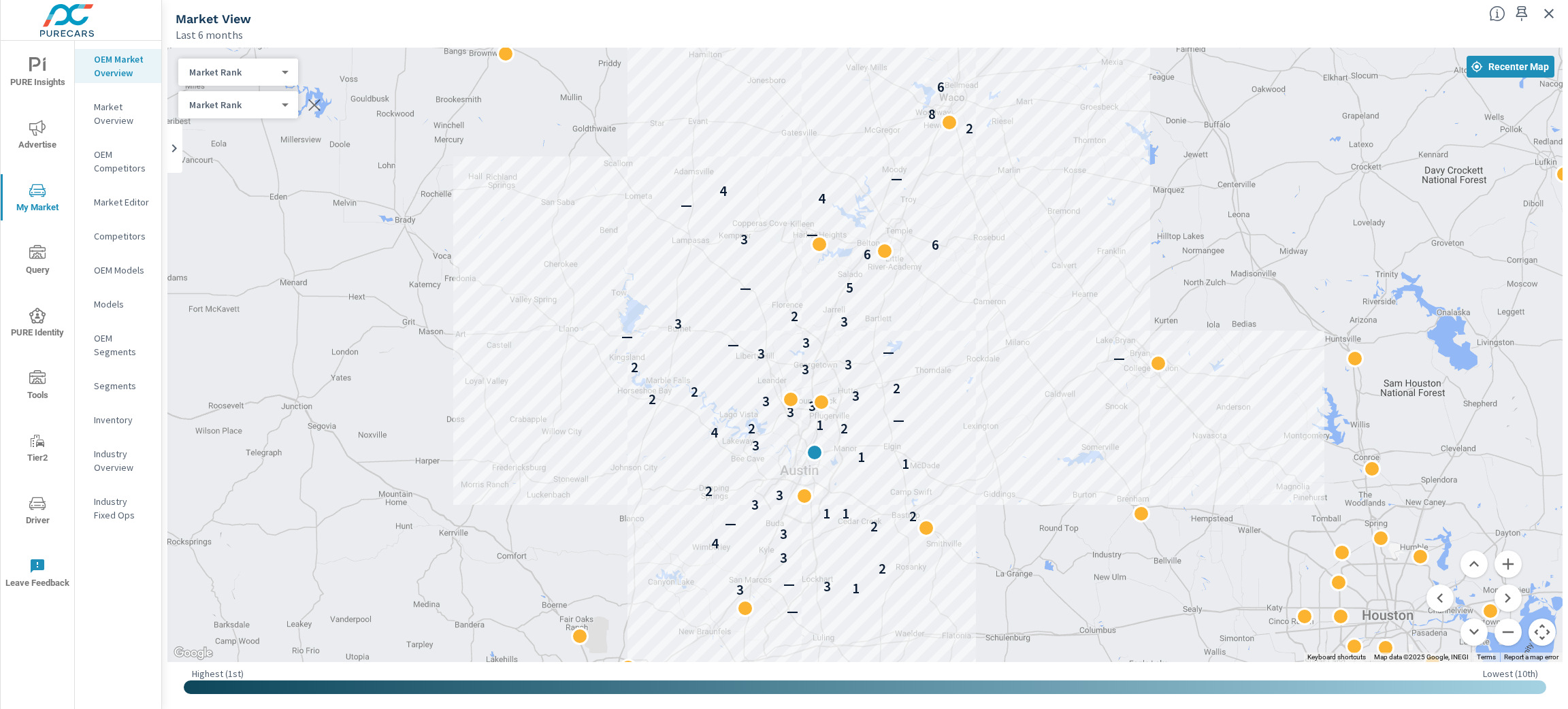
click at [163, 435] on div "← Move left → Move right ↑ Move up ↓ Move down + Zoom in - Zoom out Home Jump l…" at bounding box center [865, 375] width 1406 height 667
click at [265, 670] on div "Highest ( 1st ) Lowest ( 10th )" at bounding box center [865, 673] width 1362 height 13
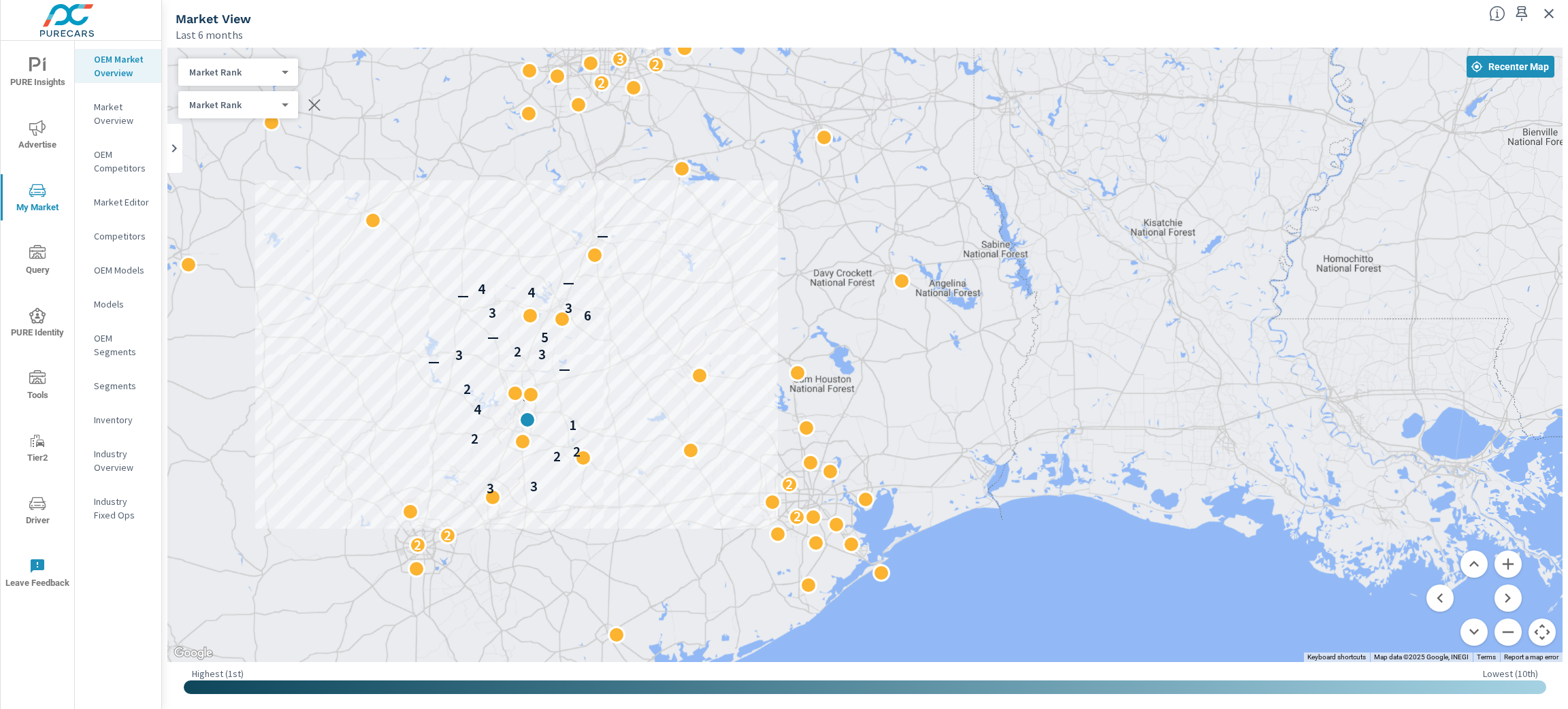
click at [849, 680] on div at bounding box center [865, 687] width 1362 height 14
click at [105, 113] on p "Market Overview" at bounding box center [122, 113] width 57 height 27
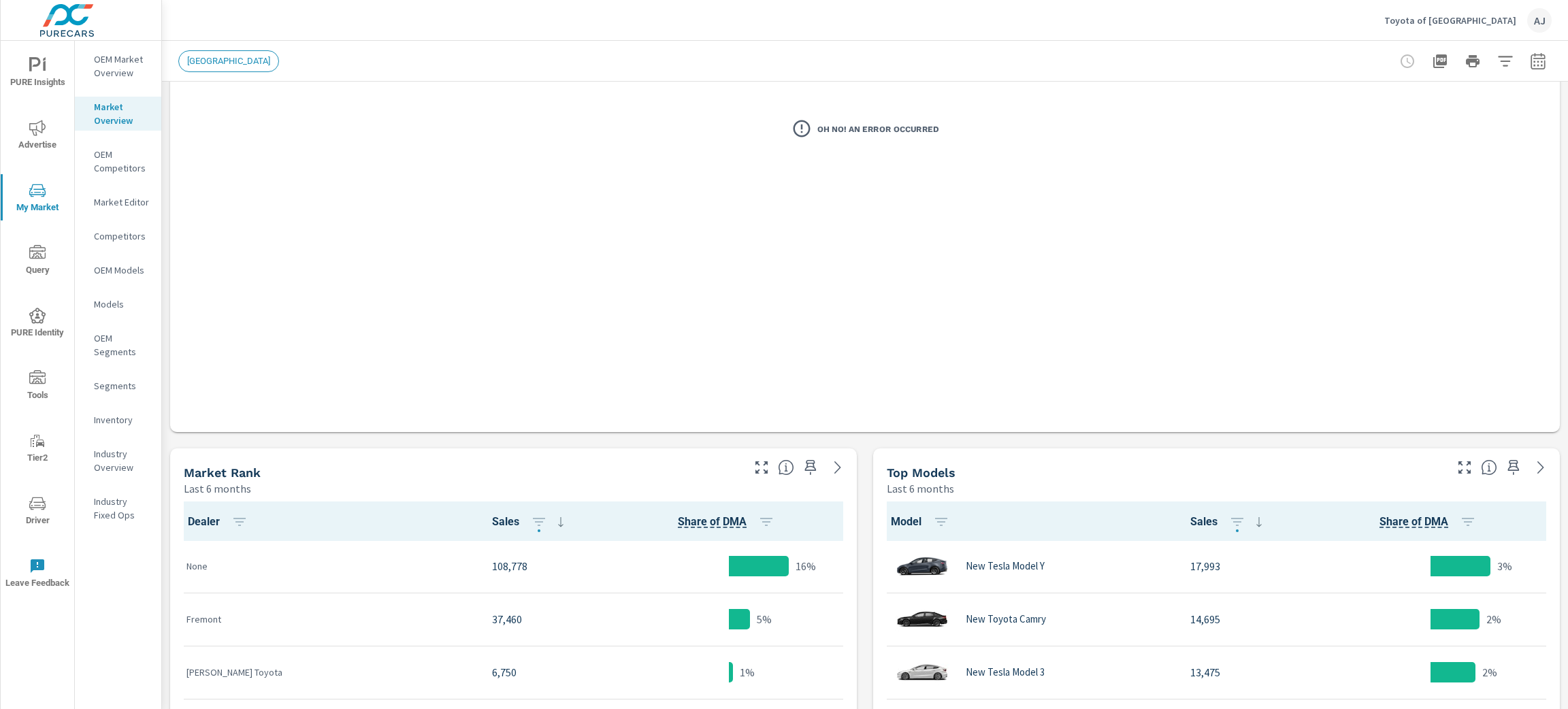
scroll to position [509, 0]
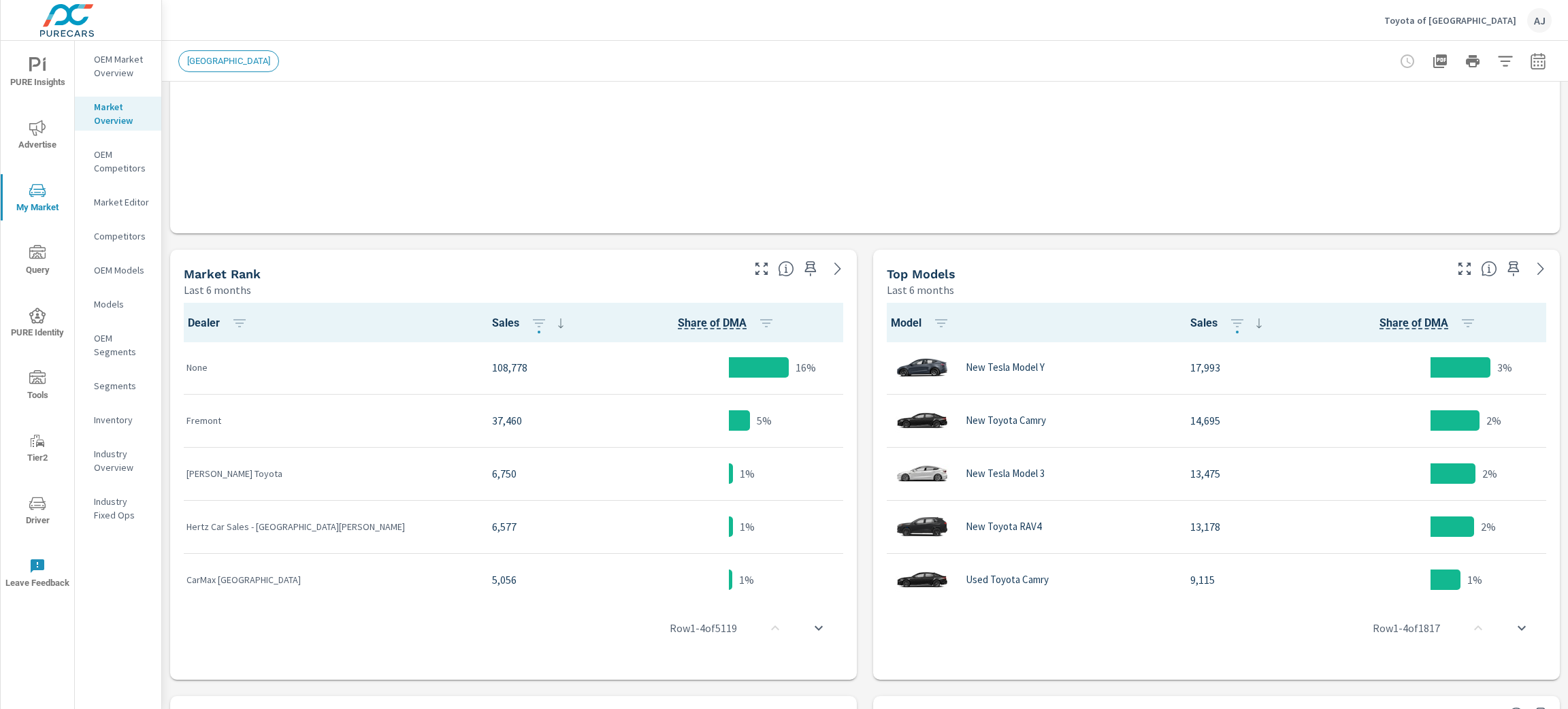
click at [224, 59] on span "[GEOGRAPHIC_DATA]" at bounding box center [228, 61] width 99 height 10
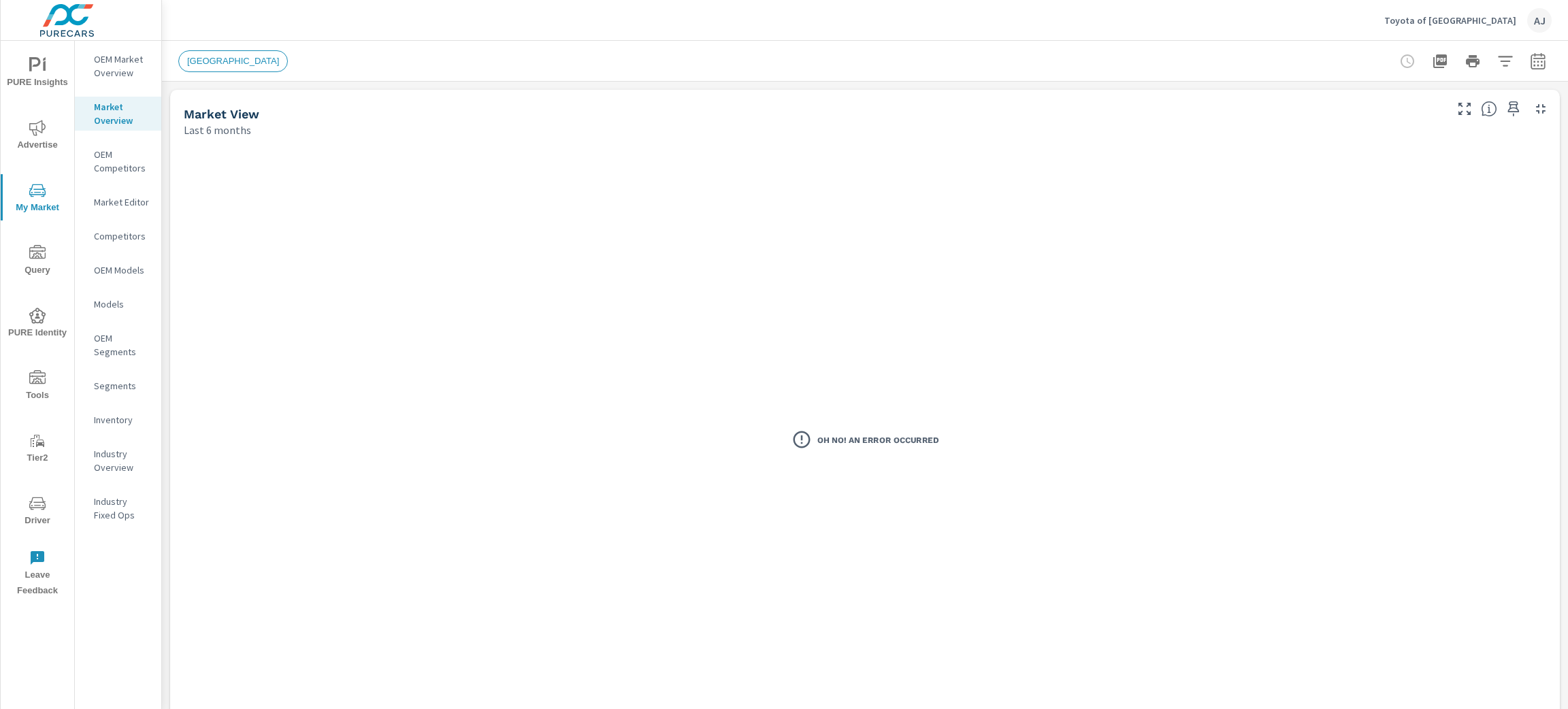
scroll to position [1, 0]
click at [116, 154] on p "OEM Competitors" at bounding box center [122, 161] width 57 height 27
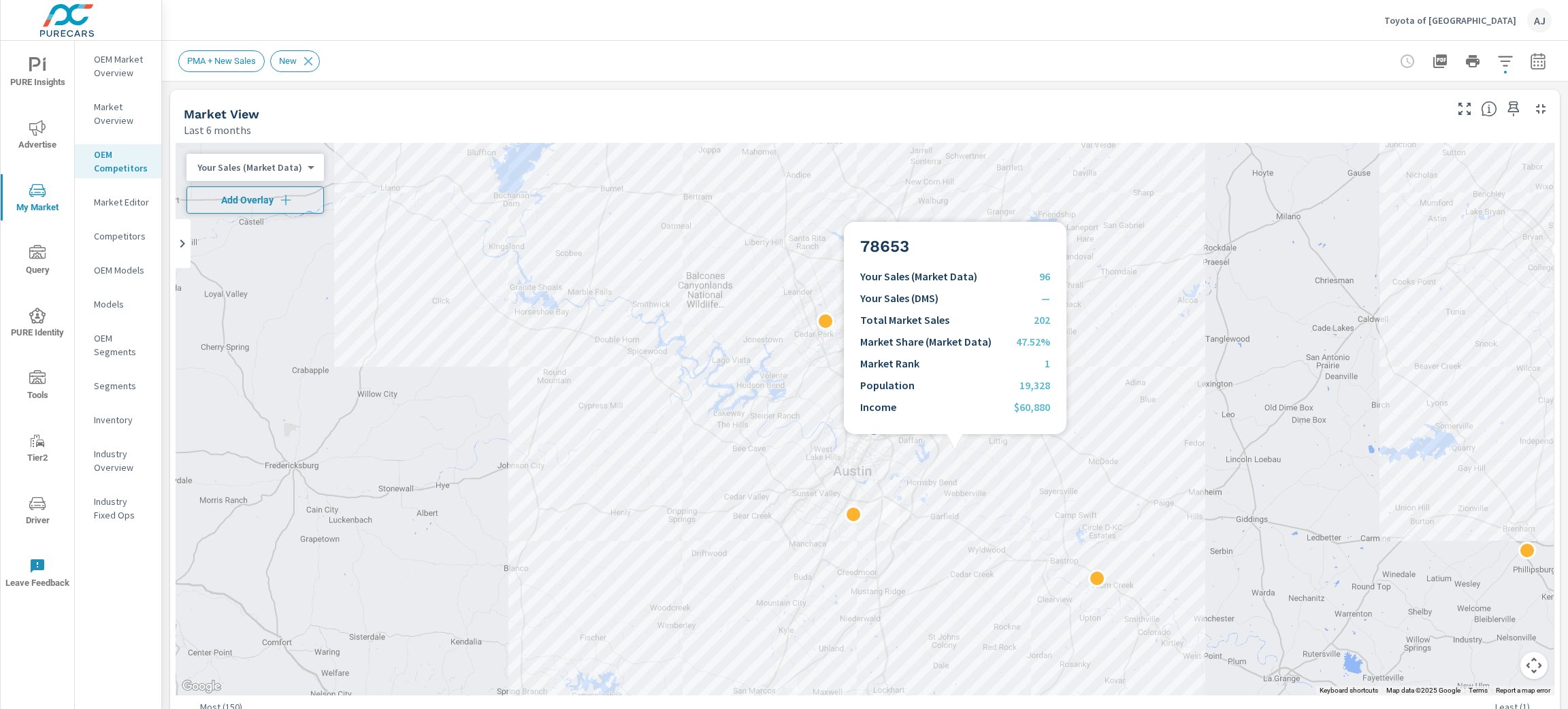
scroll to position [1, 0]
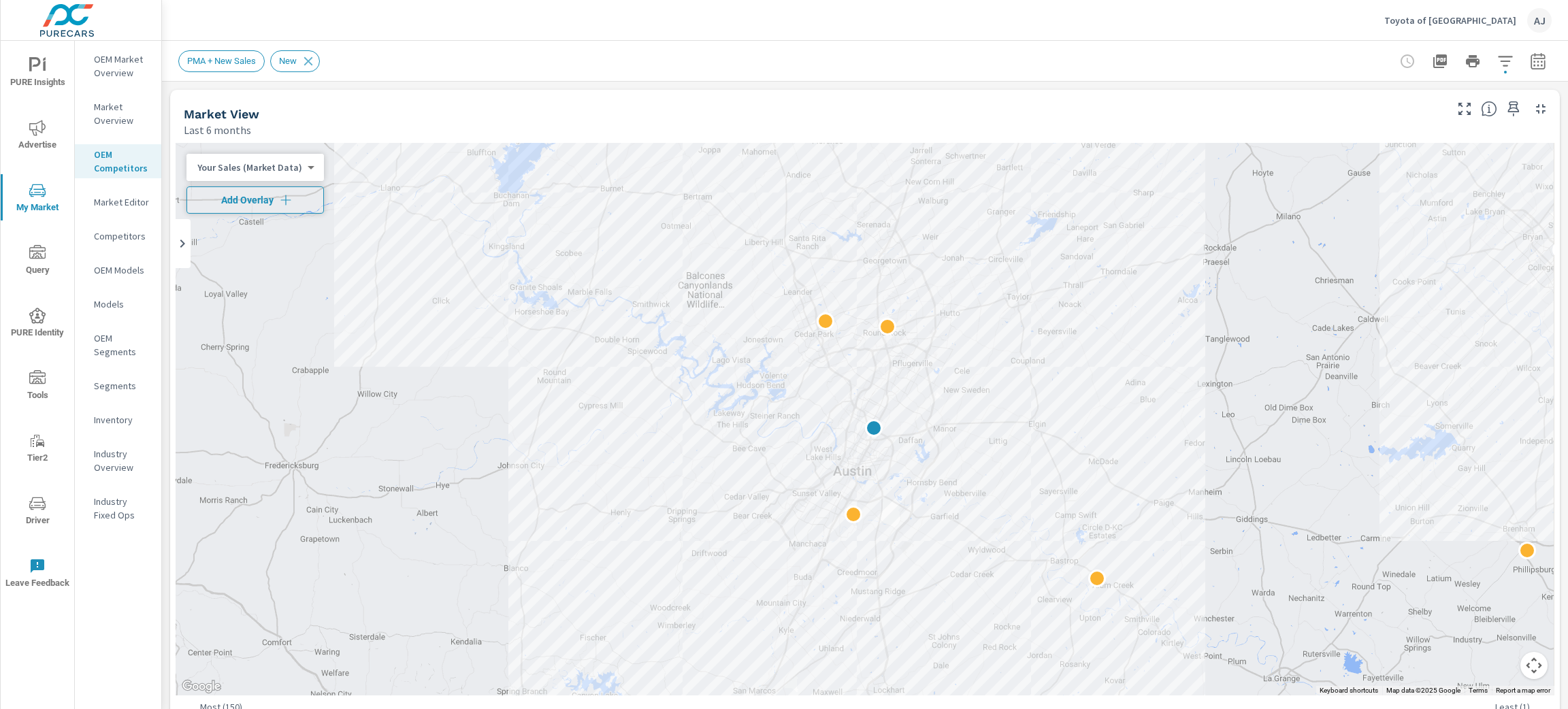
click at [292, 202] on span "Add Overlay" at bounding box center [255, 201] width 125 height 14
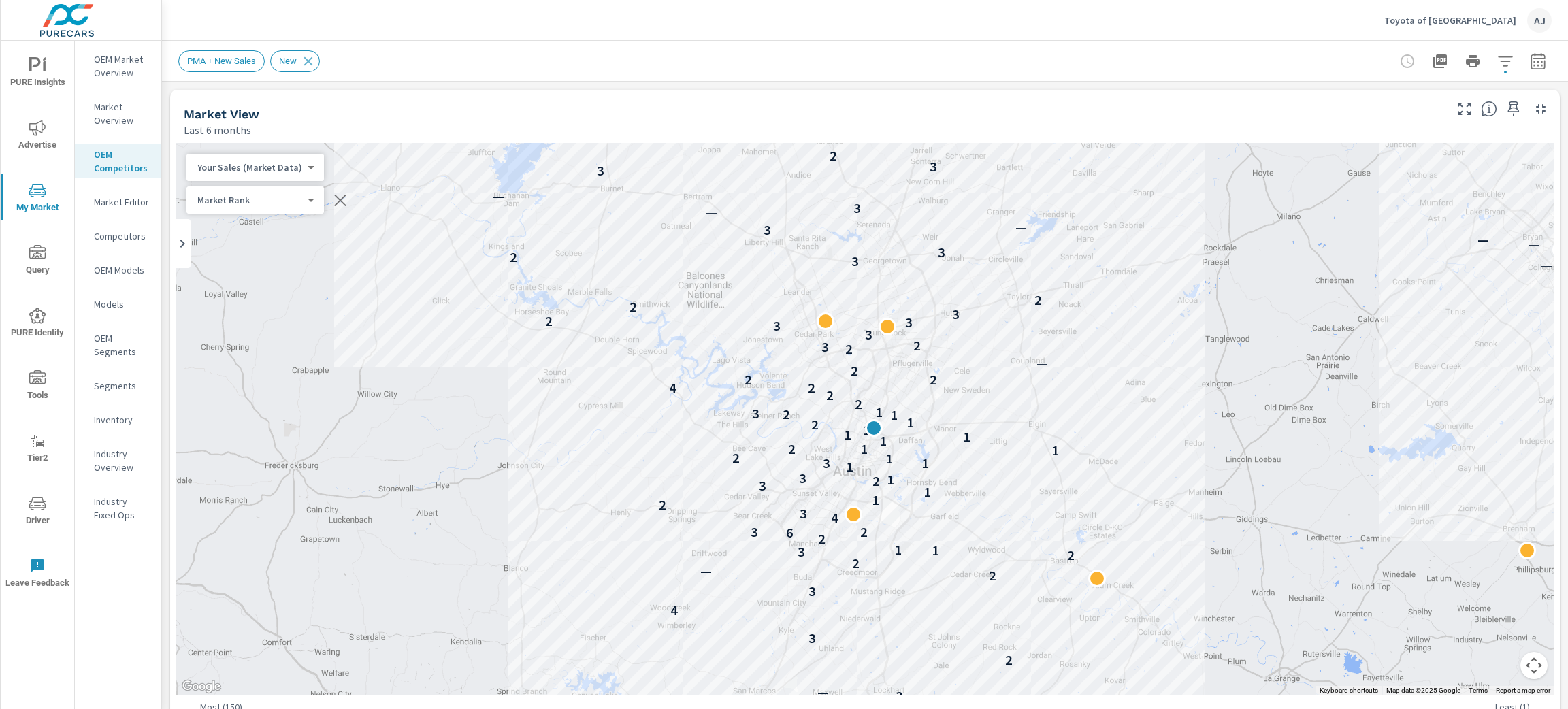
scroll to position [1, 0]
click at [1520, 667] on button "Map camera controls" at bounding box center [1533, 665] width 27 height 27
click at [1489, 663] on button "Zoom out" at bounding box center [1499, 665] width 27 height 27
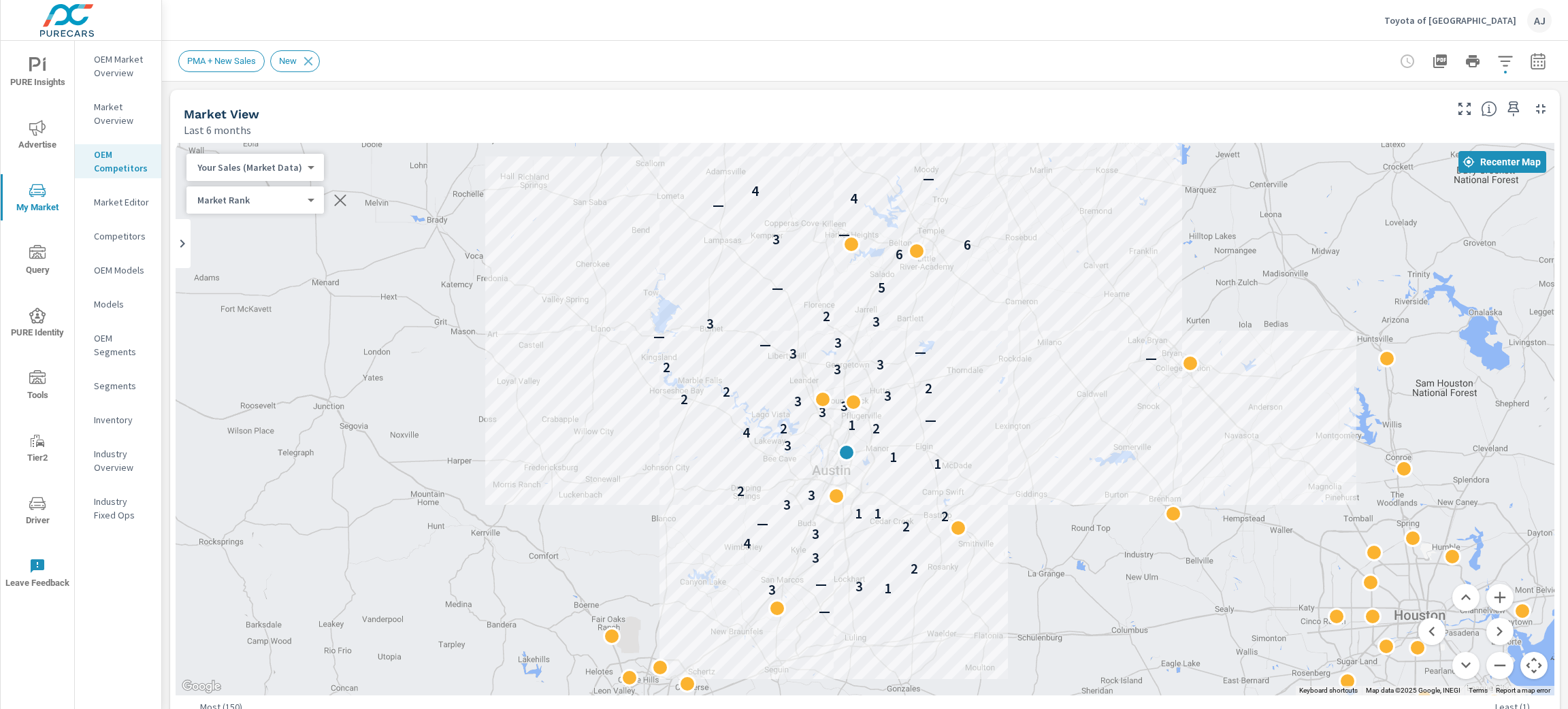
drag, startPoint x: 1147, startPoint y: 347, endPoint x: 1119, endPoint y: 374, distance: 38.9
click at [1119, 374] on div "— 3 1 3 — 2 3 4 3 2 — 2 1 1 3 3 2 1 1 3 4 2 2 1 — 3 3 3 2 3 2 2 3 2 3 — 3 — — 3…" at bounding box center [865, 418] width 1379 height 552
click at [1486, 593] on button "Zoom in" at bounding box center [1499, 597] width 27 height 27
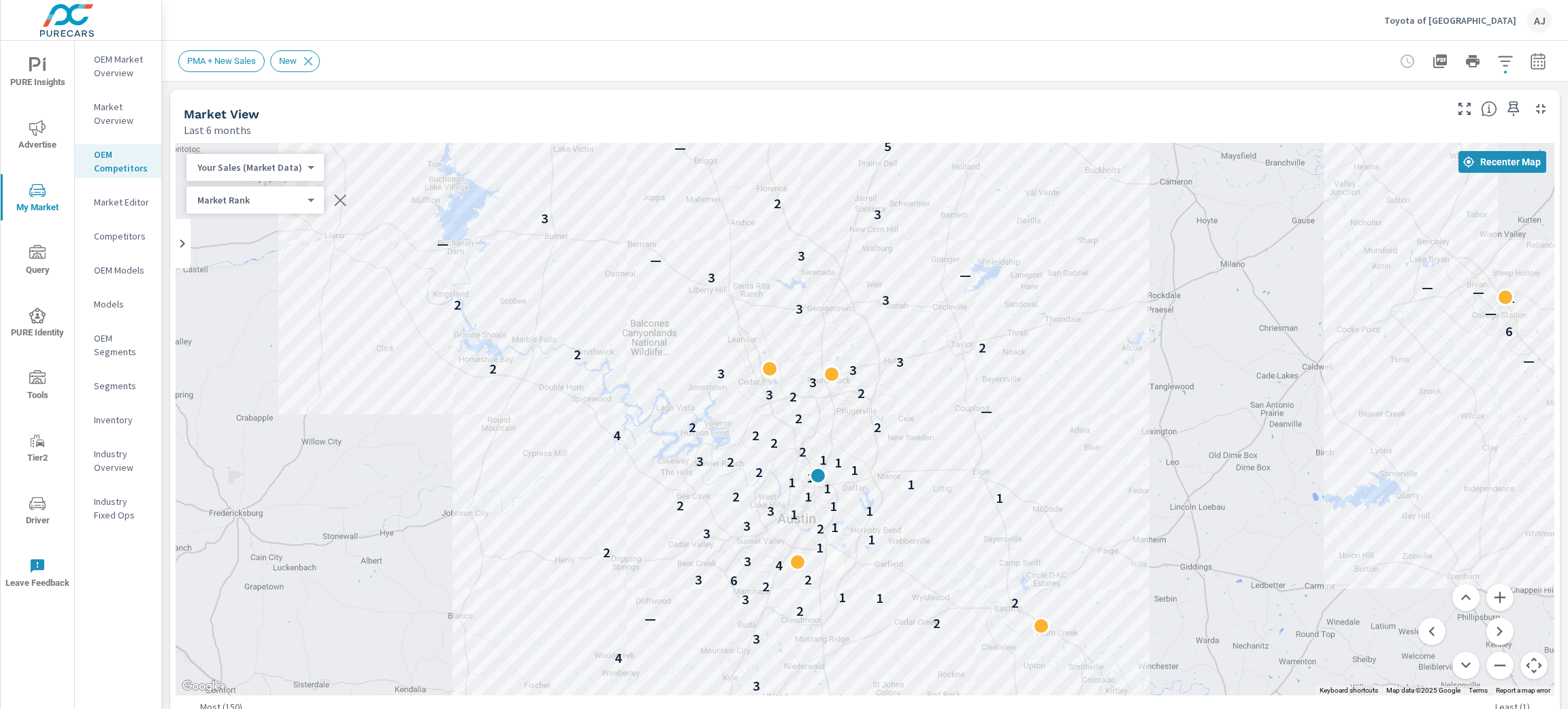
click at [1255, 525] on div "— 3 1 3 — 2 3 4 3 2 — 2 2 3 1 1 2 6 2 3 4 3 2 1 1 3 2 1 3 1 1 3 1 2 1 1 2 1 1 1…" at bounding box center [1386, 711] width 1046 height 588
click at [1490, 664] on button "Zoom out" at bounding box center [1499, 665] width 27 height 27
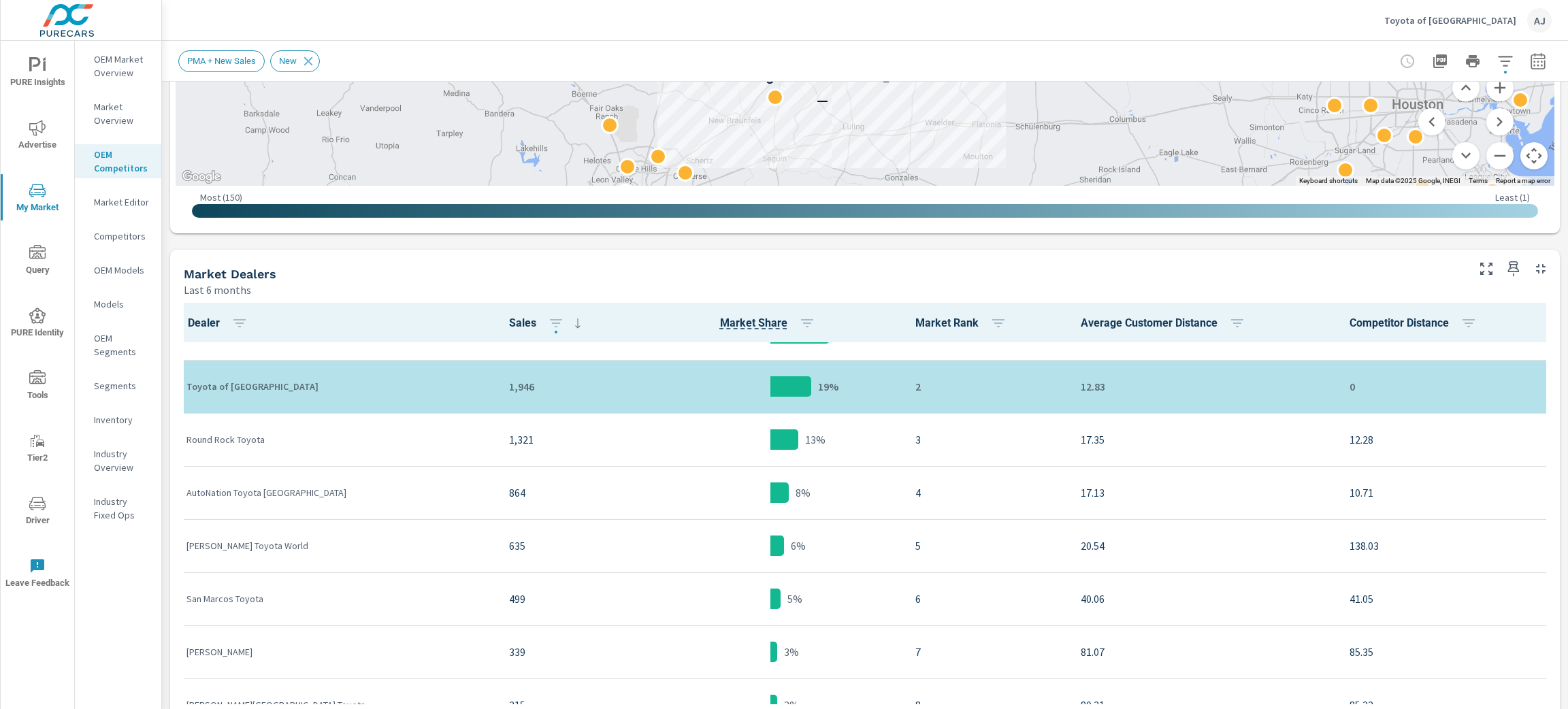
scroll to position [1, 0]
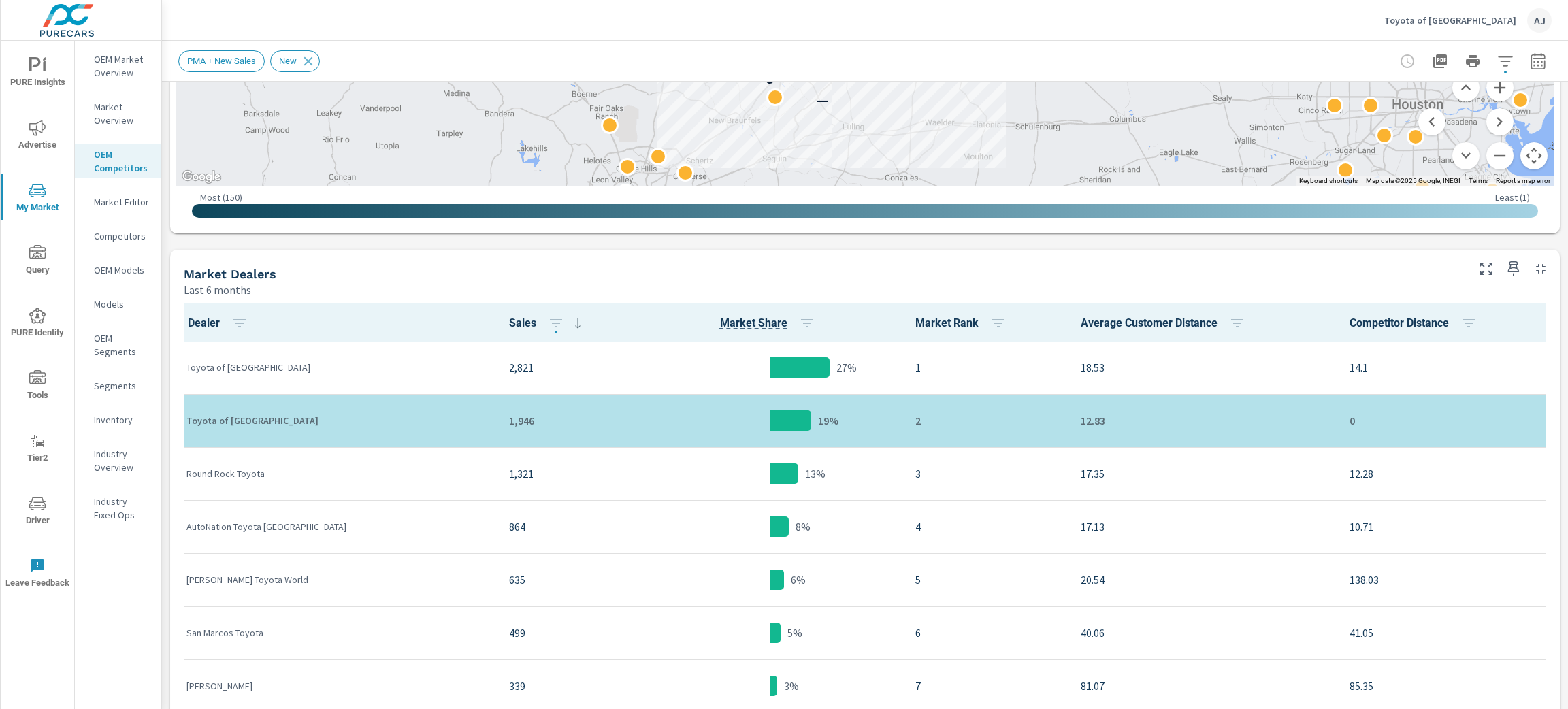
drag, startPoint x: 163, startPoint y: 382, endPoint x: 166, endPoint y: 354, distance: 28.2
click at [166, 354] on div "Market View Last 6 months ← Move left → Move right ↑ Move up ↓ Move down + Zoom…" at bounding box center [865, 464] width 1406 height 1785
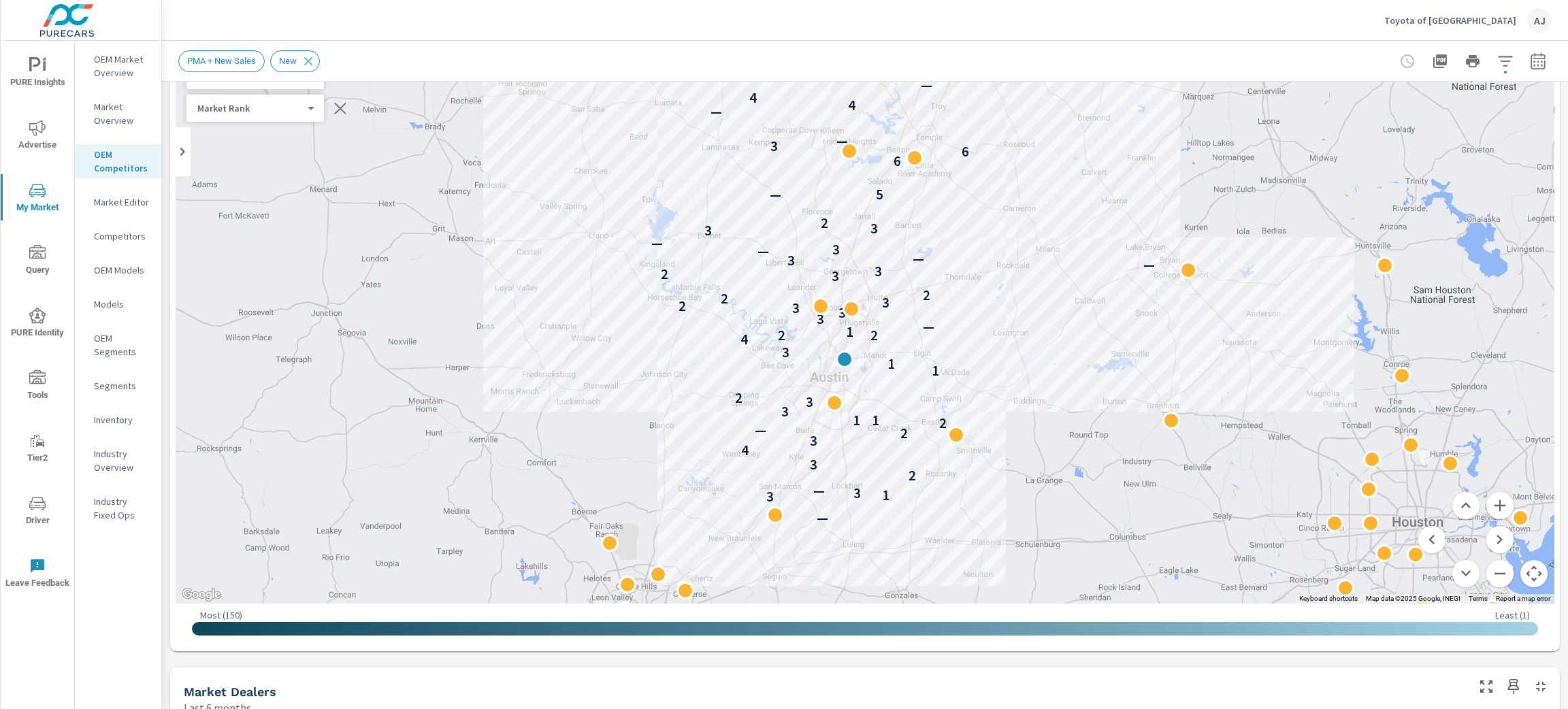
scroll to position [66, 0]
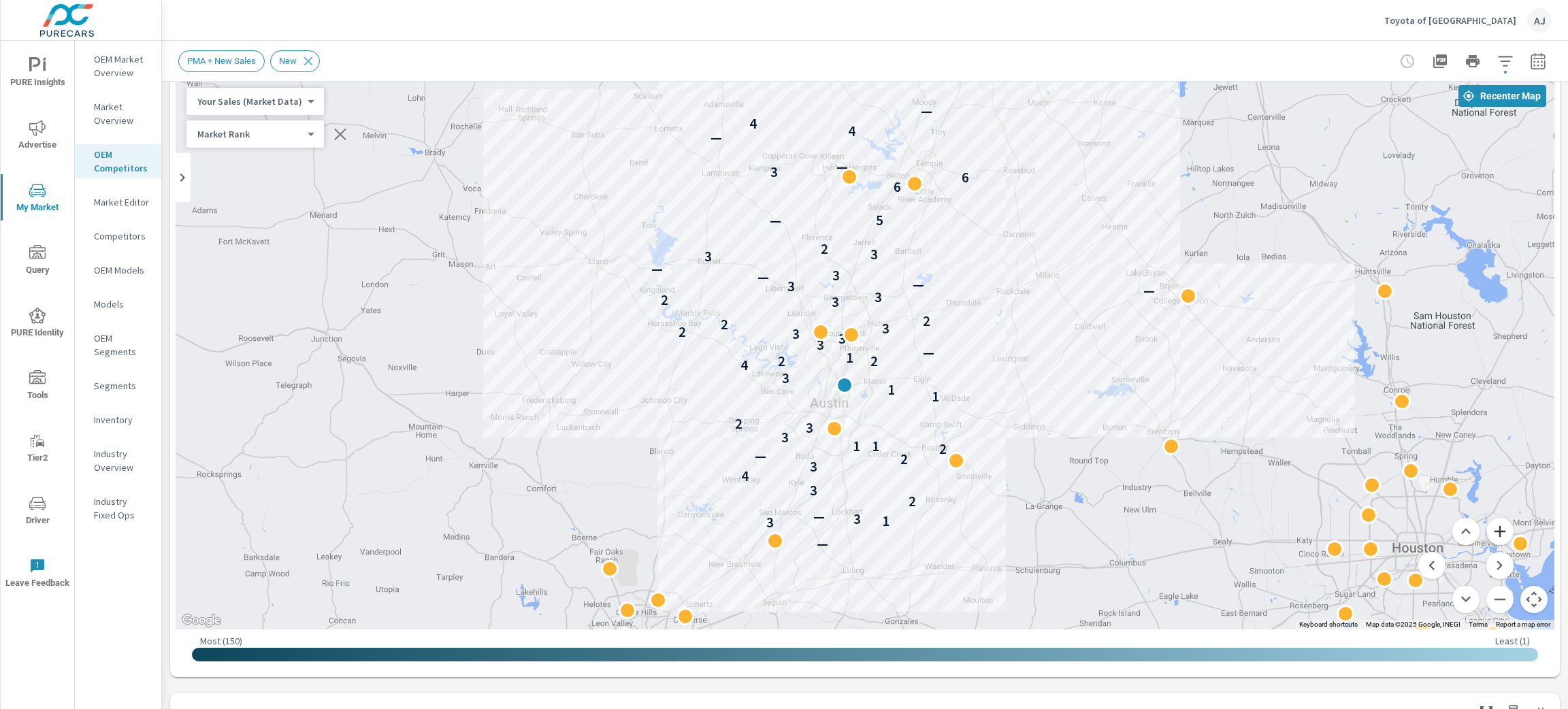
click at [1486, 528] on button "Zoom in" at bounding box center [1499, 531] width 27 height 27
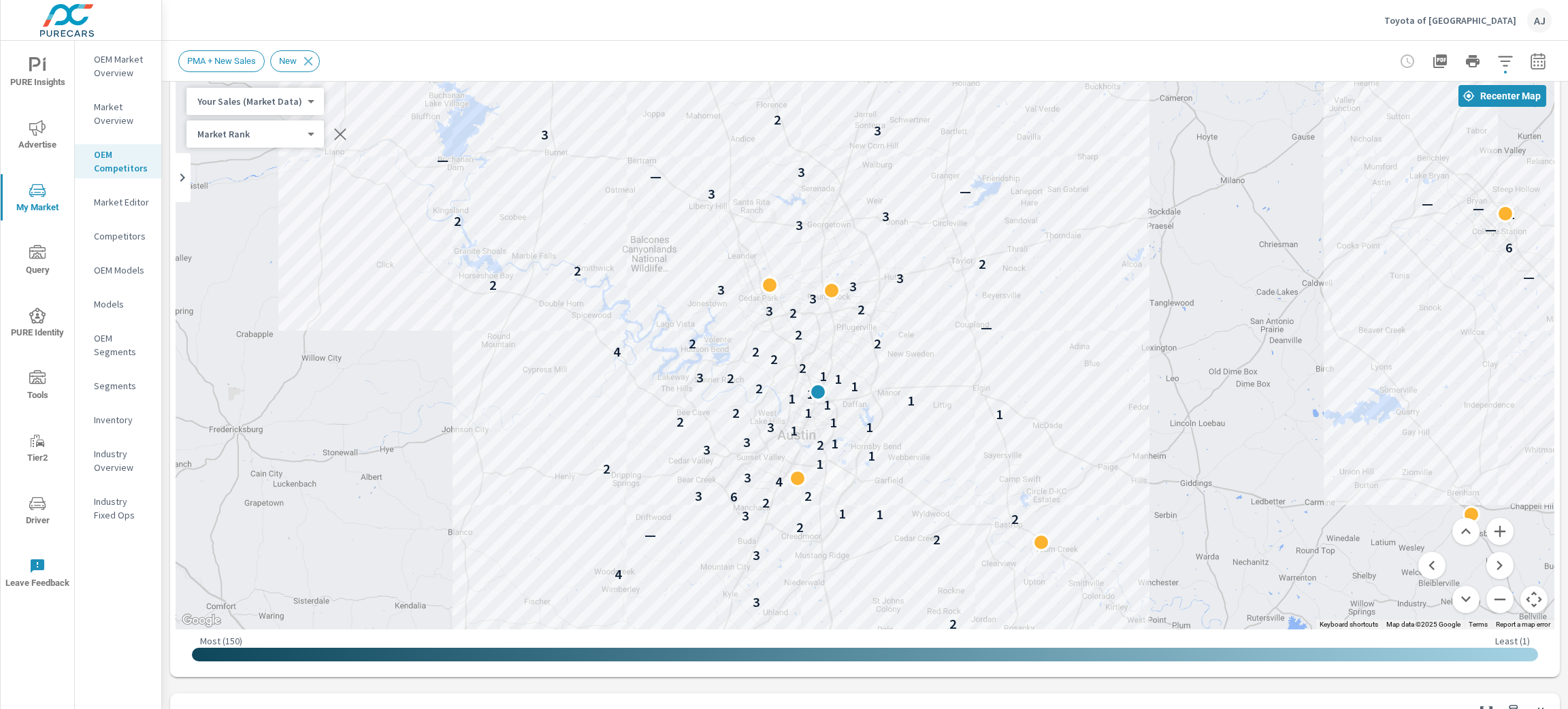
drag, startPoint x: 1349, startPoint y: 449, endPoint x: 1352, endPoint y: 431, distance: 18.2
click at [1352, 431] on div "— 3 1 3 — 2 3 4 3 2 — 2 2 3 1 1 2 6 2 3 4 3 2 1 1 3 2 1 3 1 1 3 1 2 1 1 2 1 1 1…" at bounding box center [1390, 630] width 1046 height 588
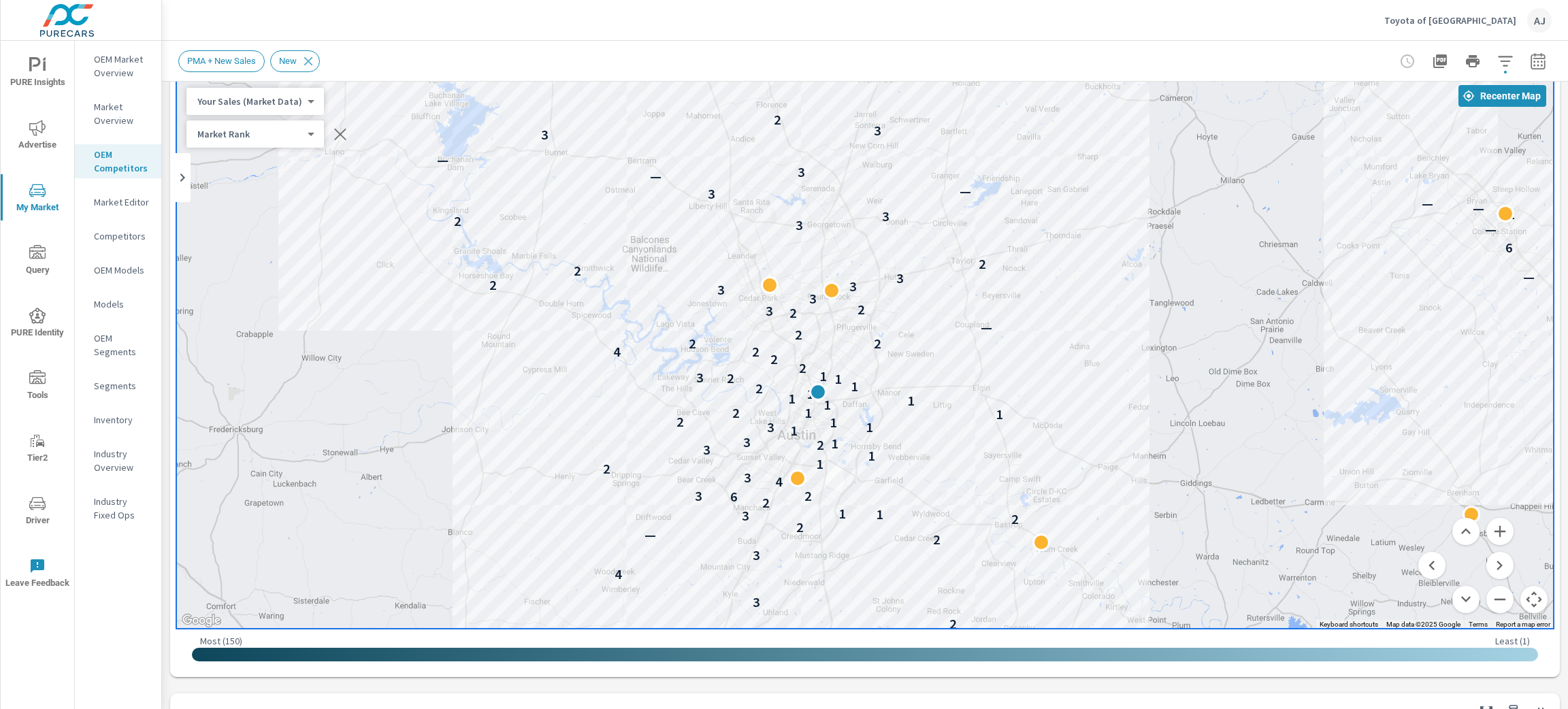
click at [42, 135] on icon "nav menu" at bounding box center [37, 128] width 16 height 16
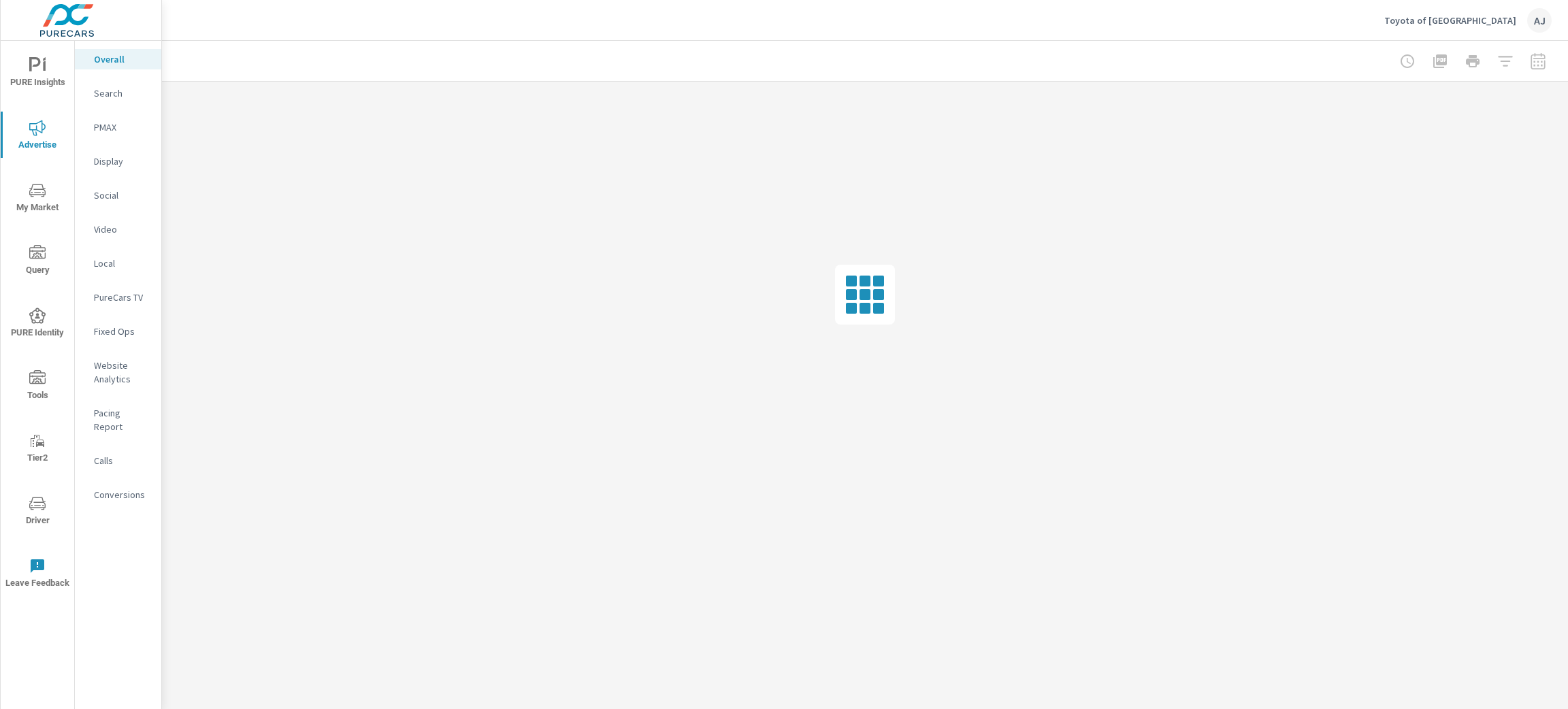
click at [115, 372] on p "Website Analytics" at bounding box center [122, 371] width 57 height 27
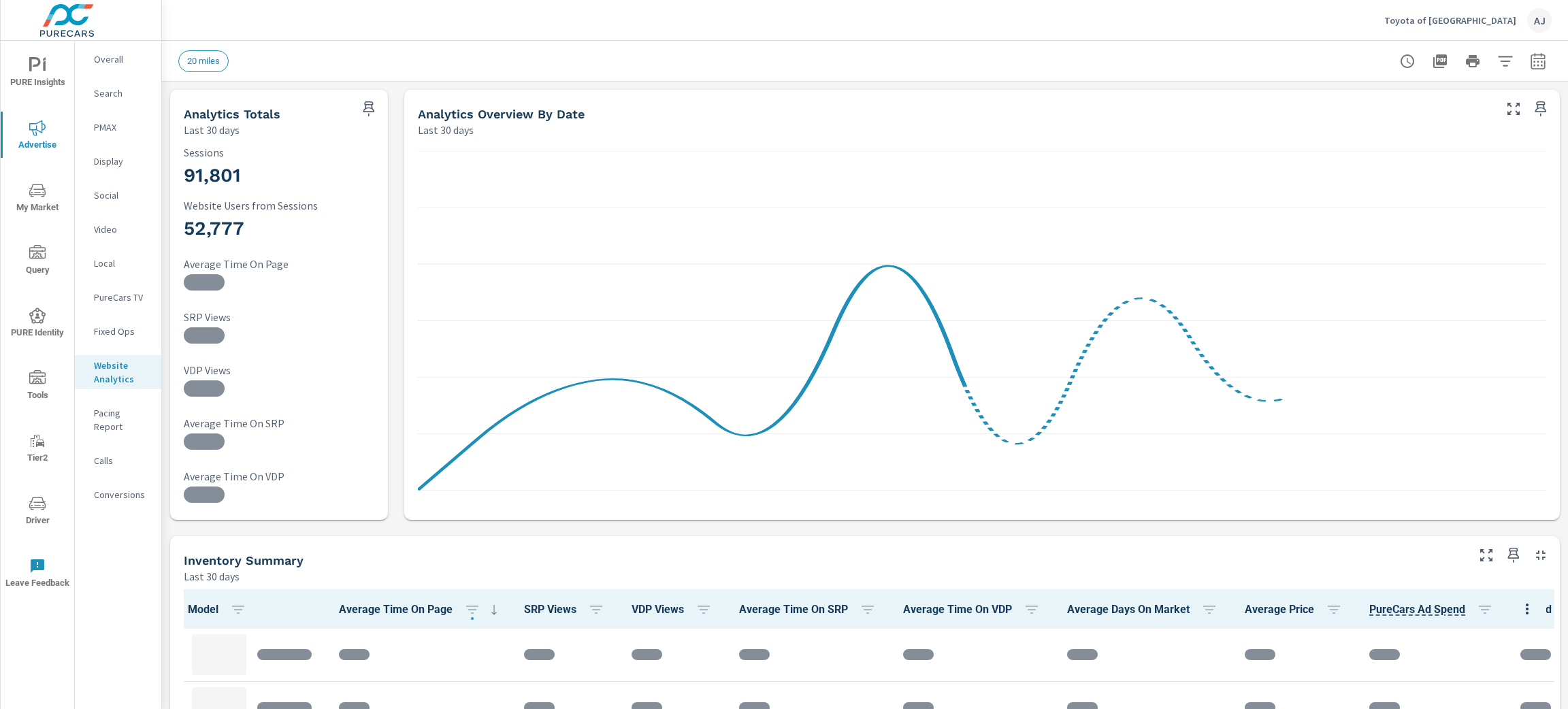
click at [1530, 55] on icon "button" at bounding box center [1537, 60] width 14 height 16
select select "Last 30 days"
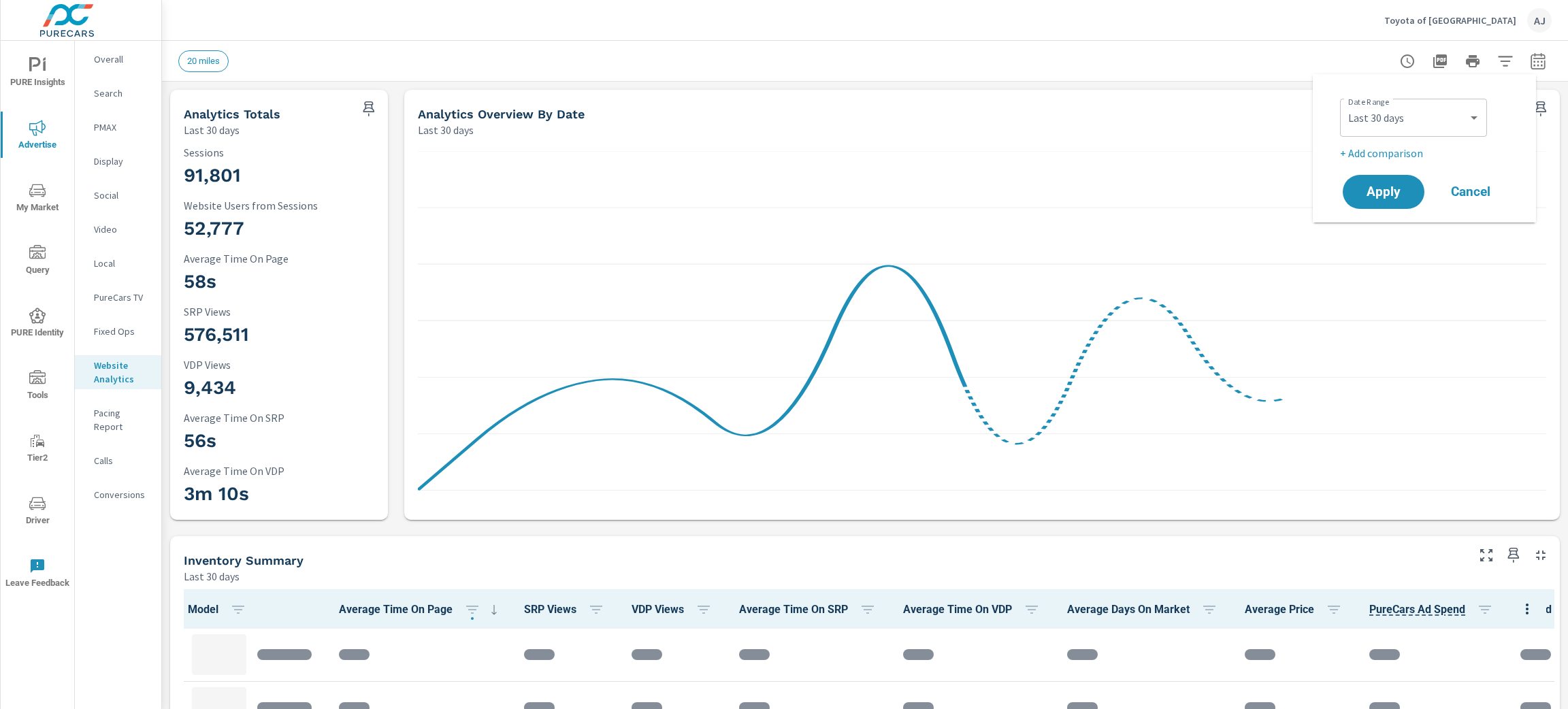
click at [1275, 59] on div "20 miles" at bounding box center [770, 61] width 1182 height 22
click at [1530, 67] on icon "button" at bounding box center [1538, 61] width 16 height 16
select select "Last 30 days"
click at [1399, 145] on p "+ Add comparison" at bounding box center [1427, 153] width 174 height 16
select select "Previous period"
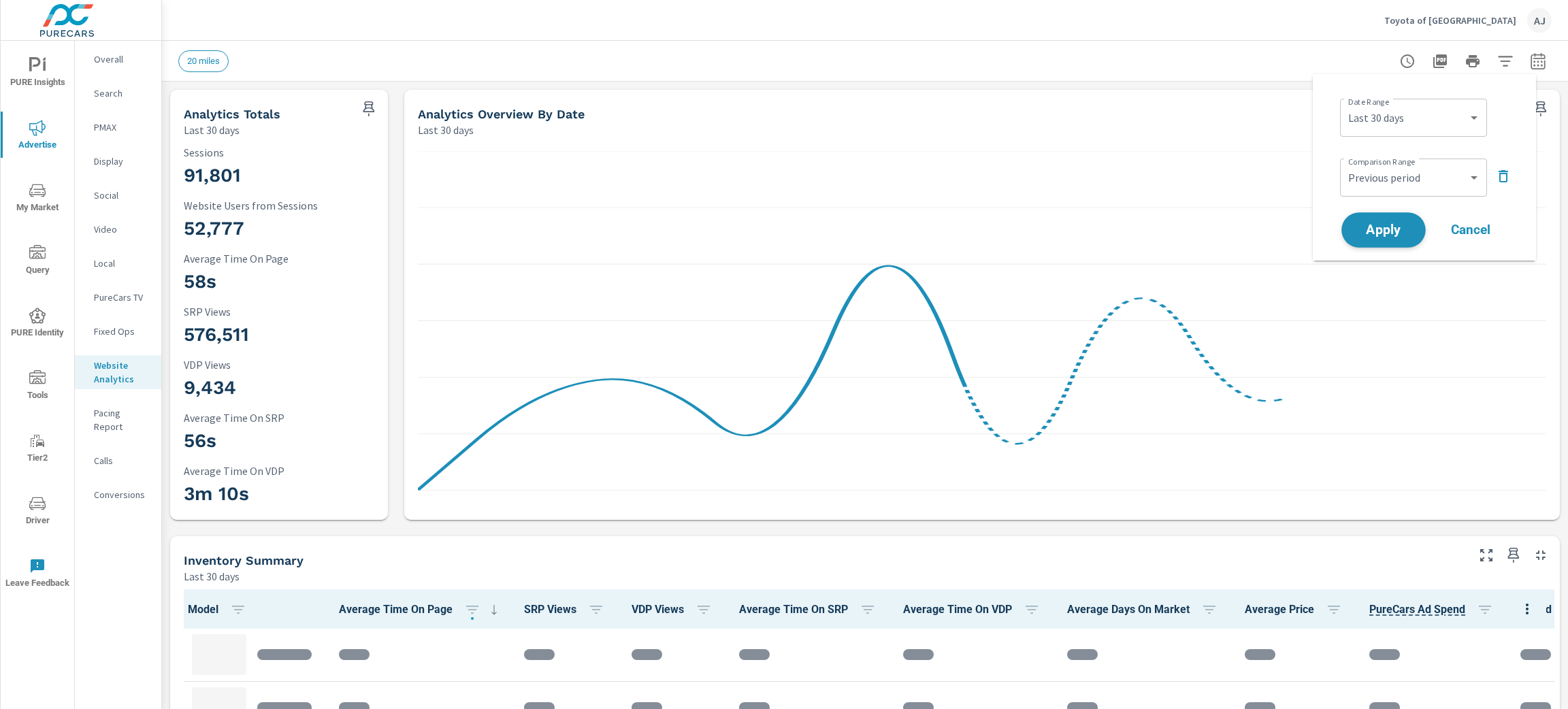
click at [1413, 220] on button "Apply" at bounding box center [1383, 230] width 84 height 35
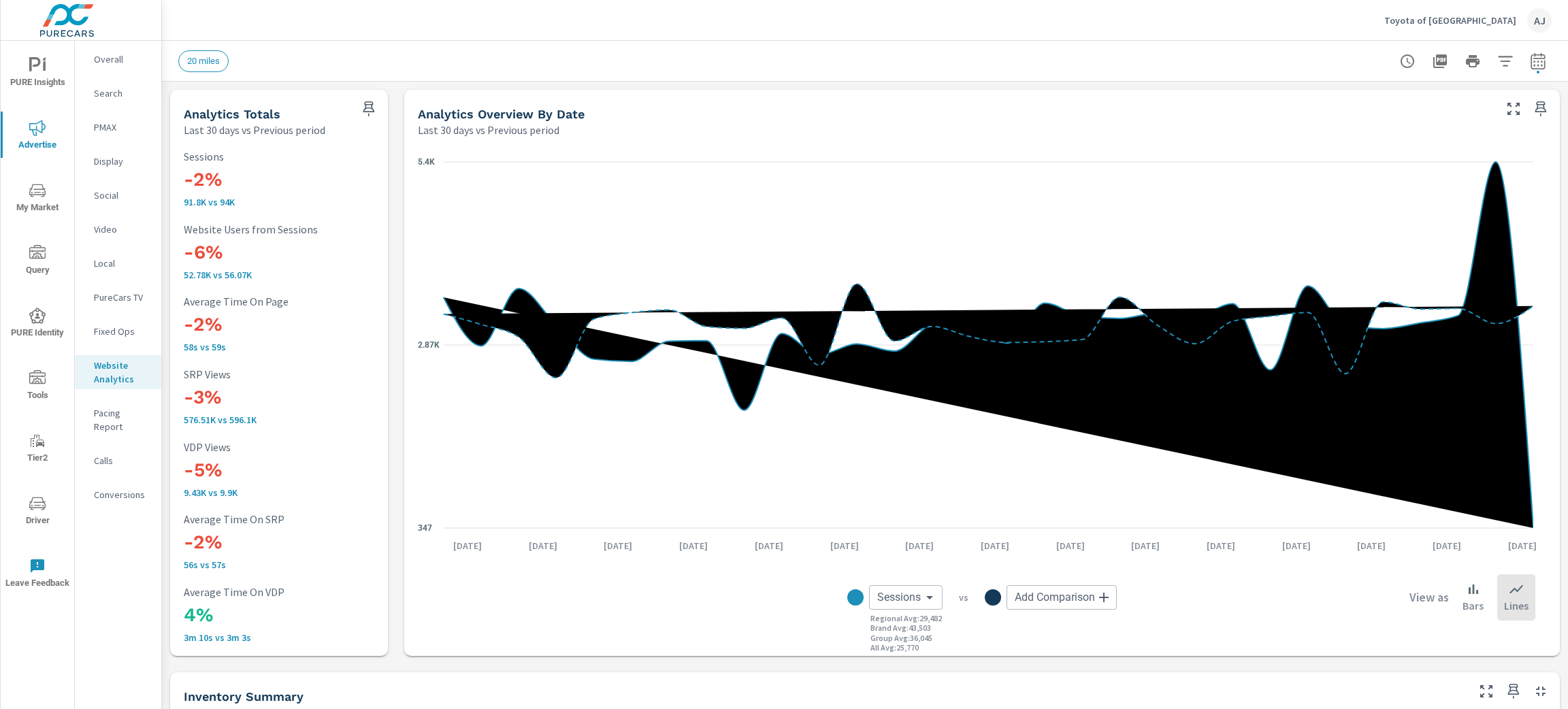
click at [209, 63] on span "20 miles" at bounding box center [203, 61] width 49 height 10
click at [114, 488] on p "Conversions" at bounding box center [122, 495] width 57 height 14
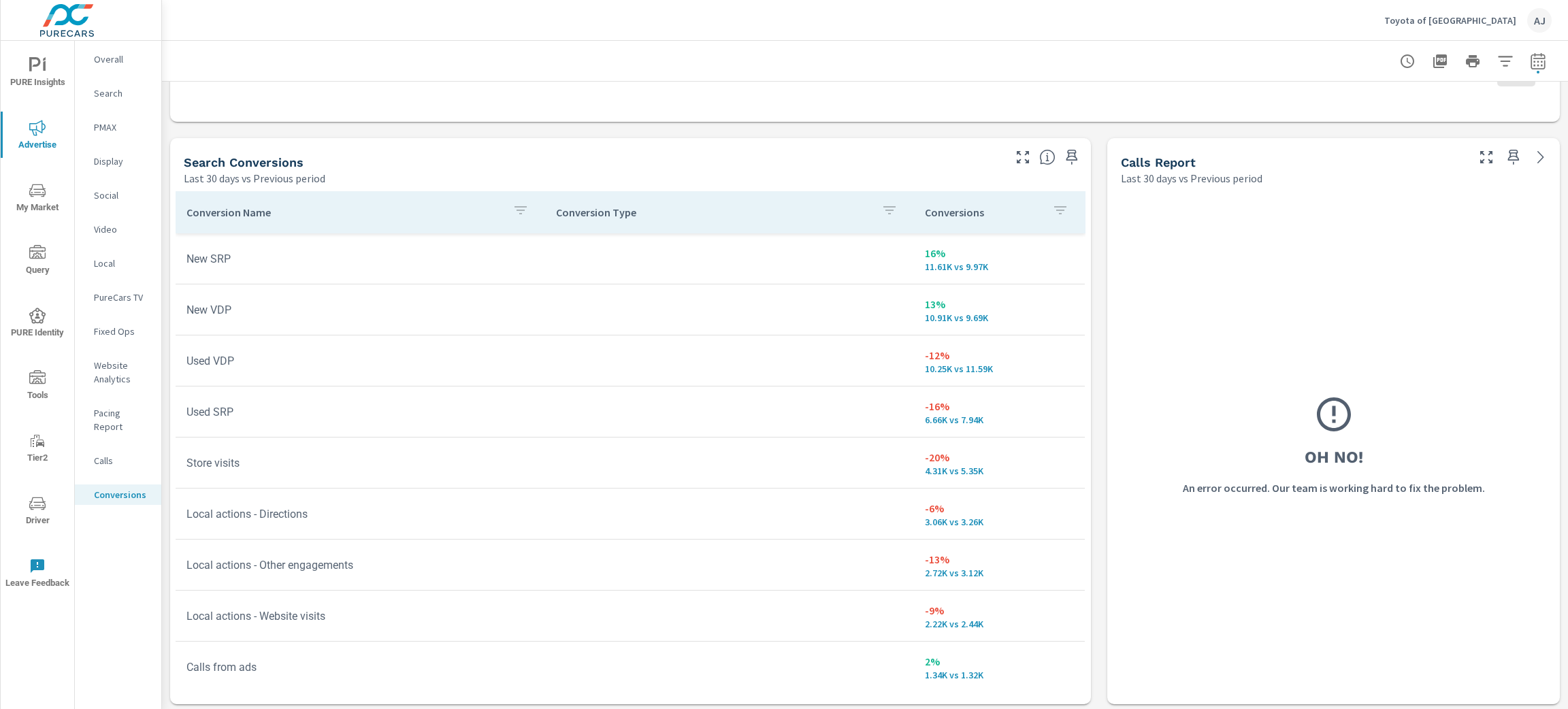
scroll to position [714, 0]
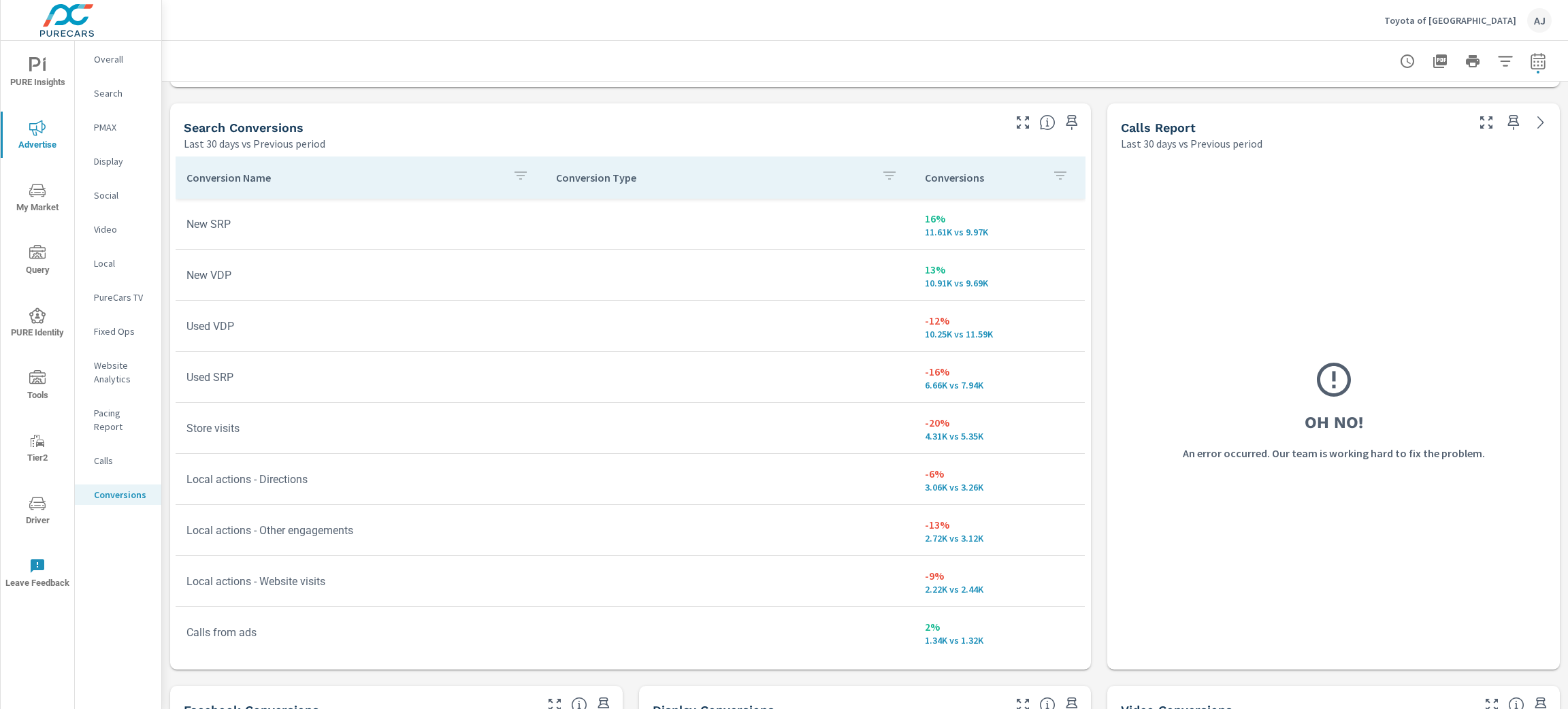
click at [1108, 415] on div "Oh No! An error occurred. Our team is working hard to fix the problem." at bounding box center [1333, 409] width 452 height 518
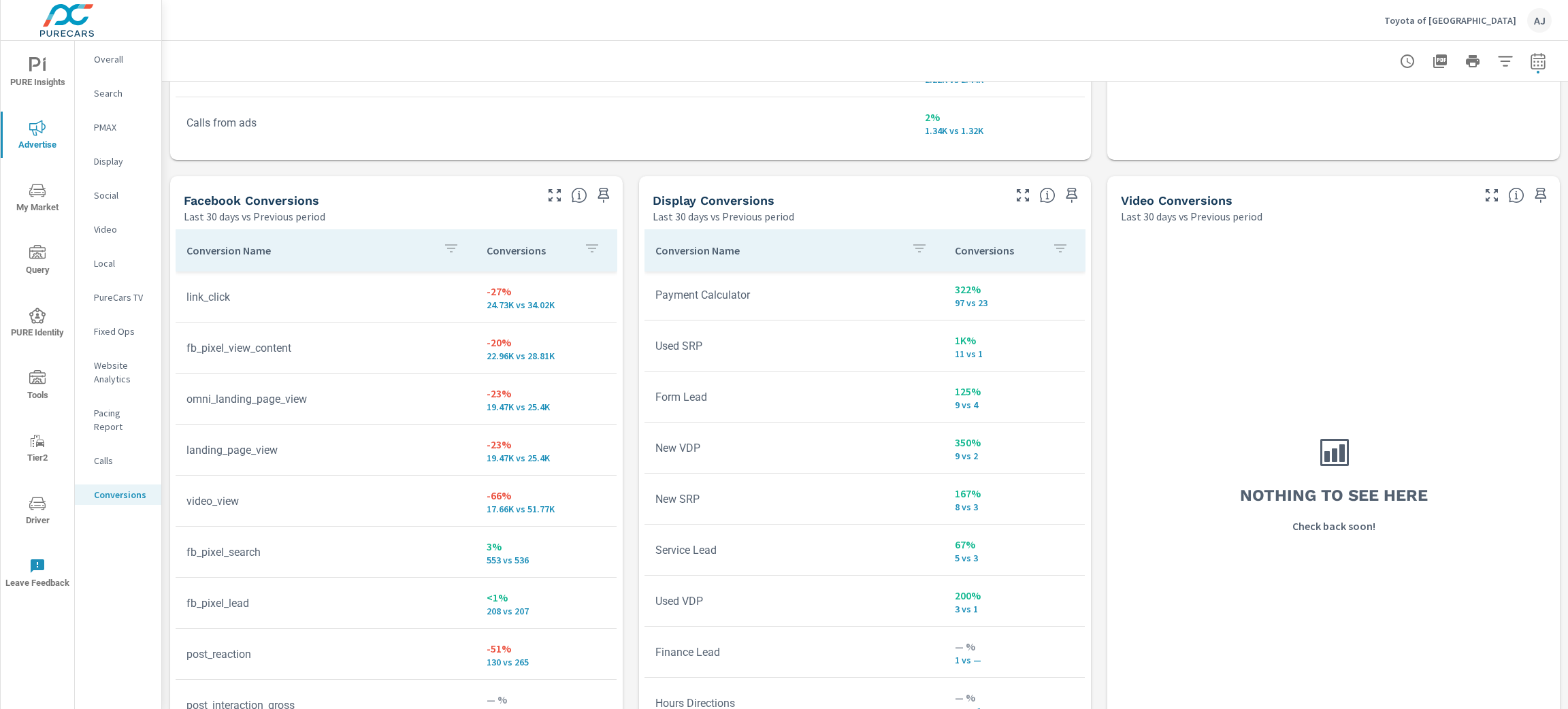
scroll to position [0, 0]
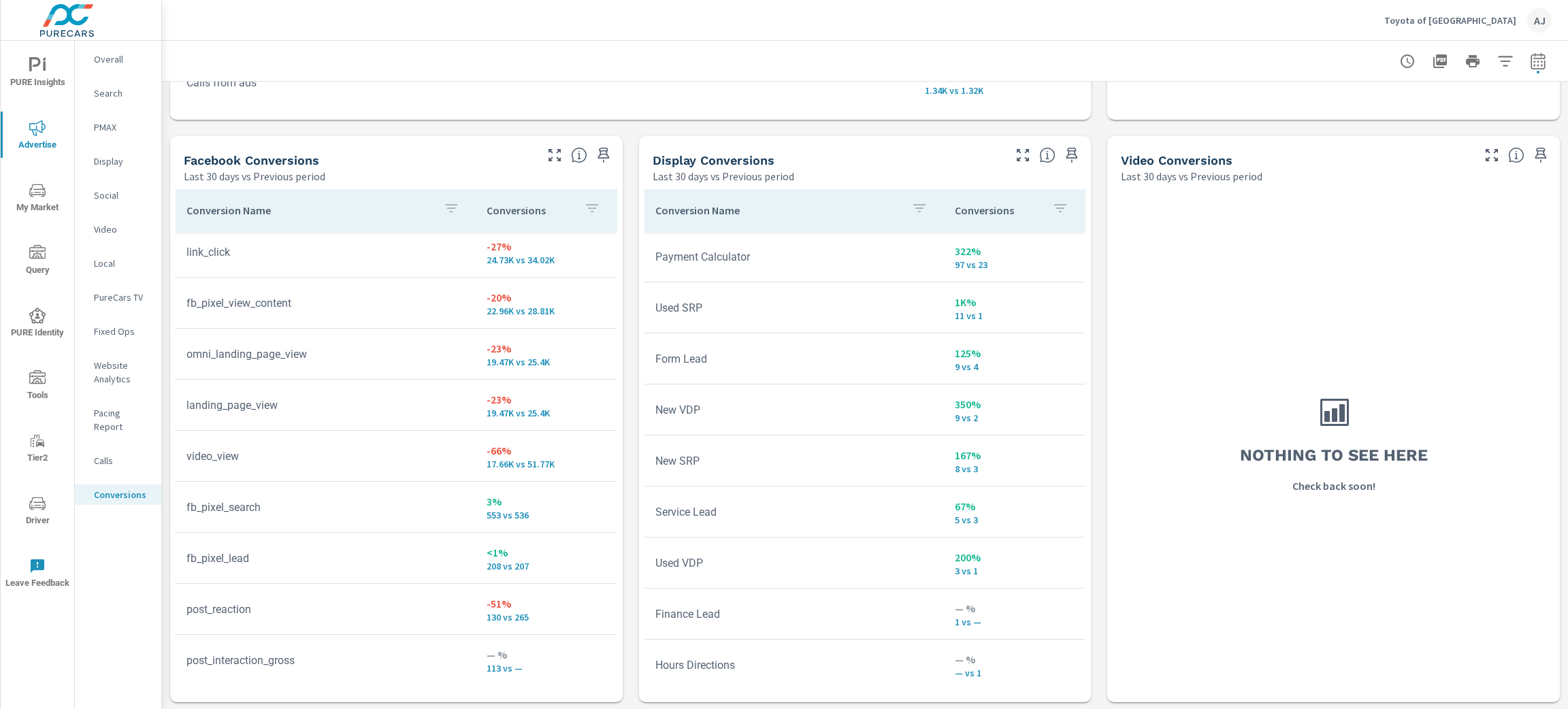
scroll to position [6, 0]
click at [1530, 63] on icon "button" at bounding box center [1538, 61] width 16 height 16
select select "Last 30 days"
select select "Previous period"
click at [1453, 122] on select "Custom [DATE] Last week Last 7 days Last 14 days Last 30 days Last 45 days Last…" at bounding box center [1413, 117] width 136 height 27
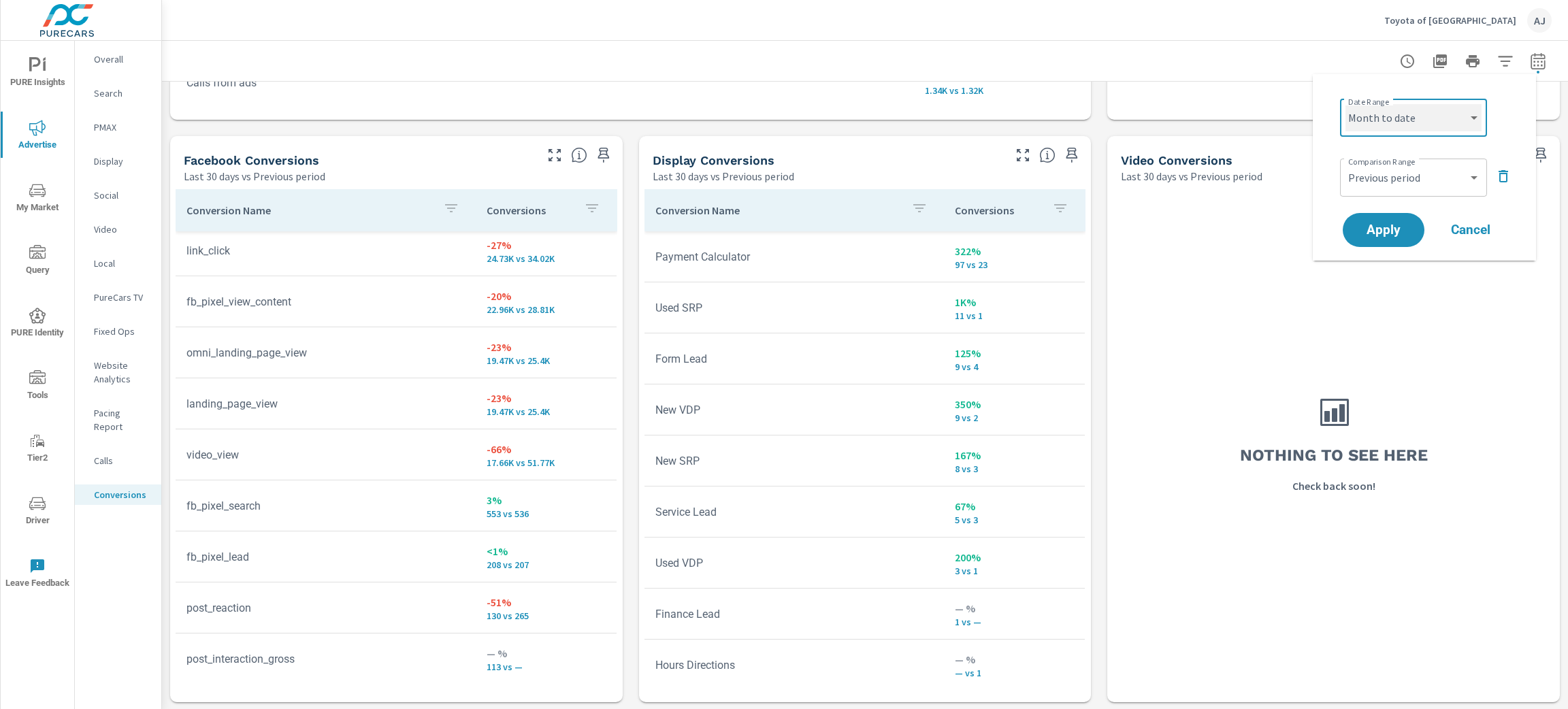
click at [1345, 104] on select "Custom [DATE] Last week Last 7 days Last 14 days Last 30 days Last 45 days Last…" at bounding box center [1413, 117] width 136 height 27
select select "Month to date"
click at [1381, 232] on span "Apply" at bounding box center [1383, 230] width 56 height 13
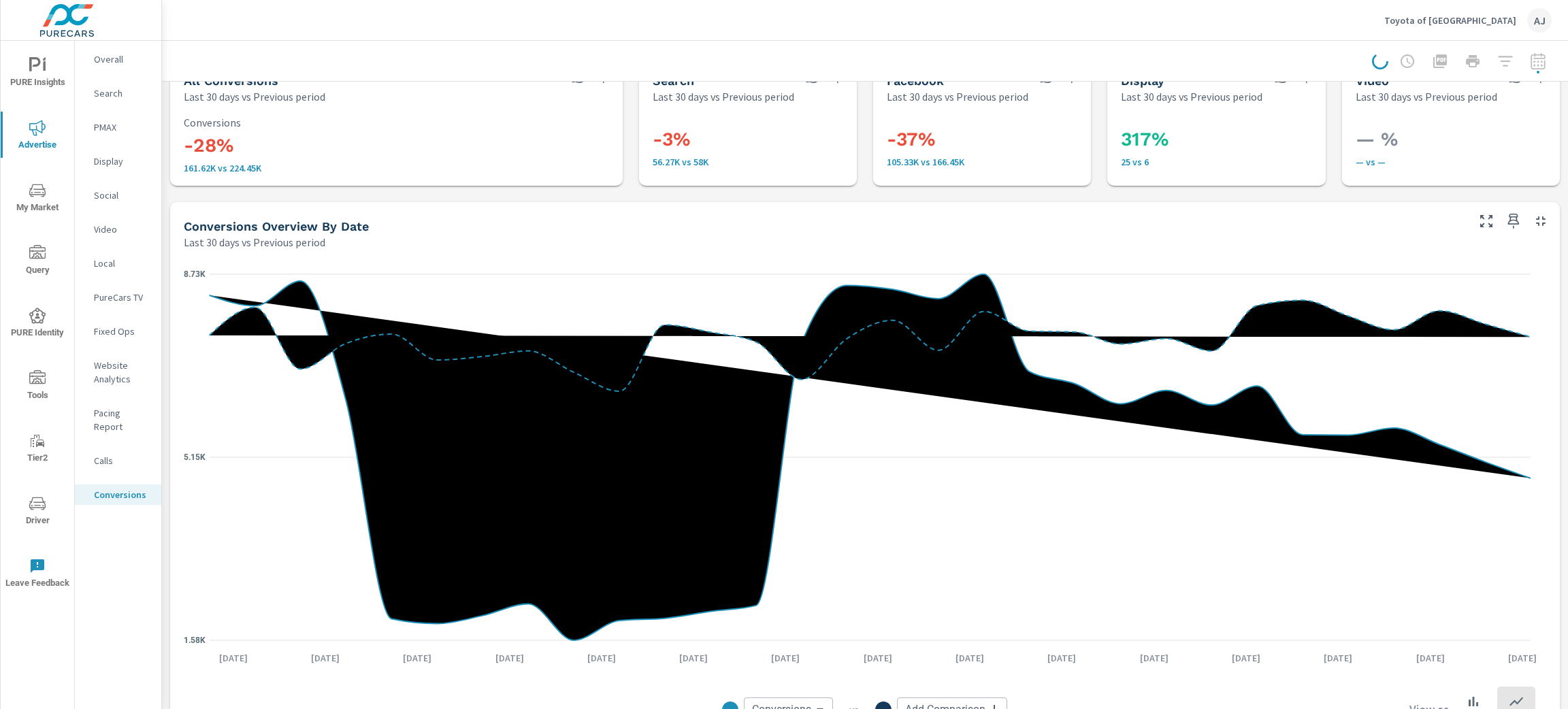
scroll to position [0, 0]
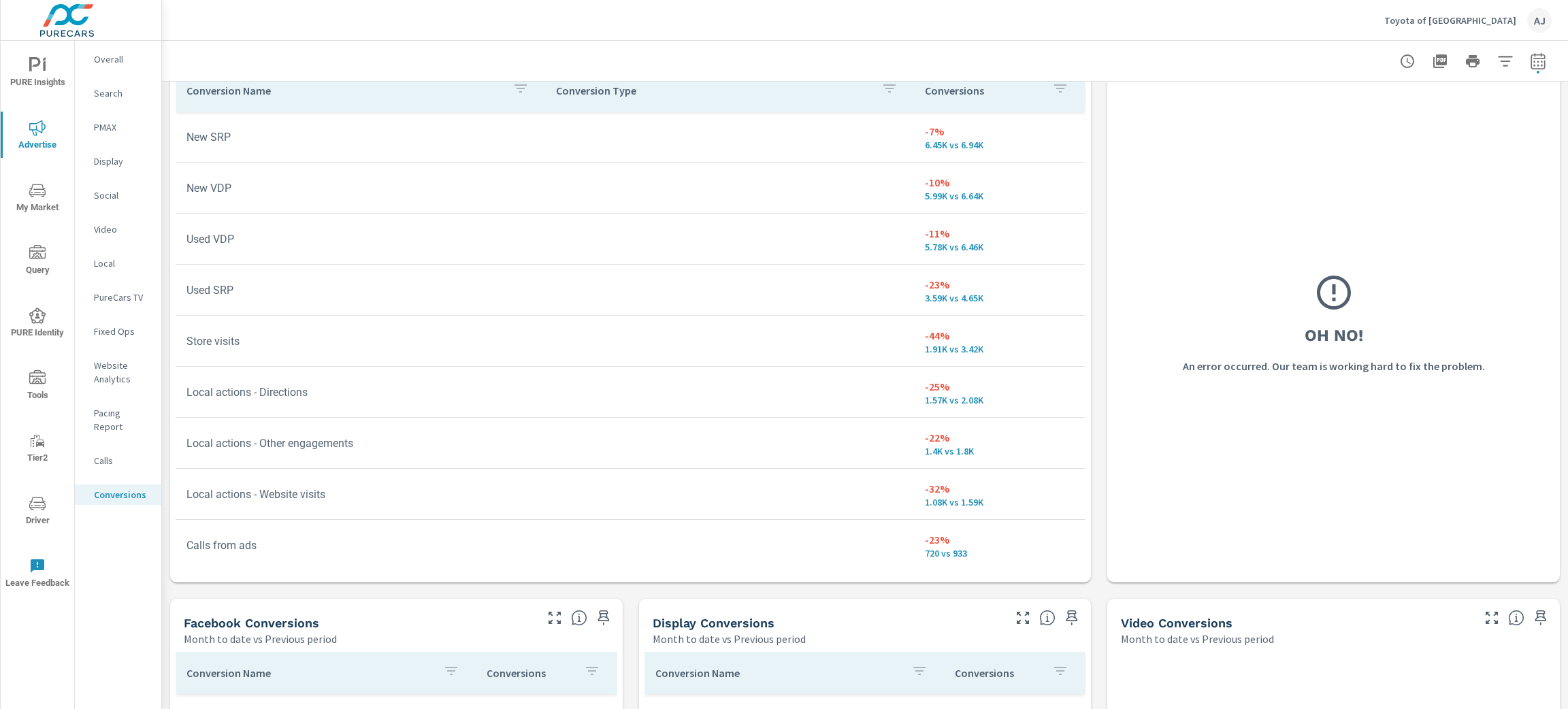
scroll to position [817, 0]
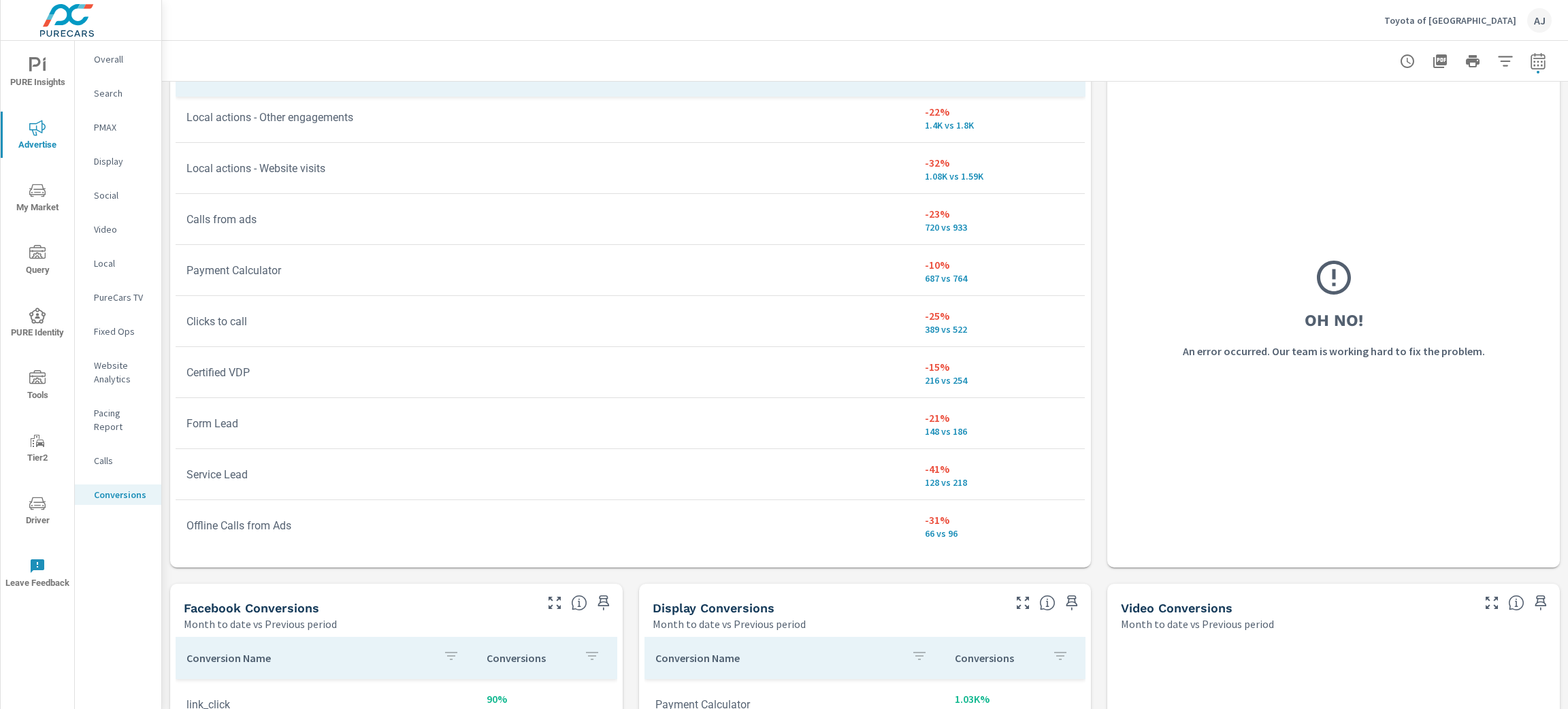
scroll to position [15, 0]
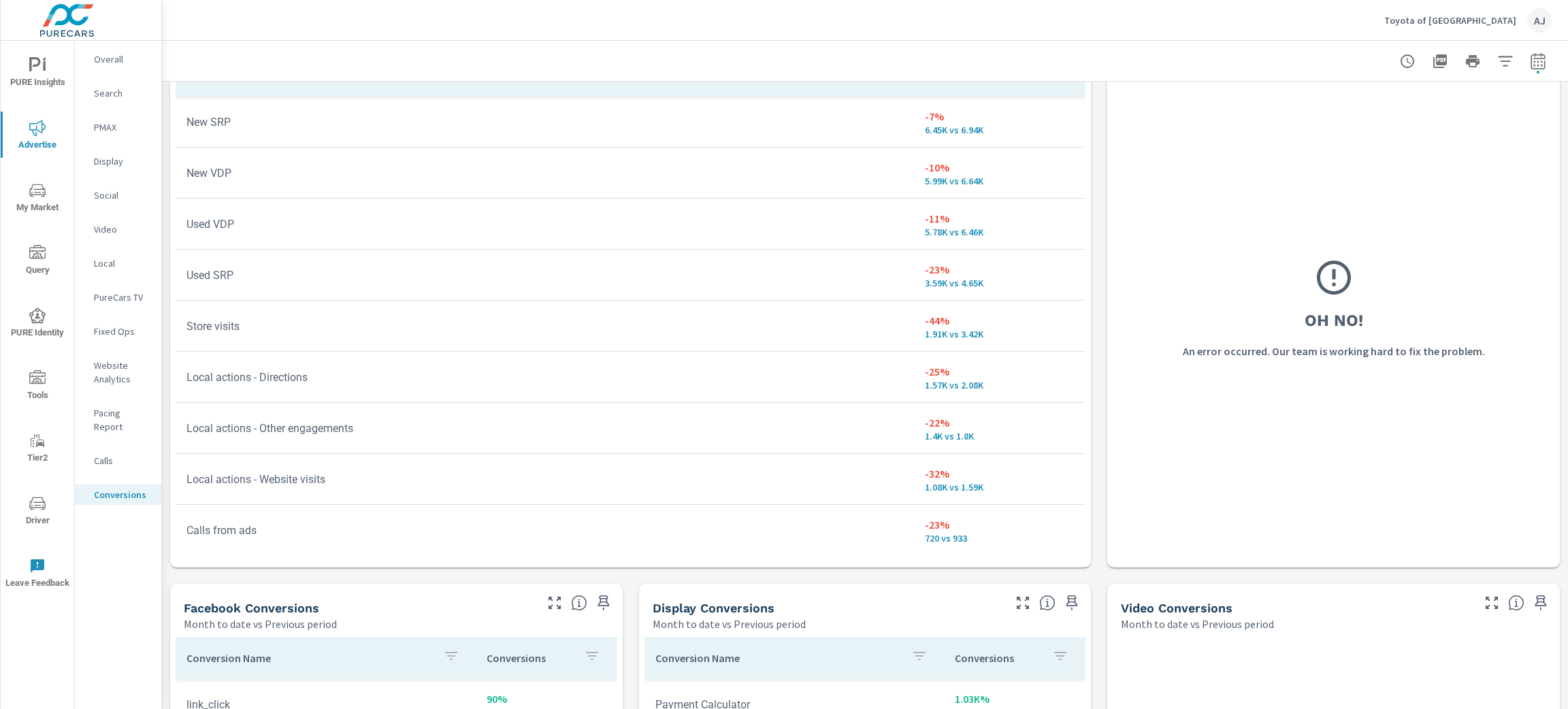
click at [627, 626] on div "All Conversions Month to date vs Previous period 27% 112.21K vs 88.26K Conversi…" at bounding box center [865, 212] width 1406 height 1893
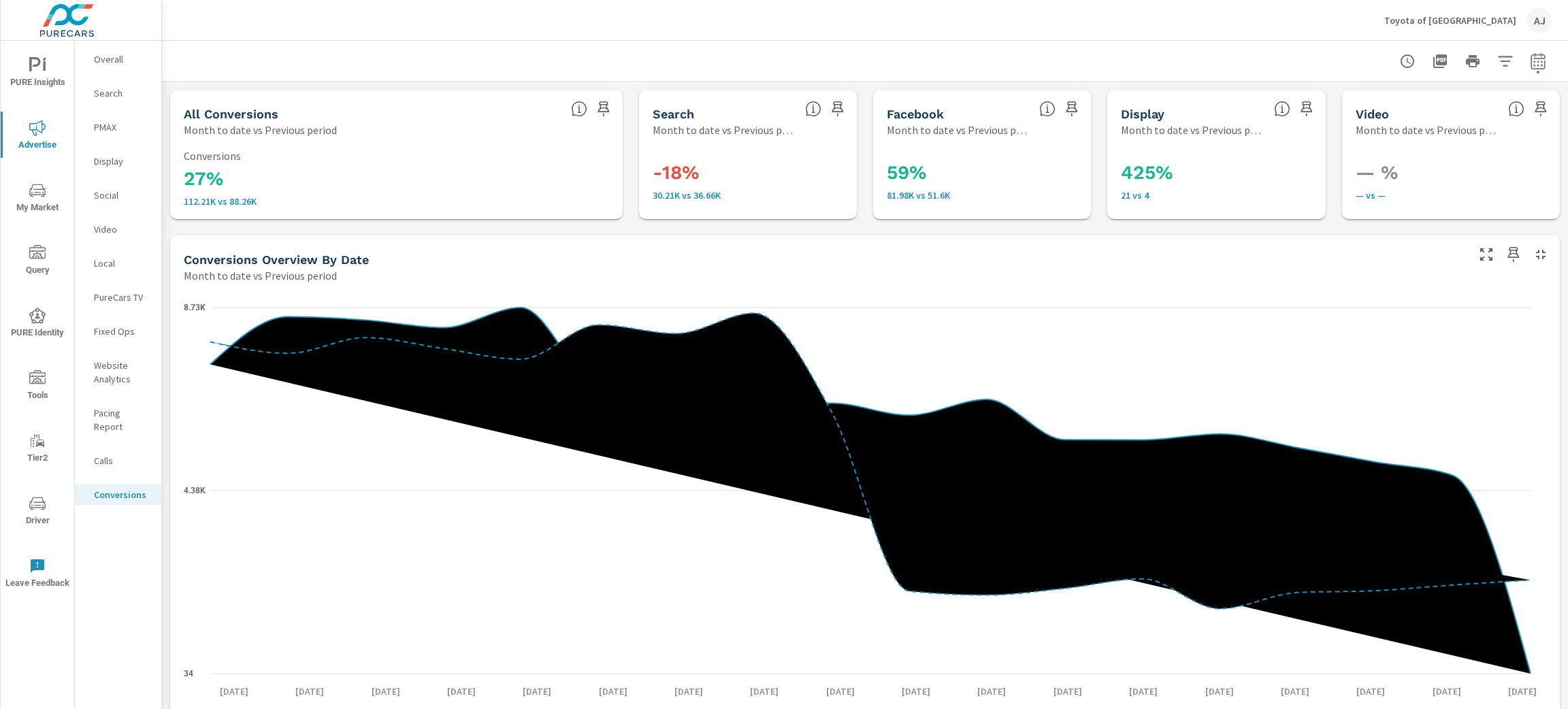
click at [116, 90] on p "Search" at bounding box center [122, 94] width 57 height 14
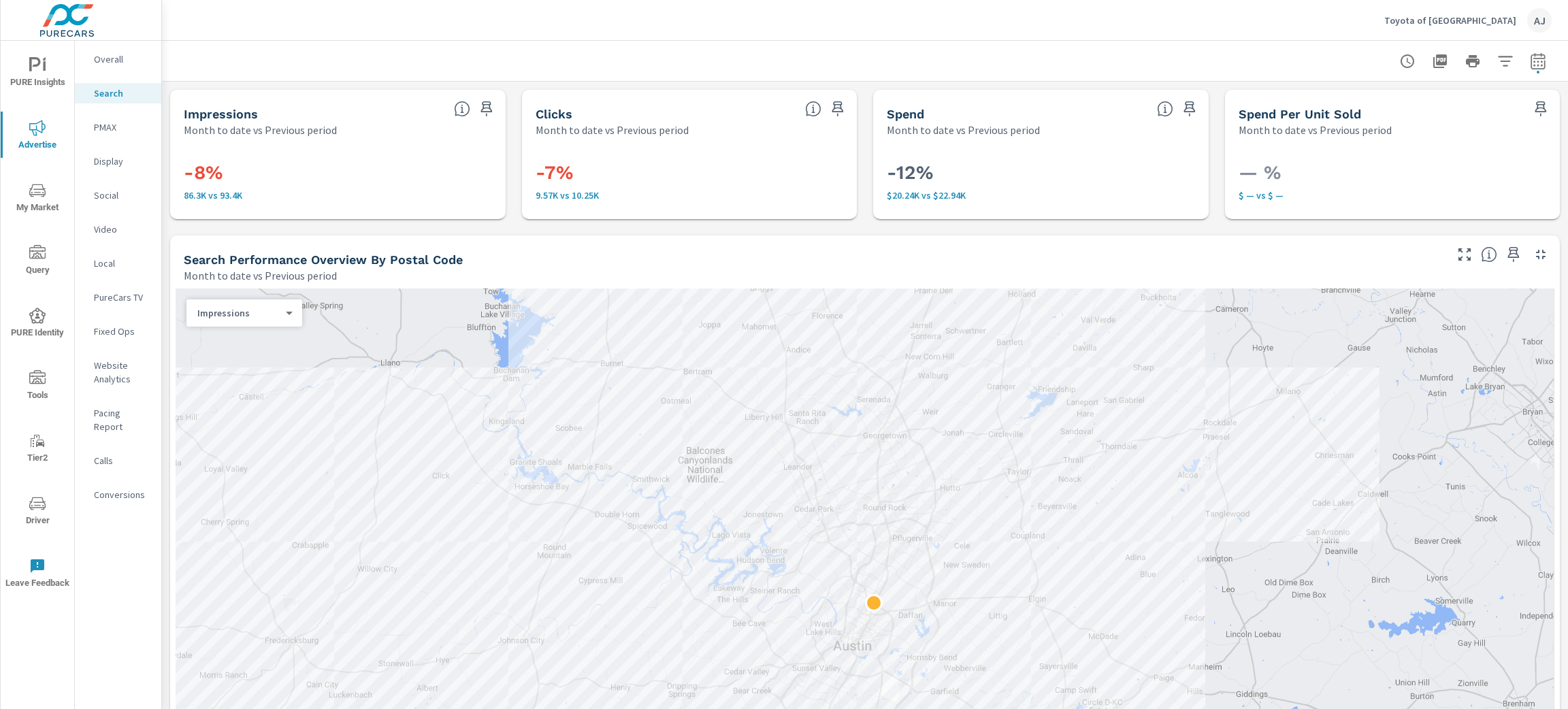
click at [159, 316] on nav "Overall Search PMAX Display Social Video Local PureCars TV Fixed Ops Website An…" at bounding box center [118, 283] width 87 height 483
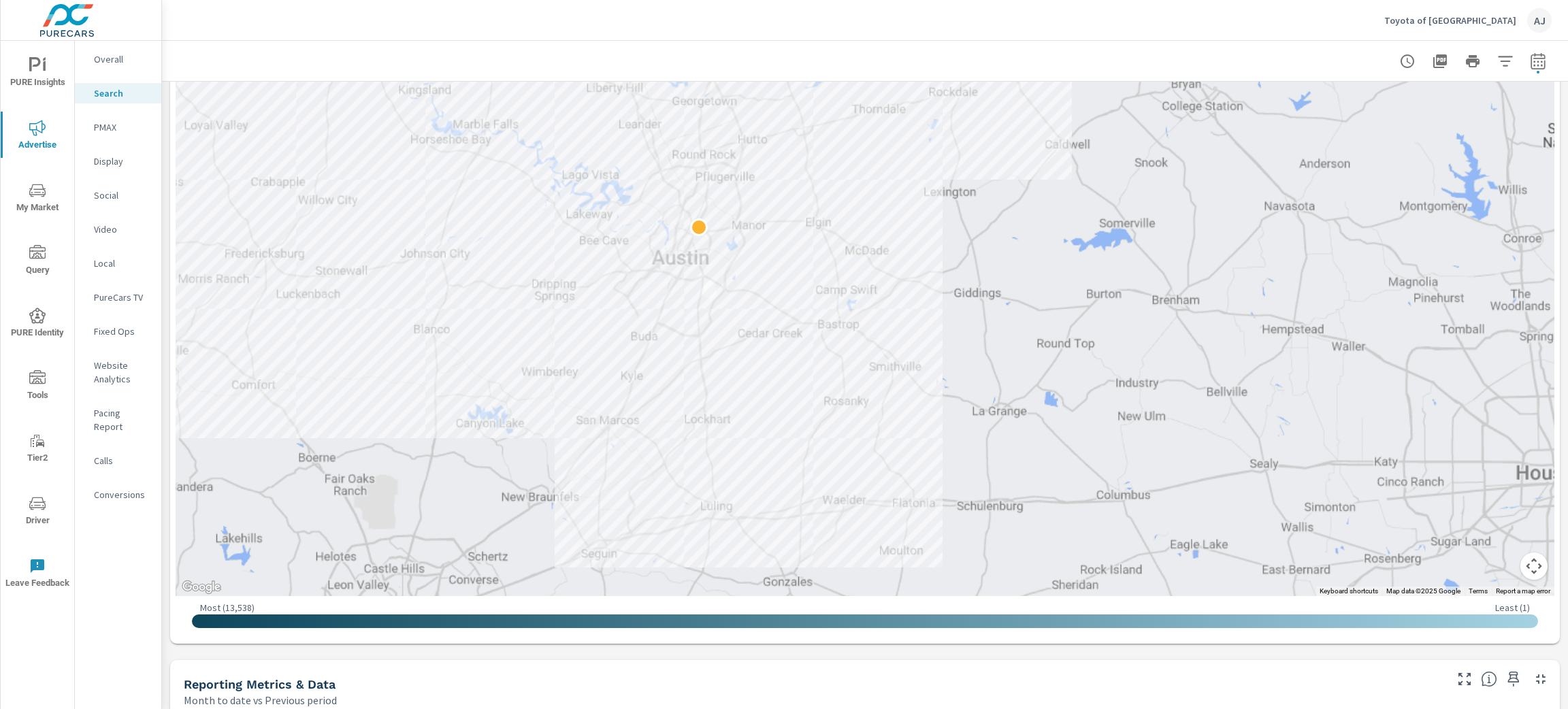
scroll to position [306, 0]
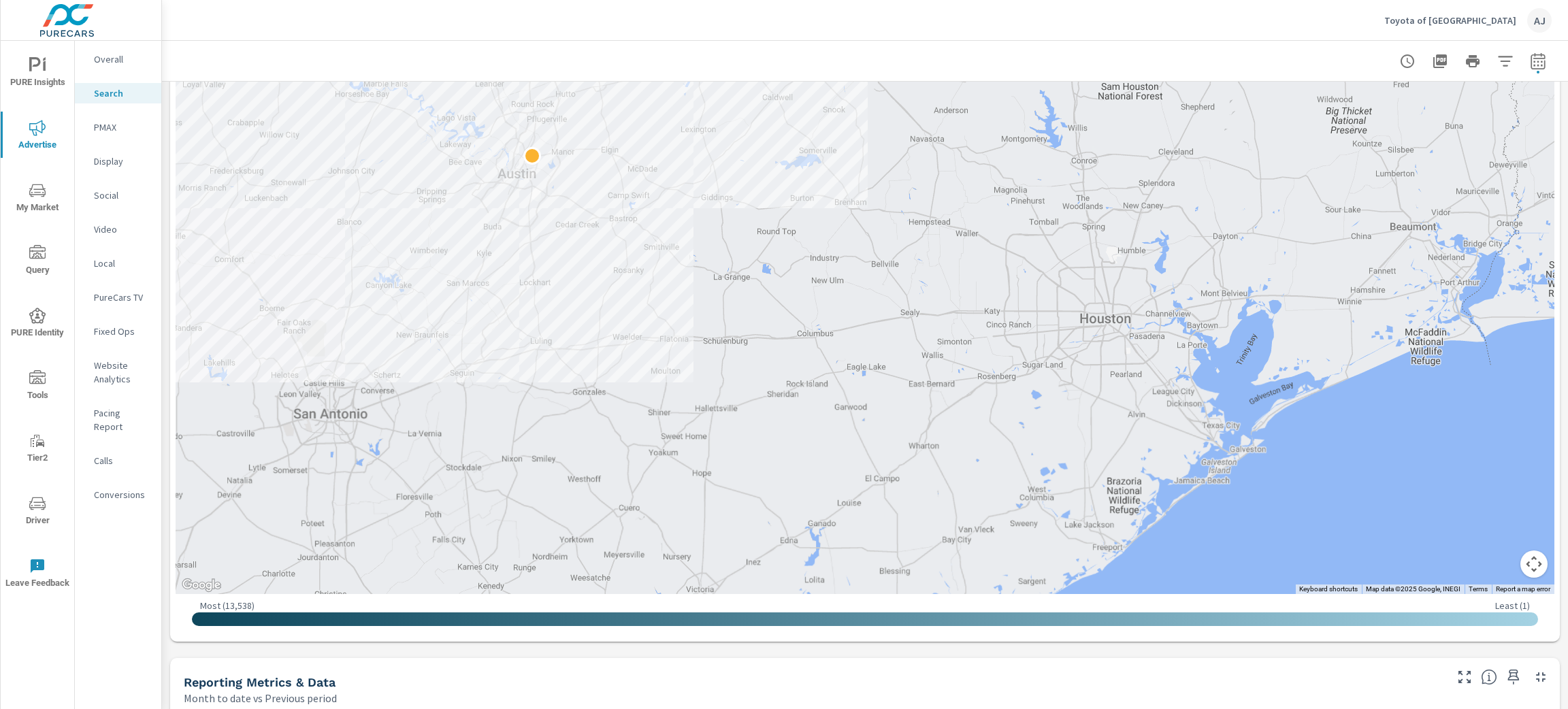
click at [168, 526] on div "Impressions Month to date vs Previous period -8% 86.3K vs 93.4K Clicks Month to…" at bounding box center [865, 723] width 1406 height 1893
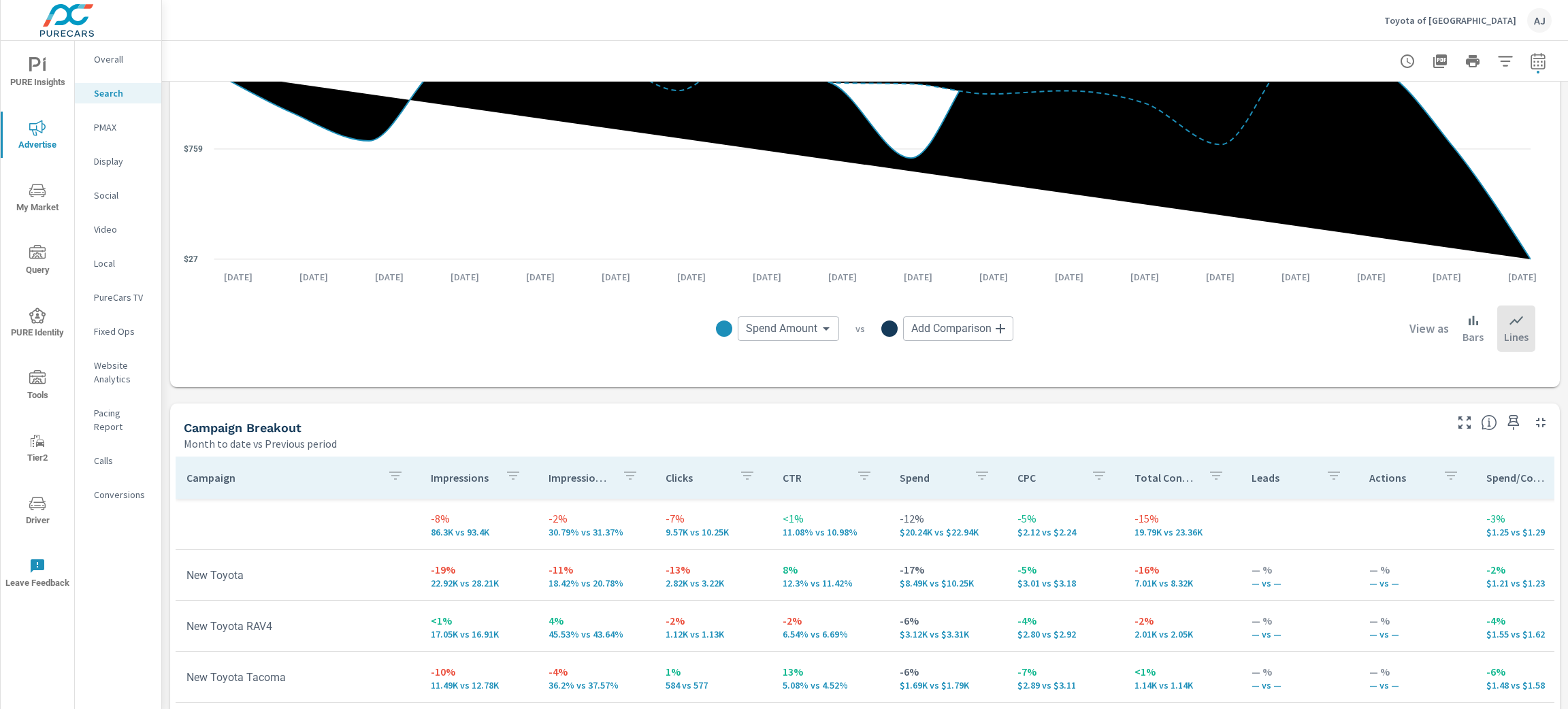
scroll to position [1224, 0]
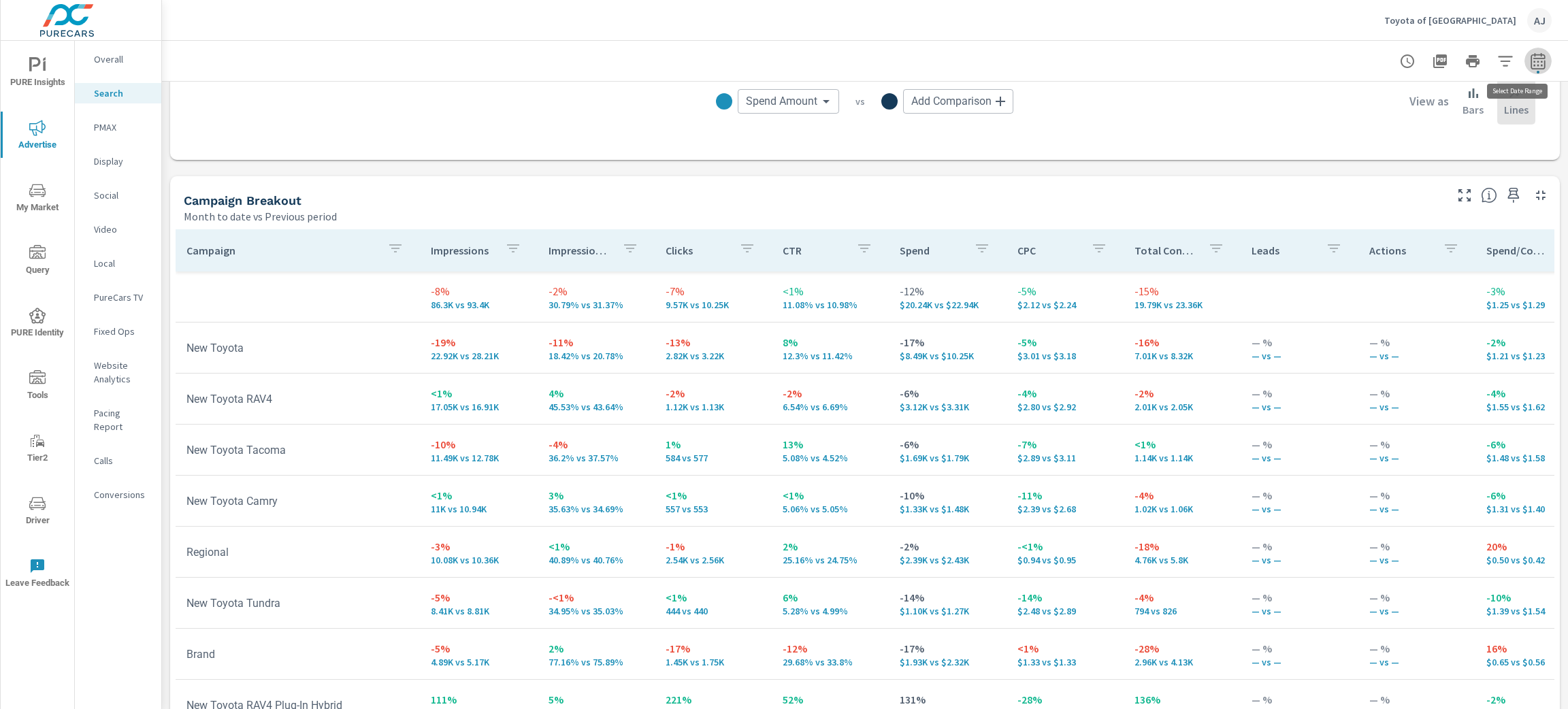
click at [1530, 61] on icon "button" at bounding box center [1538, 61] width 16 height 16
select select "Month to date"
select select "Previous period"
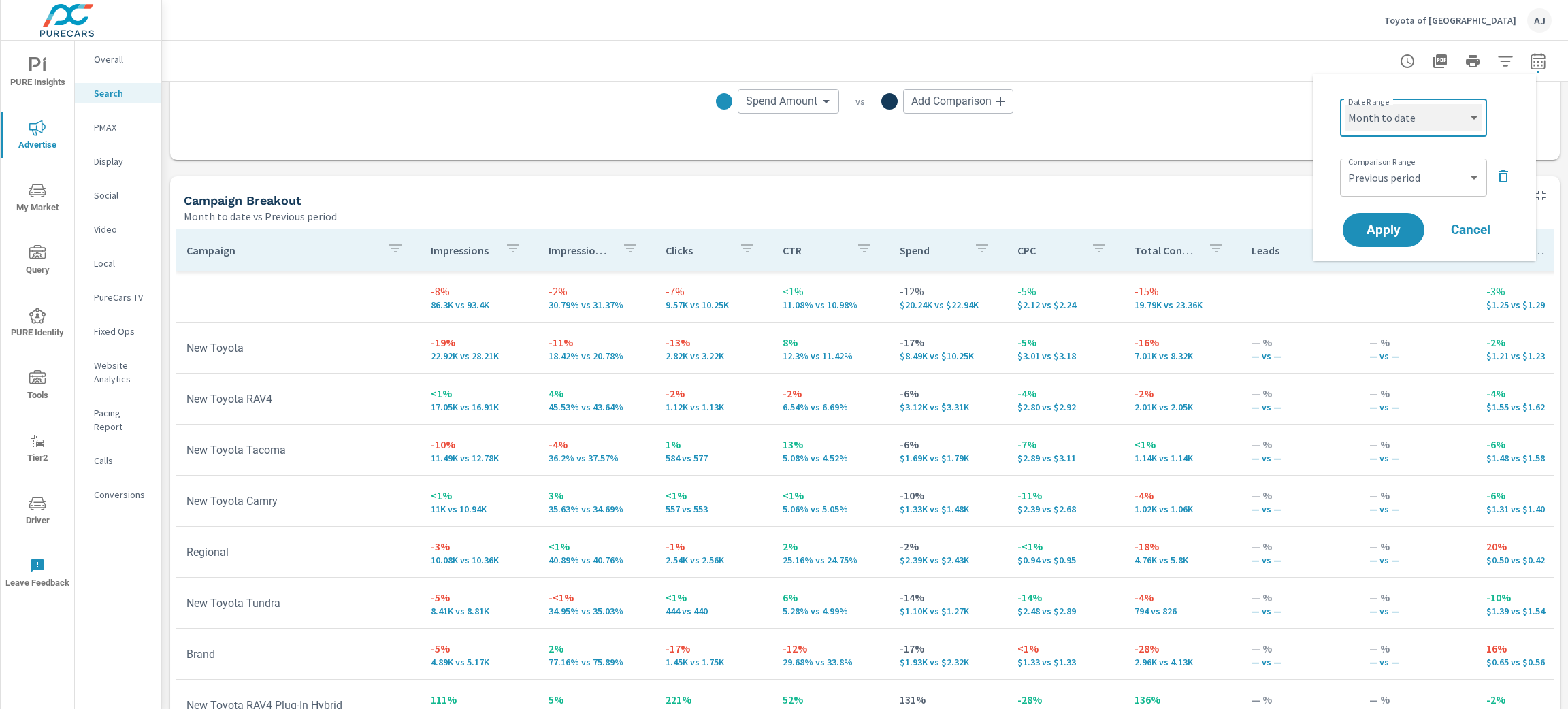
click at [1453, 123] on select "Custom [DATE] Last week Last 7 days Last 14 days Last 30 days Last 45 days Last…" at bounding box center [1413, 117] width 136 height 27
click at [1345, 104] on select "Custom [DATE] Last week Last 7 days Last 14 days Last 30 days Last 45 days Last…" at bounding box center [1413, 117] width 136 height 27
select select "Last 30 days"
click at [1400, 220] on button "Apply" at bounding box center [1383, 230] width 84 height 35
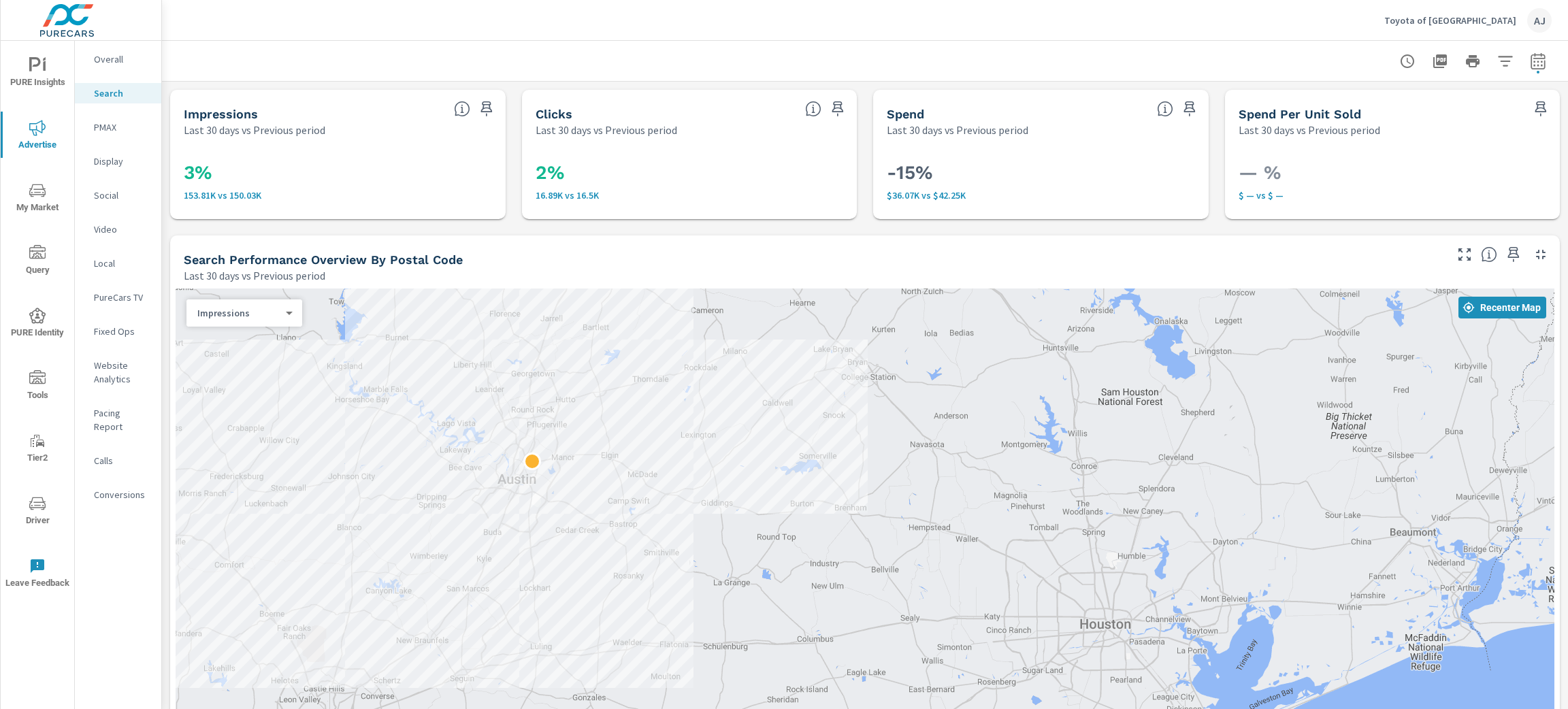
click at [161, 265] on div "PURE Insights Advertise My Market Query PURE Identity Tools Tier2 Driver Leave …" at bounding box center [81, 354] width 162 height 709
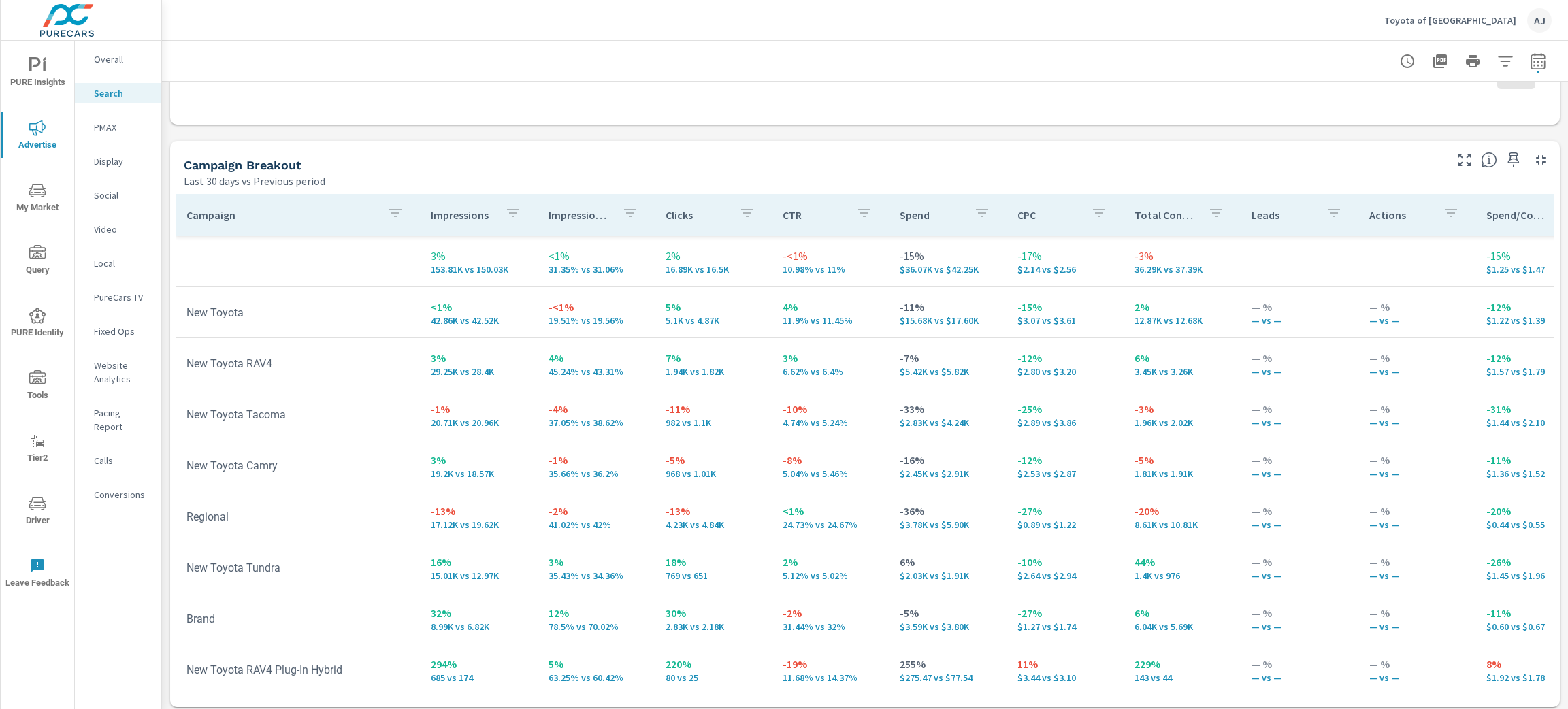
scroll to position [1264, 0]
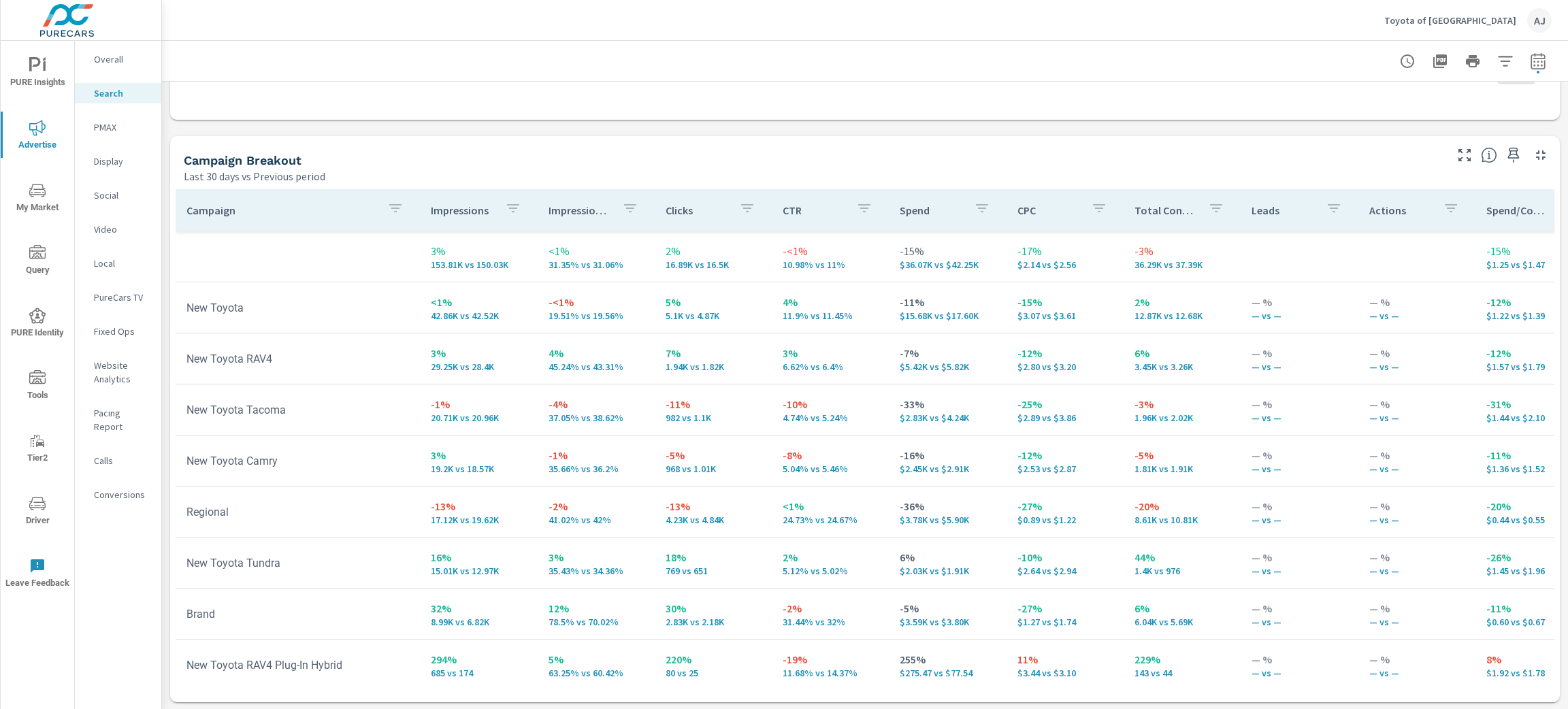
drag, startPoint x: 715, startPoint y: 442, endPoint x: 717, endPoint y: 449, distance: 7.3
click at [717, 449] on td "-5% 968 vs 1.01K" at bounding box center [713, 460] width 117 height 49
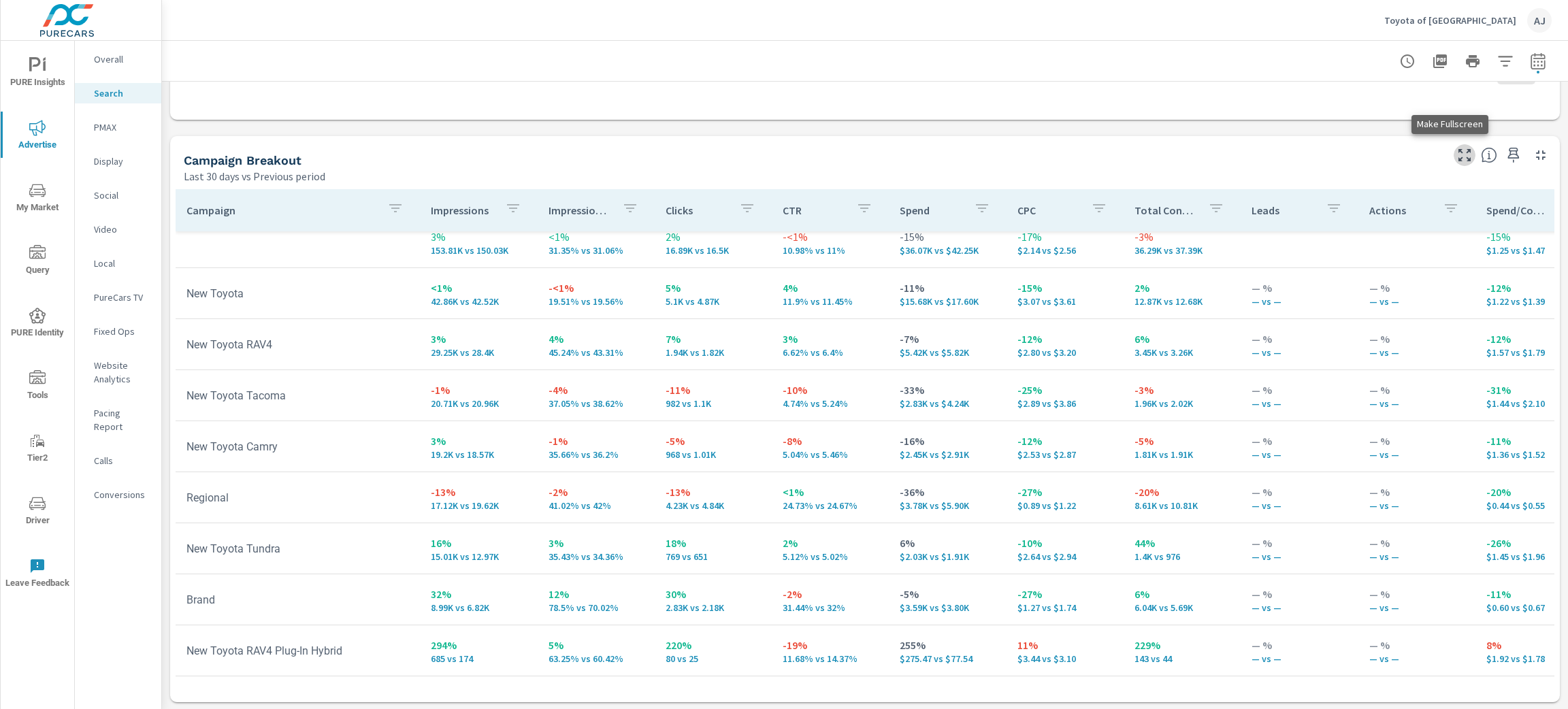
click at [1456, 153] on icon "button" at bounding box center [1464, 155] width 16 height 16
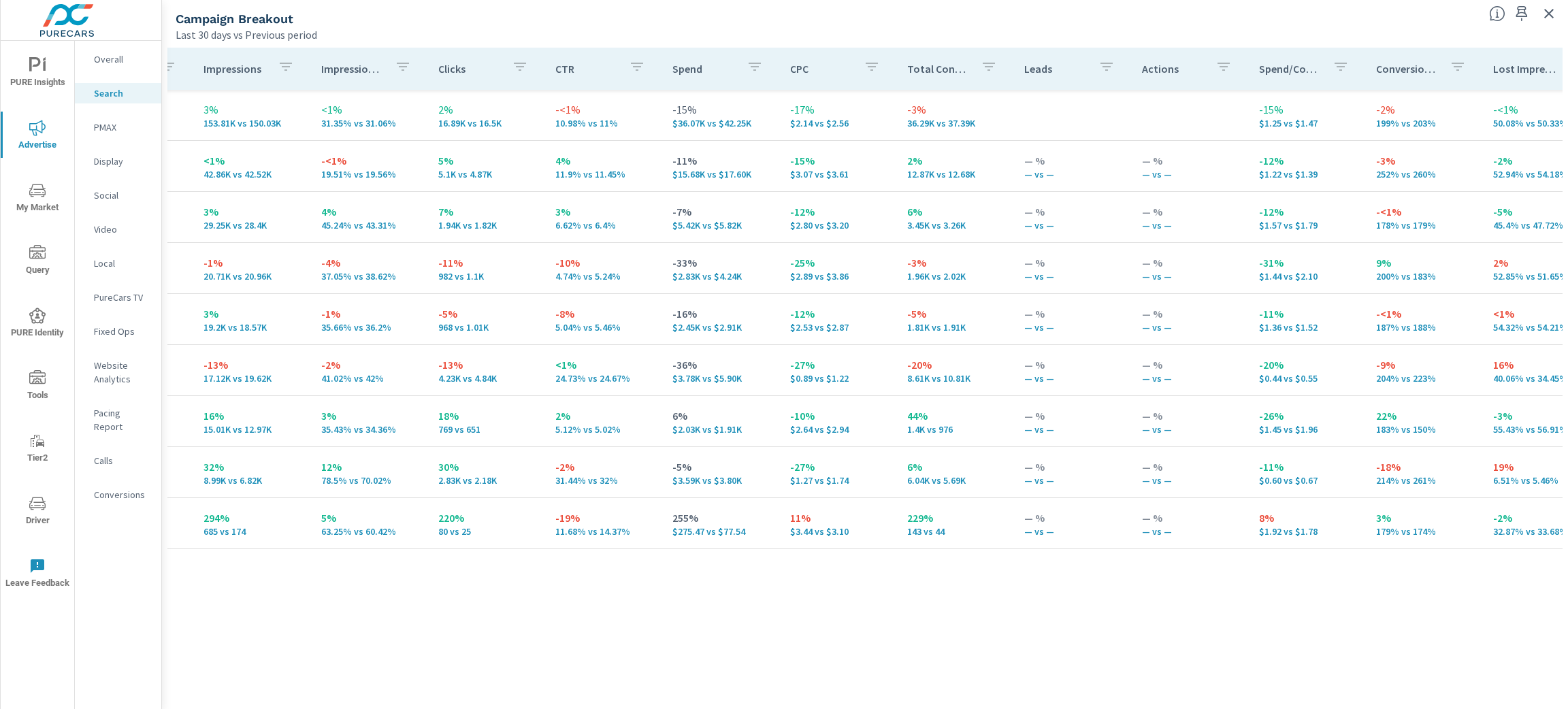
scroll to position [0, 352]
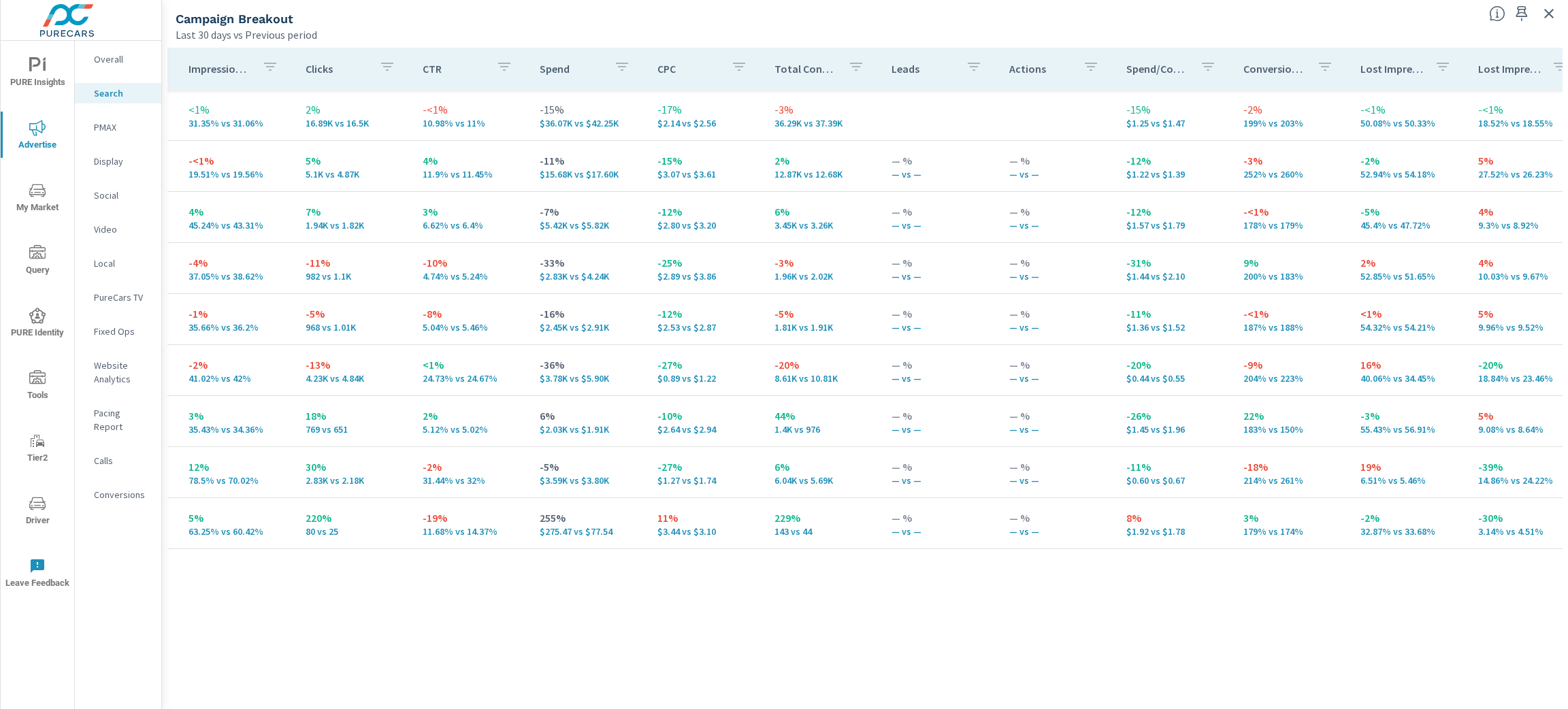
click at [1243, 67] on p "Conversion Rate" at bounding box center [1274, 69] width 63 height 14
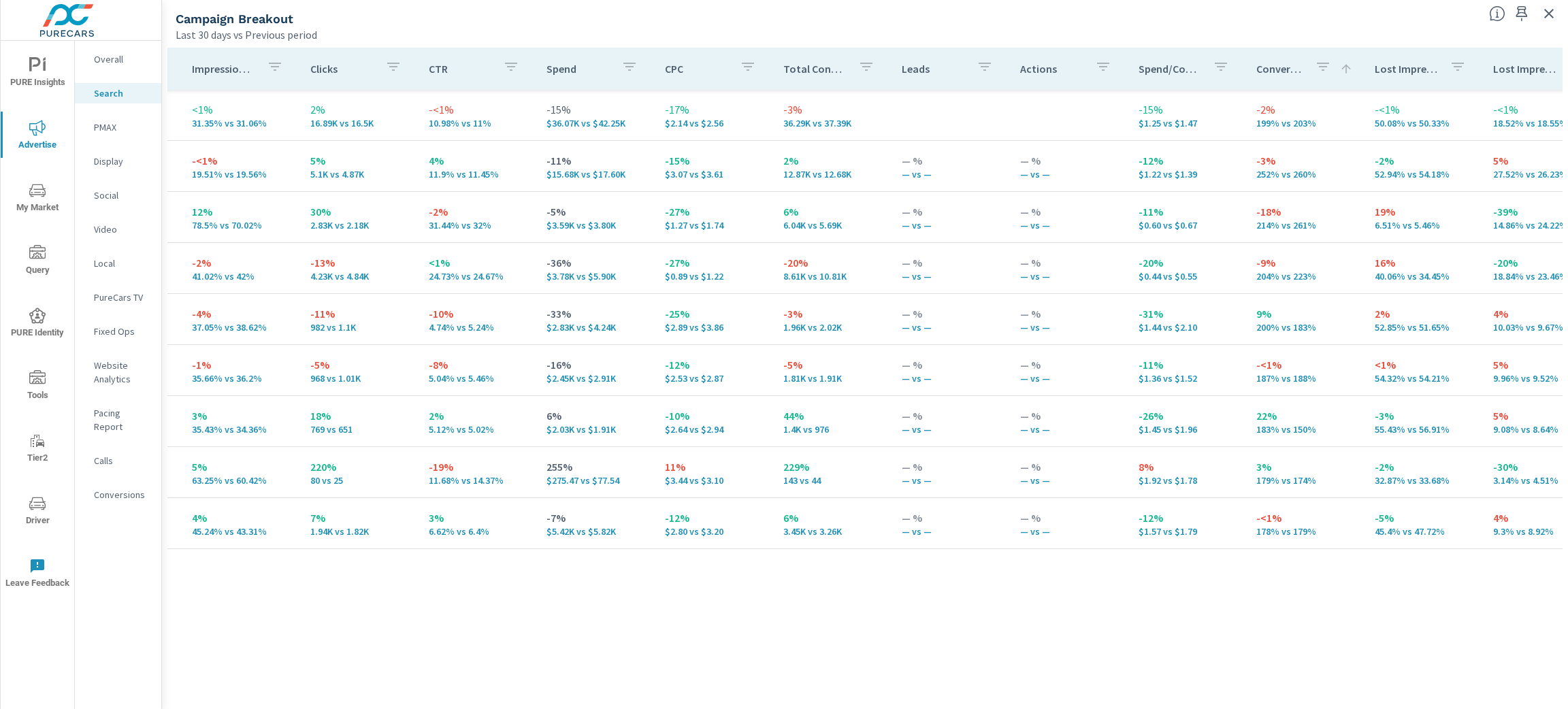
click at [1256, 67] on p "Conversion Rate" at bounding box center [1280, 69] width 48 height 14
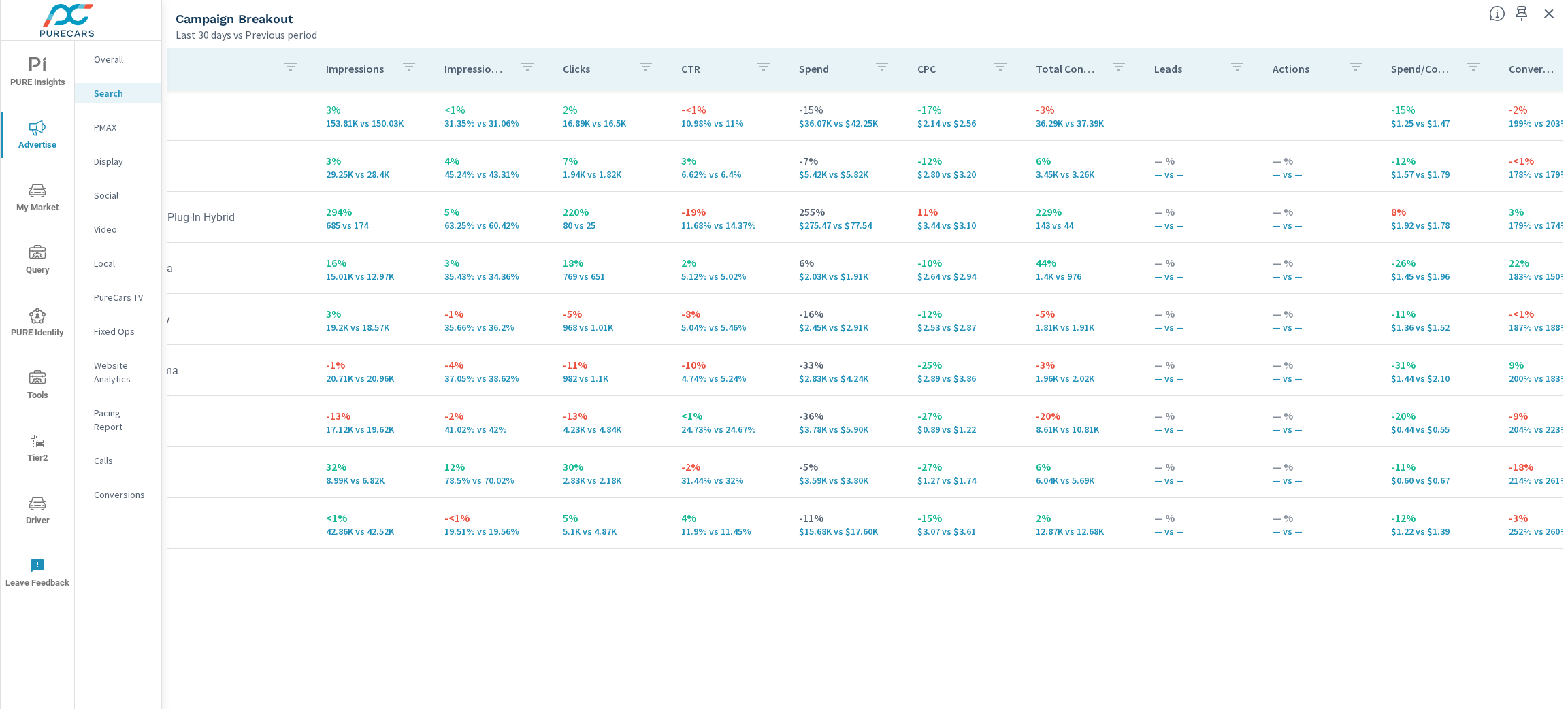
scroll to position [0, 101]
click at [1458, 53] on button "button" at bounding box center [1471, 68] width 27 height 31
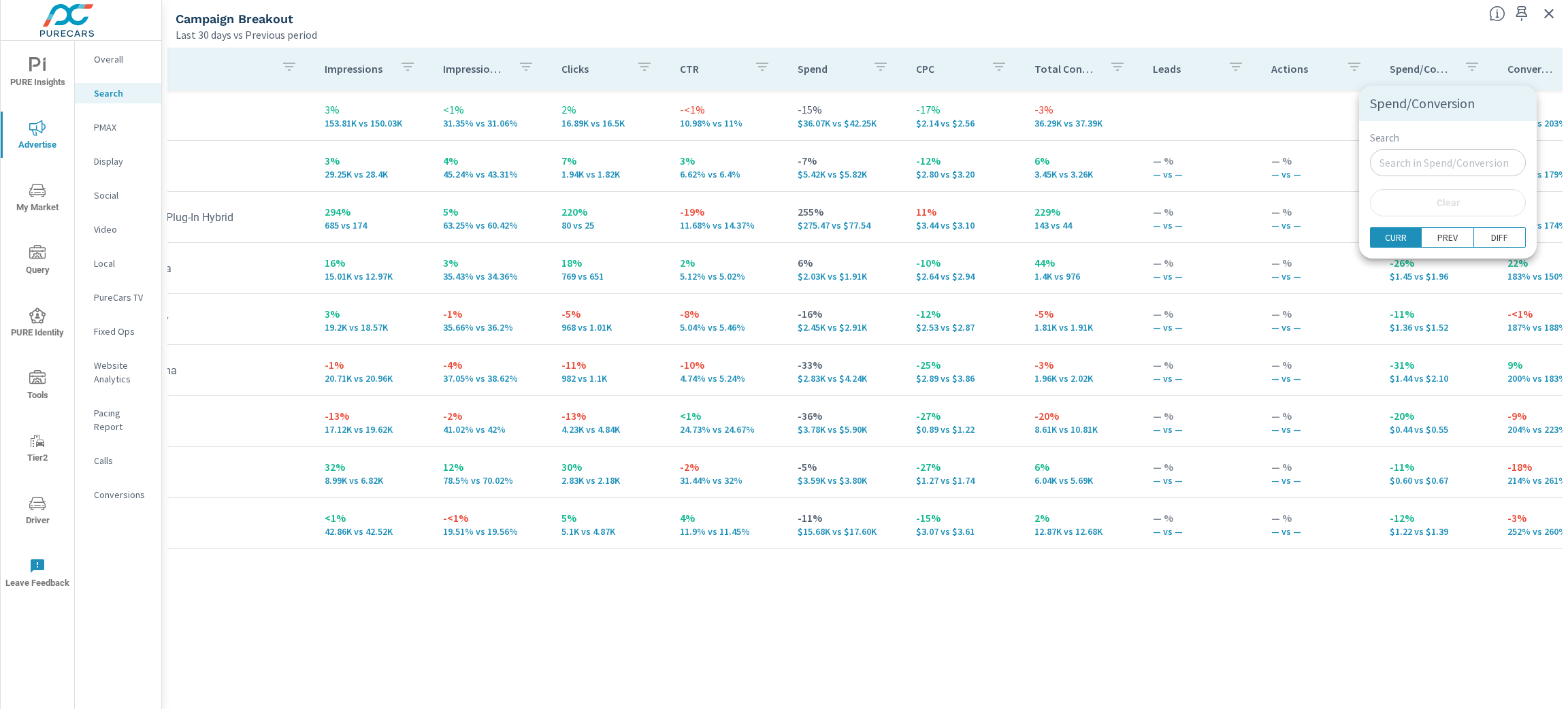
click at [1449, 22] on div at bounding box center [784, 354] width 1568 height 709
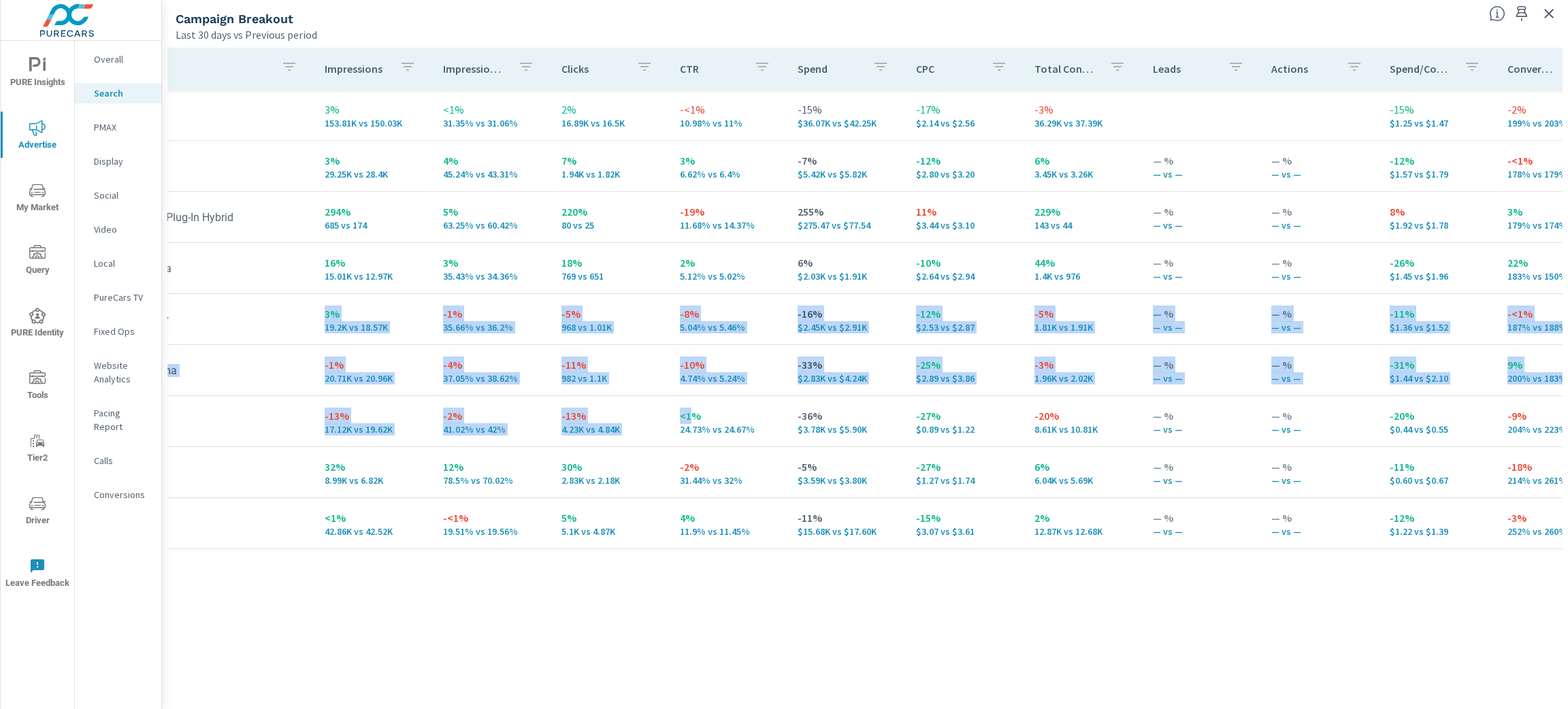
drag, startPoint x: 239, startPoint y: 343, endPoint x: 680, endPoint y: 403, distance: 445.1
click at [680, 403] on tbody "3% 153.81K vs 150.03K <1% 31.35% vs 31.06% 2% 16.89K vs 16.5K -<1% 10.98% vs 11…" at bounding box center [960, 320] width 1786 height 459
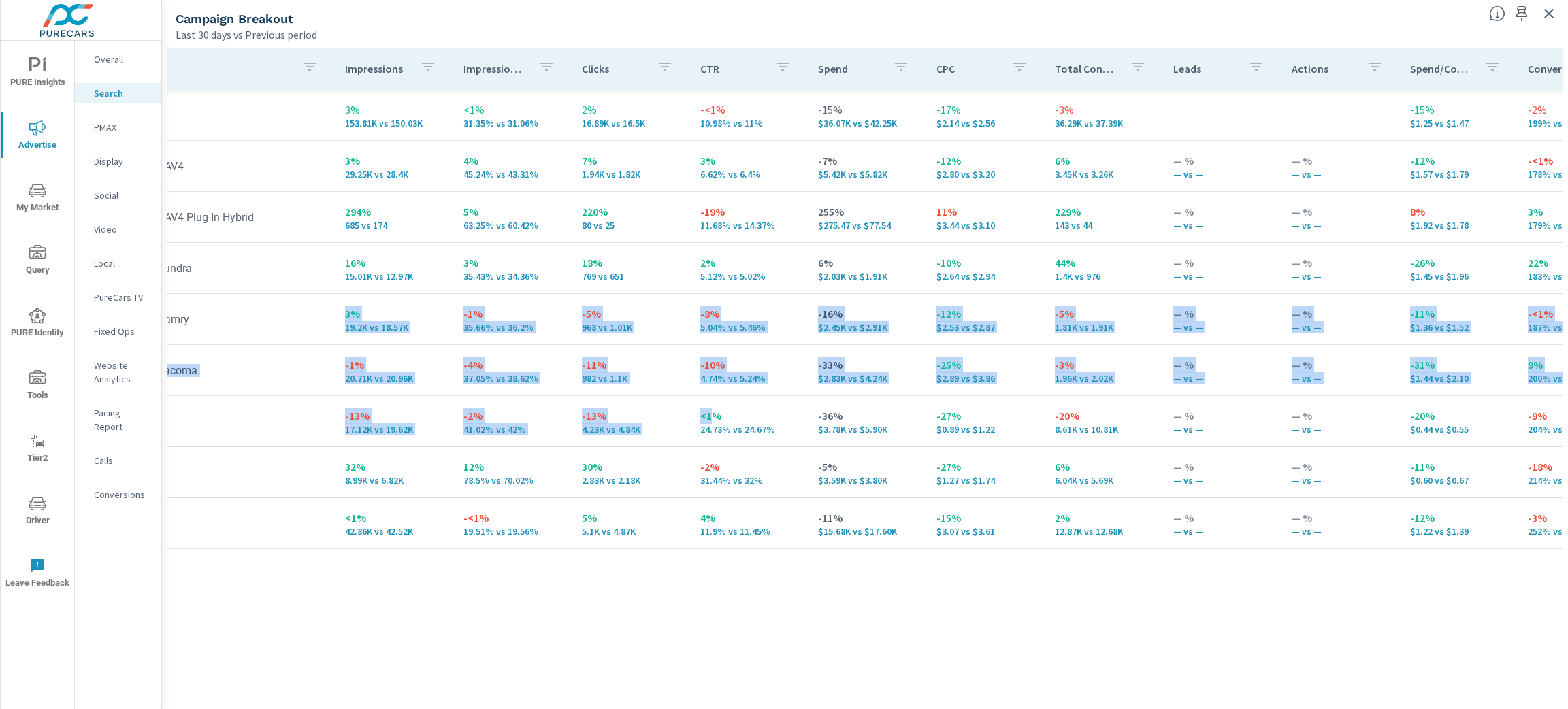
scroll to position [0, 88]
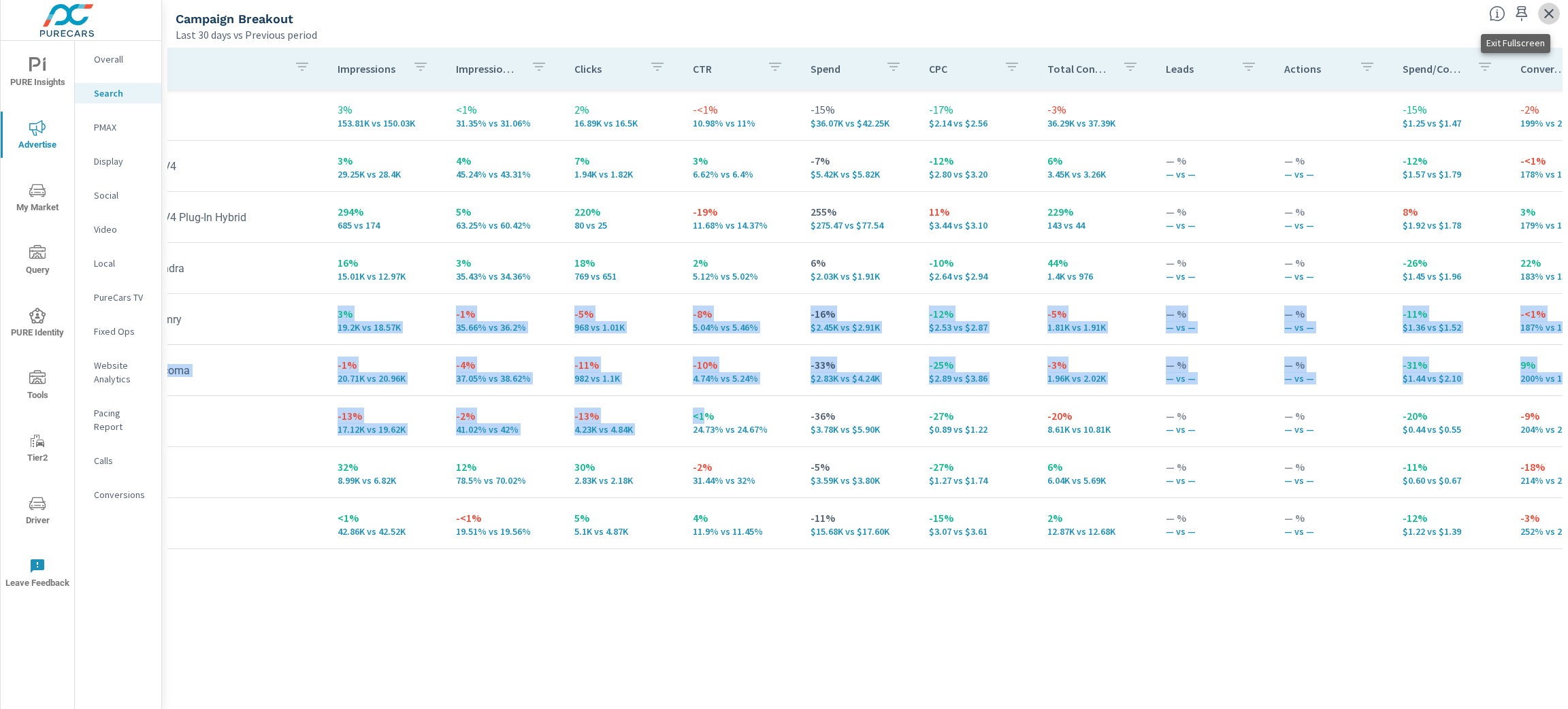
click at [1549, 15] on icon "button" at bounding box center [1549, 13] width 16 height 16
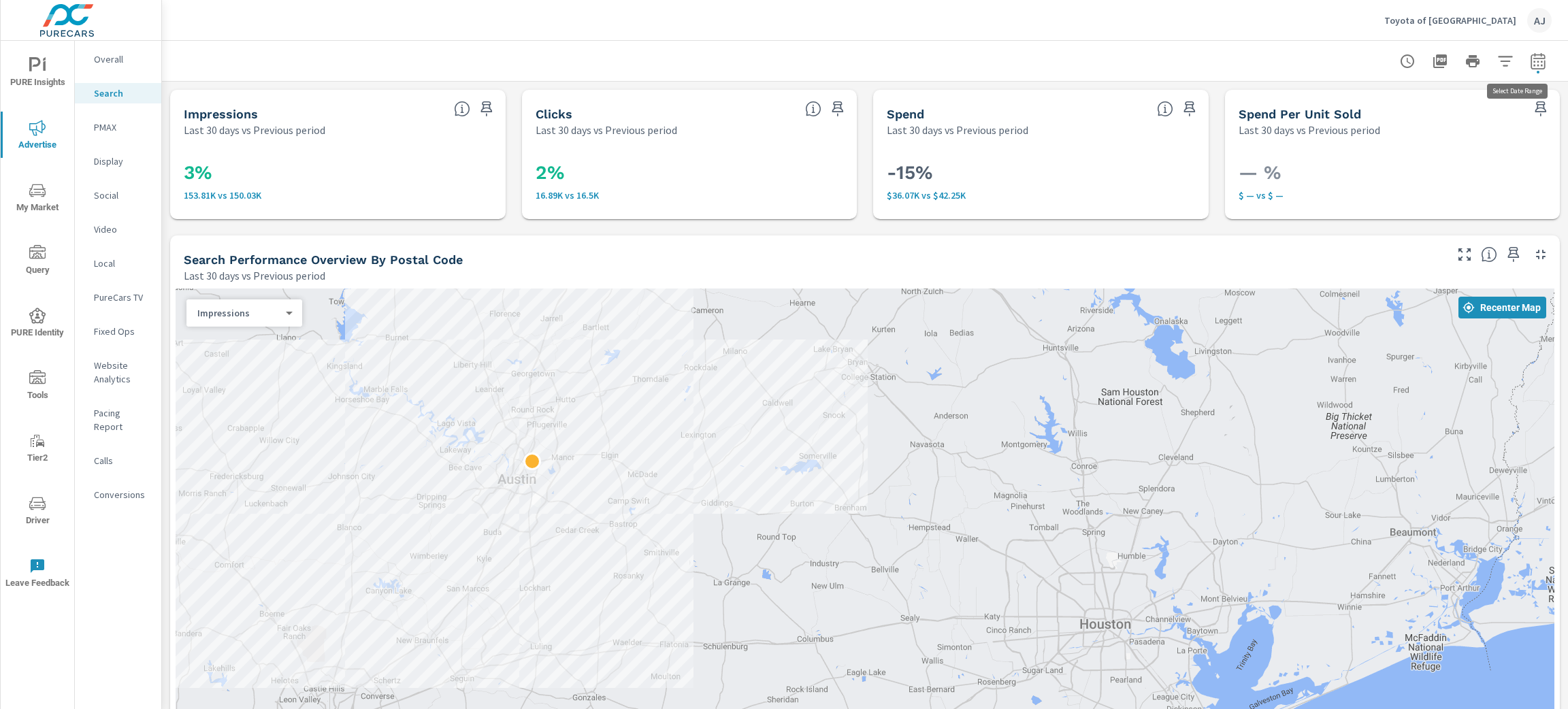
click at [1530, 65] on icon "button" at bounding box center [1538, 61] width 16 height 16
select select "Last 30 days"
select select "Previous period"
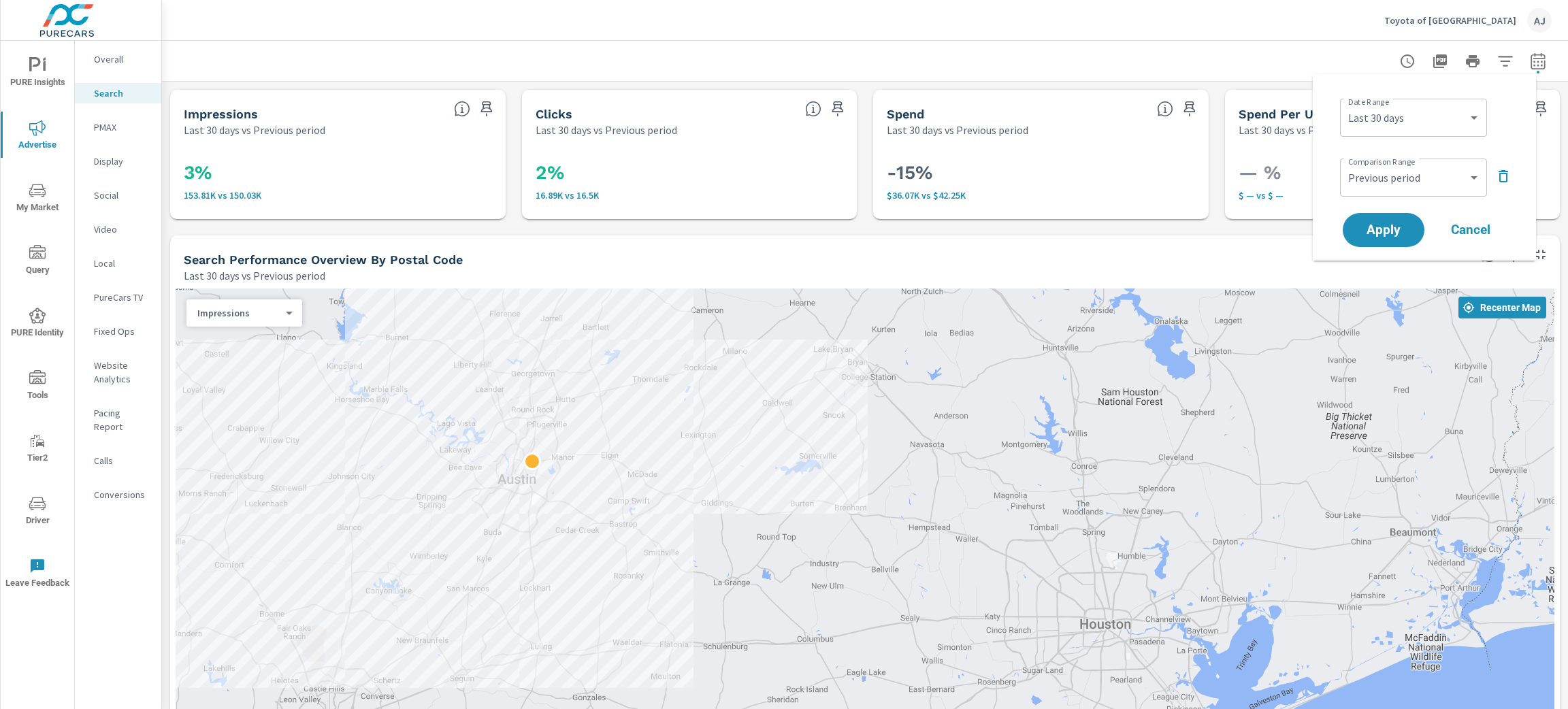
click at [1530, 65] on icon "button" at bounding box center [1538, 61] width 16 height 16
click at [112, 194] on p "Social" at bounding box center [122, 196] width 57 height 14
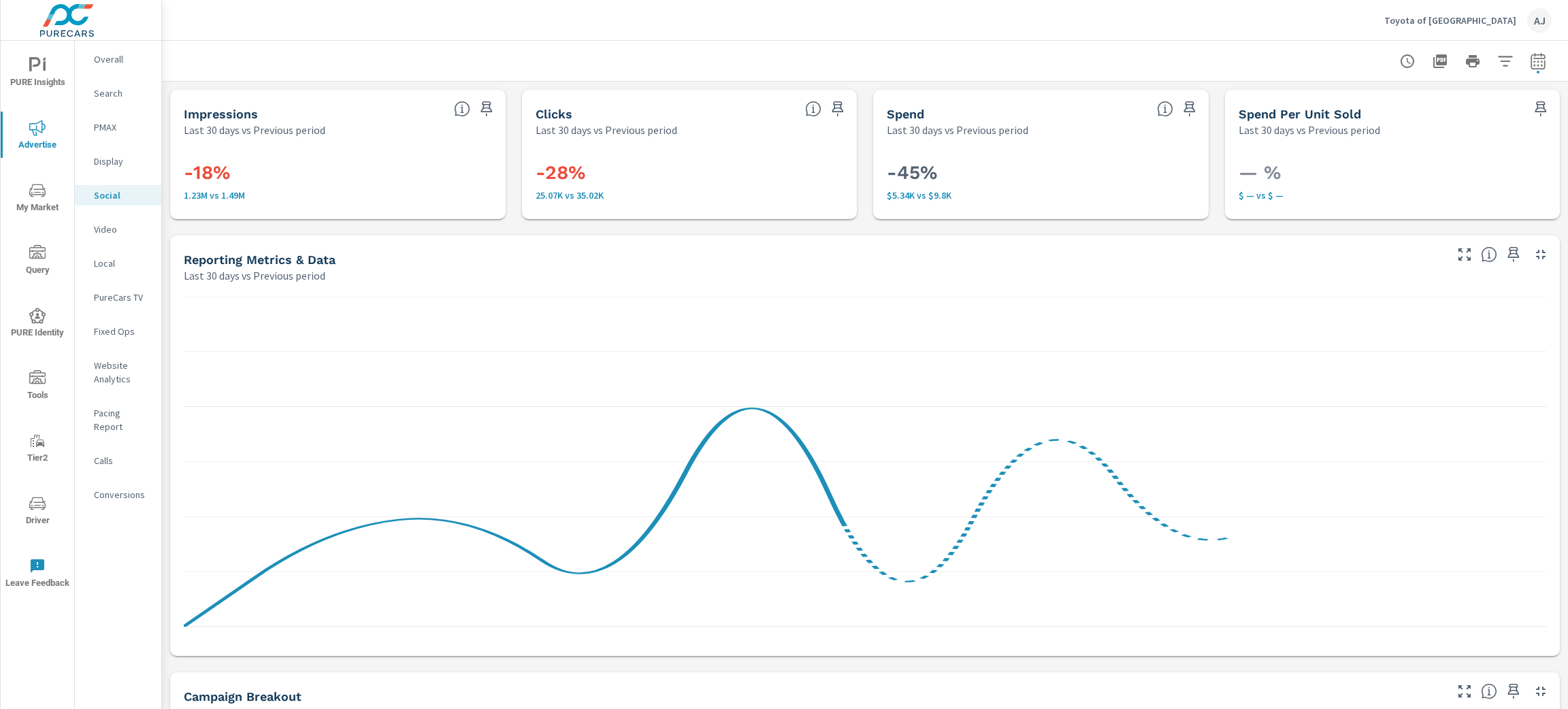
click at [166, 347] on div "Impressions Last 30 days vs Previous period -18% 1.23M vs 1.49M Clicks Last 30 …" at bounding box center [865, 664] width 1406 height 1165
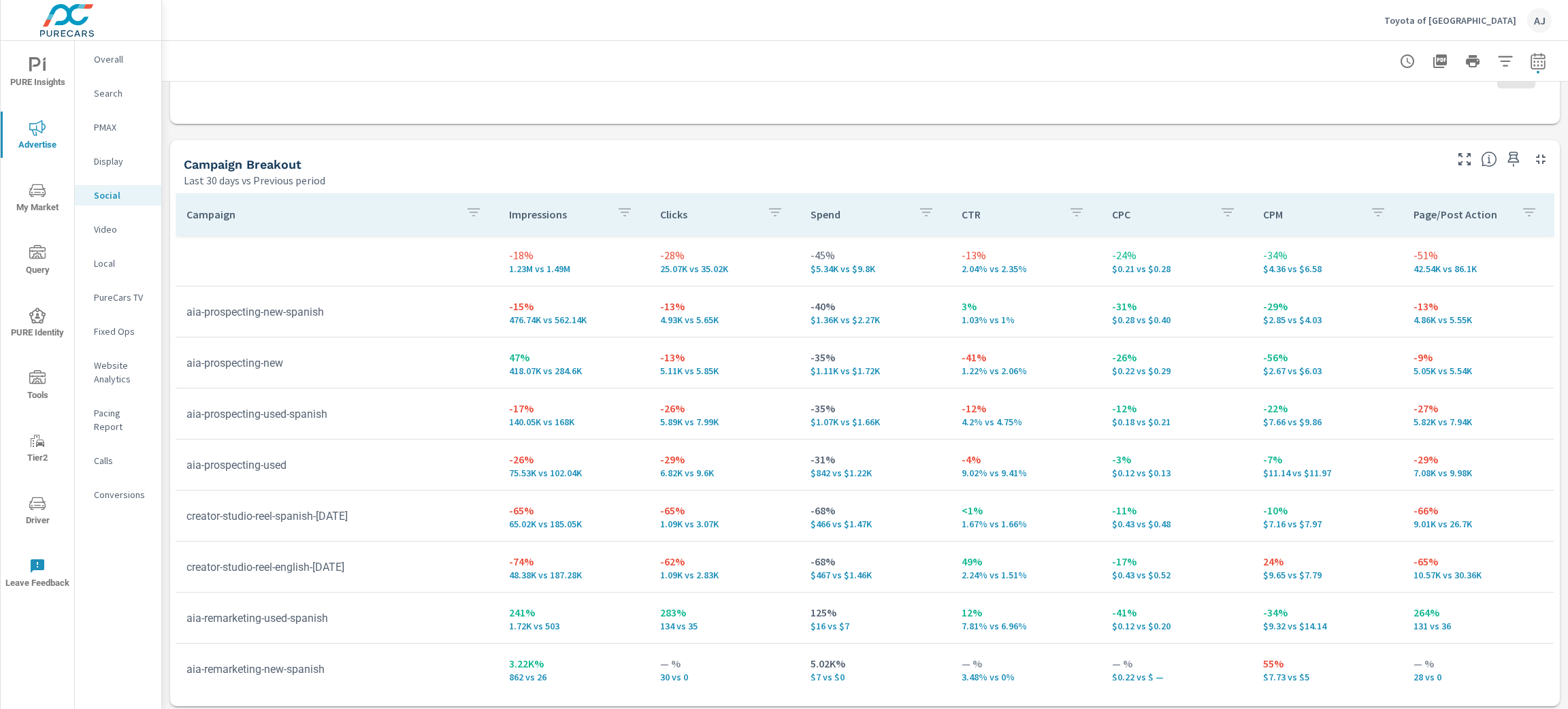
scroll to position [537, 0]
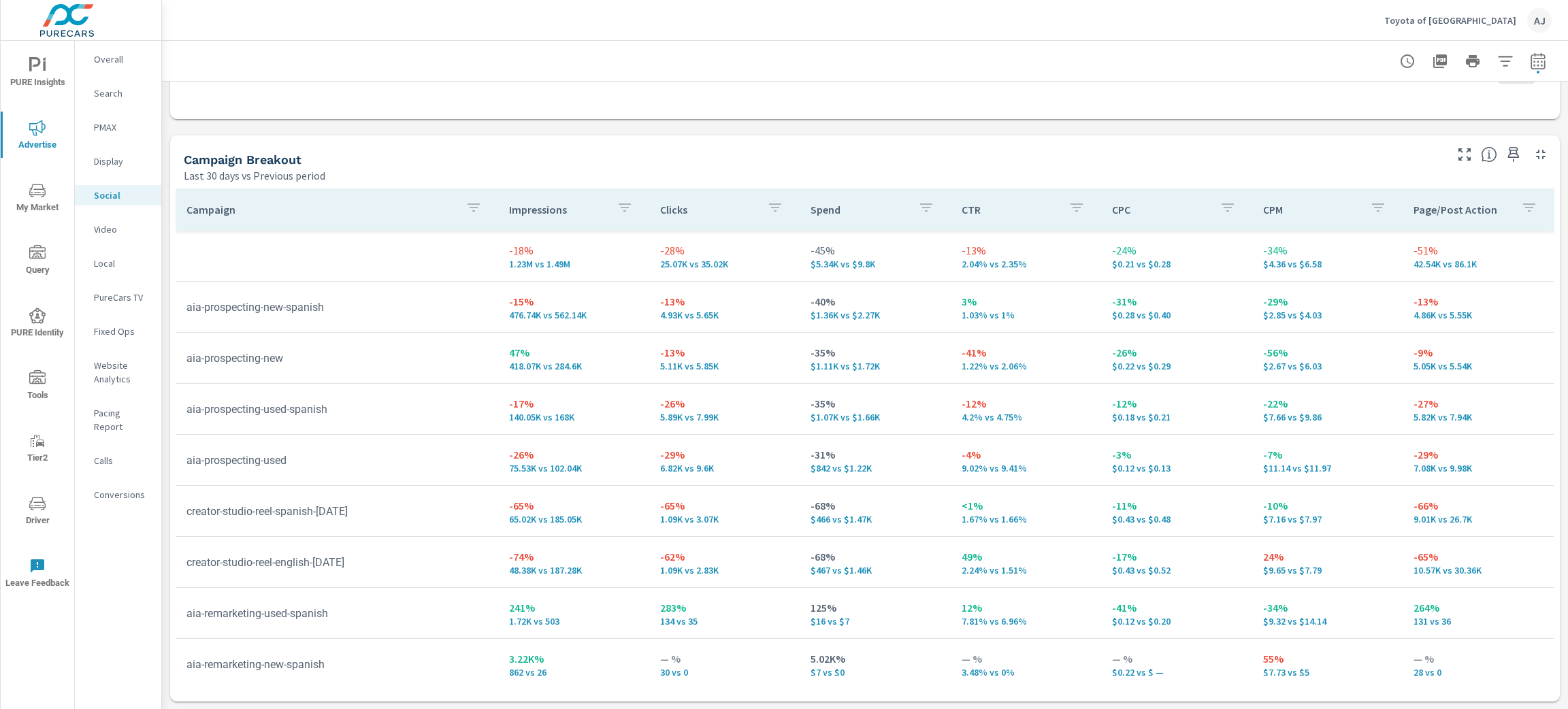
click at [161, 426] on div "PURE Insights Advertise My Market Query PURE Identity Tools Tier2 Driver Leave …" at bounding box center [81, 354] width 162 height 709
click at [108, 157] on p "Display" at bounding box center [122, 162] width 57 height 14
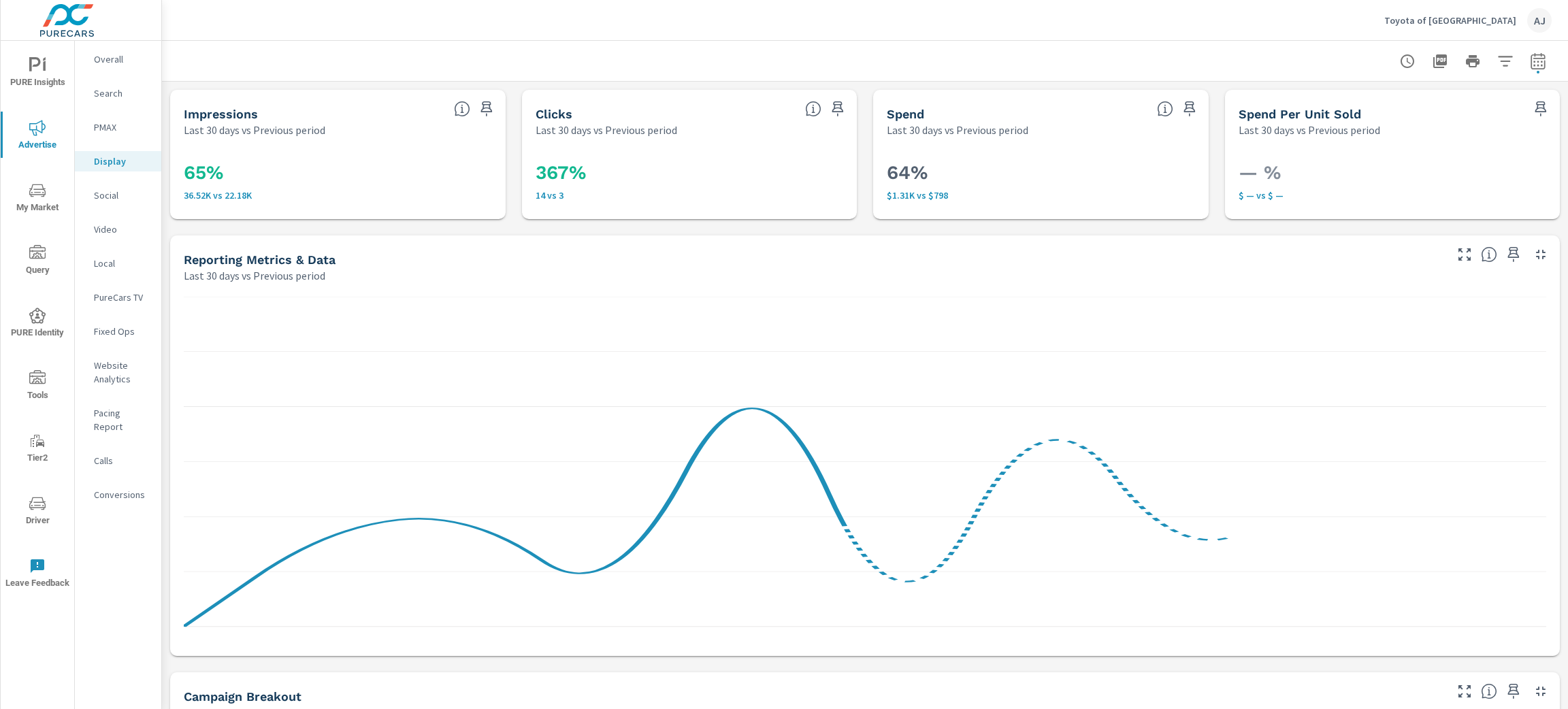
click at [163, 270] on div "Impressions Last 30 days vs Previous period 65% 36.52K vs 22.18K Clicks Last 30…" at bounding box center [865, 664] width 1406 height 1165
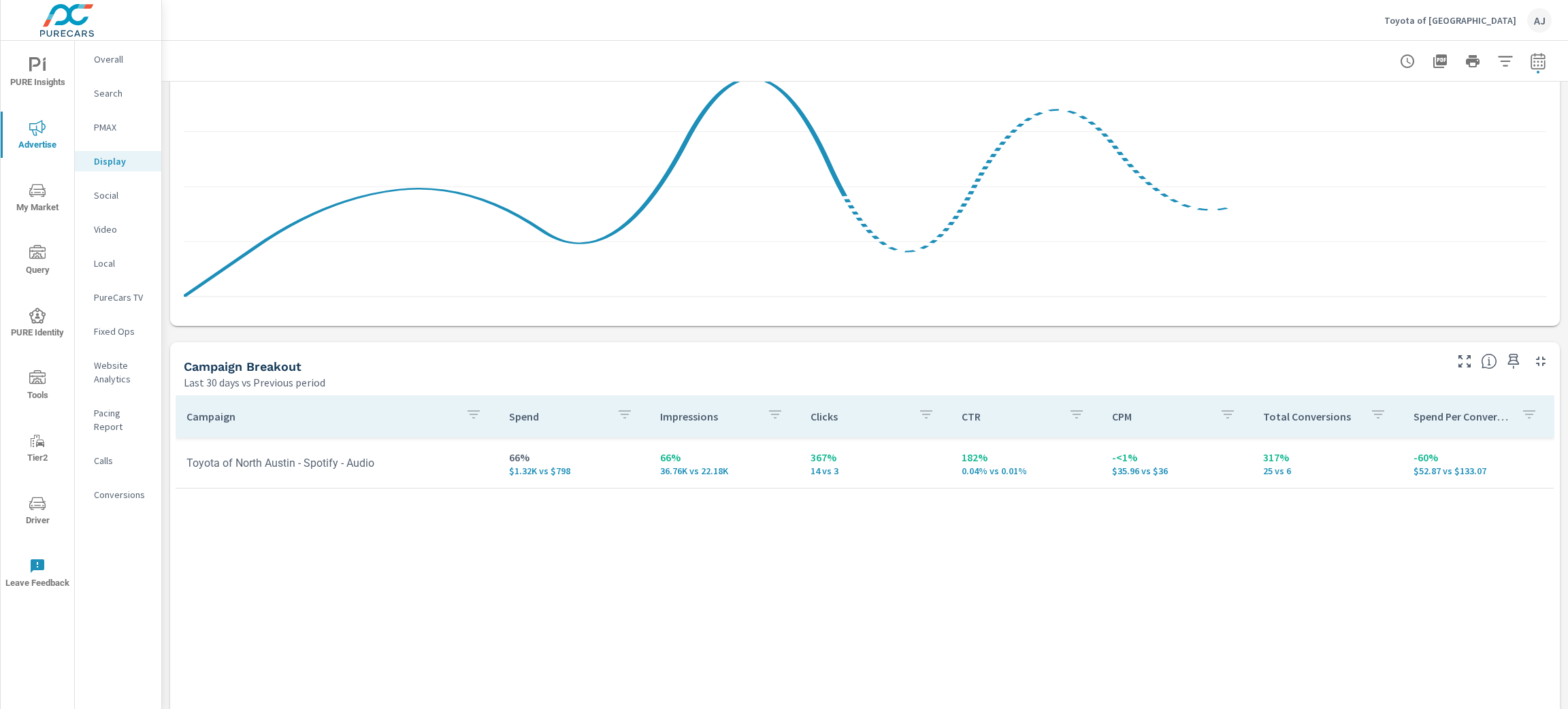
scroll to position [537, 0]
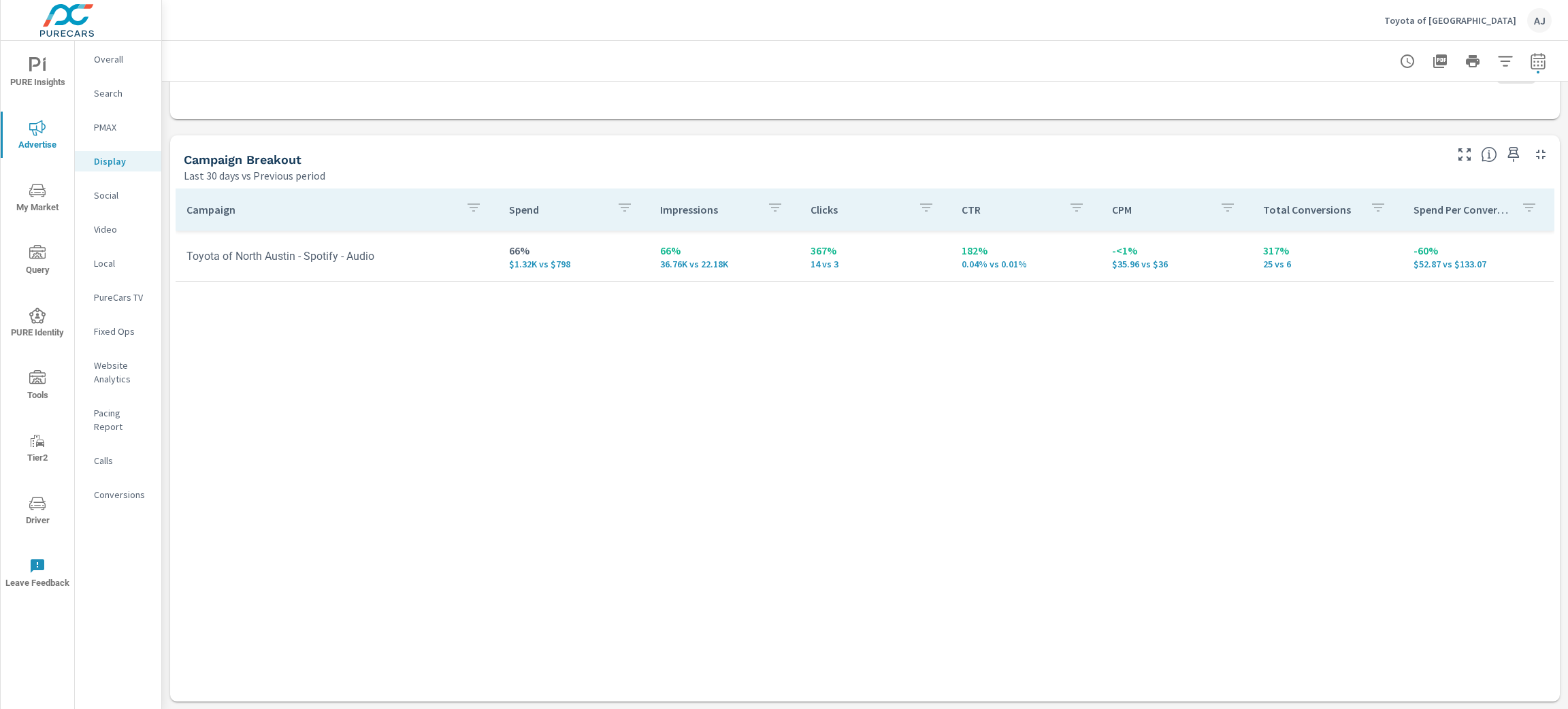
click at [116, 190] on p "Social" at bounding box center [122, 196] width 57 height 14
